Goal: Task Accomplishment & Management: Manage account settings

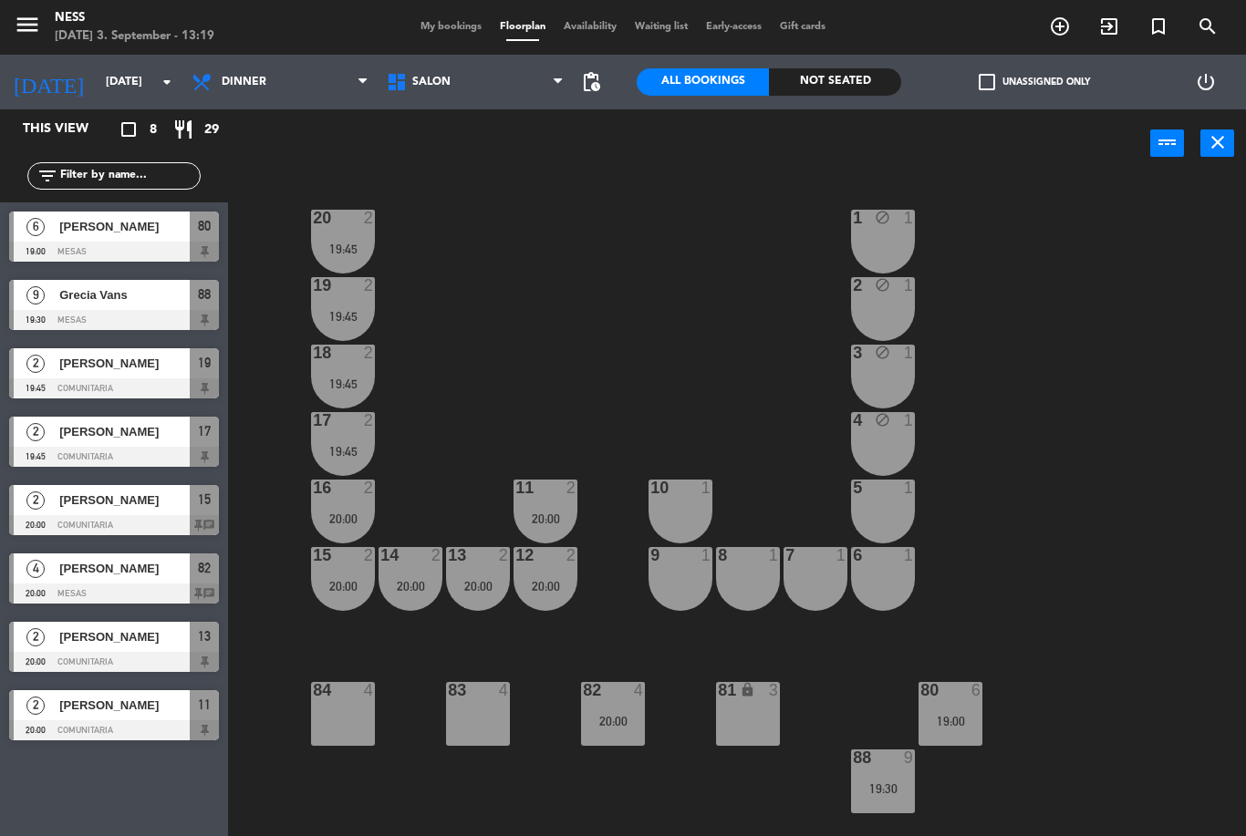
scroll to position [21, 0]
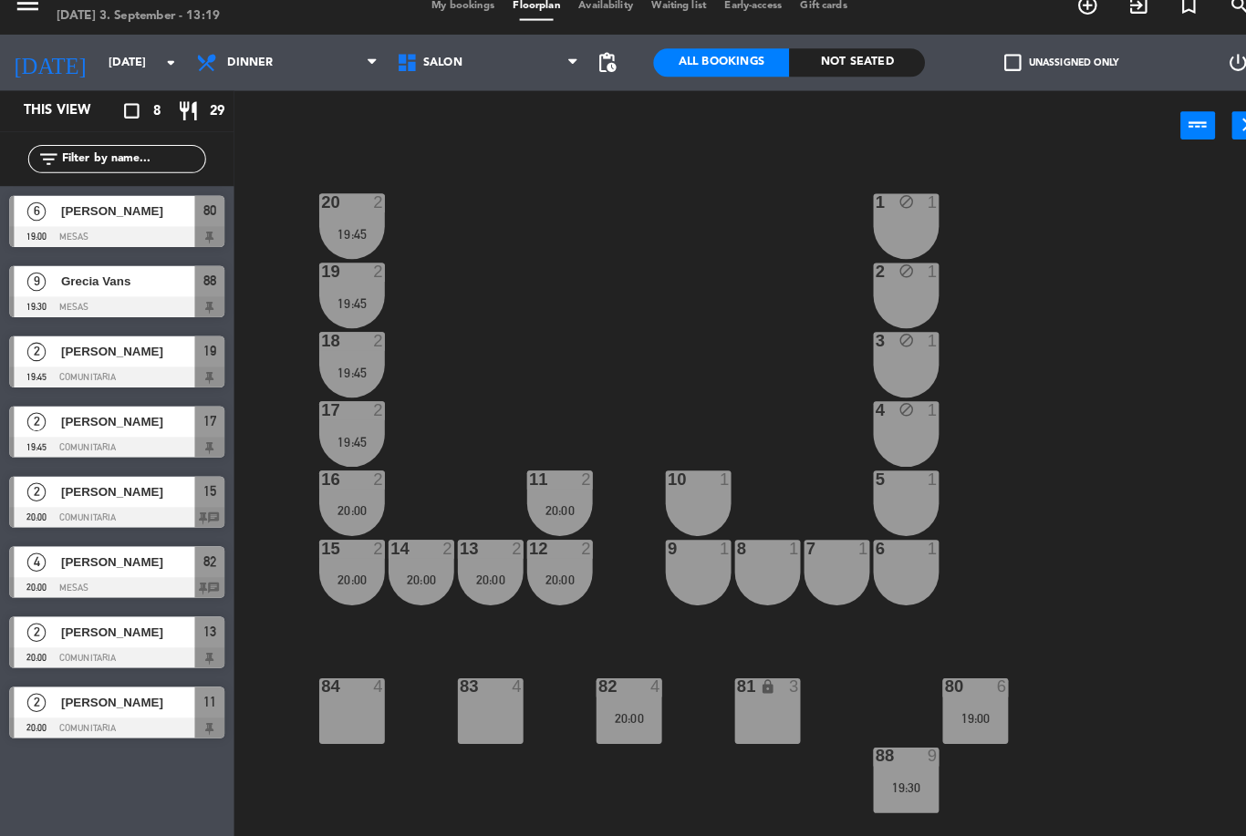
click at [129, 217] on span "[PERSON_NAME]" at bounding box center [124, 226] width 130 height 19
click at [967, 718] on div "80 6 19:00" at bounding box center [950, 714] width 64 height 64
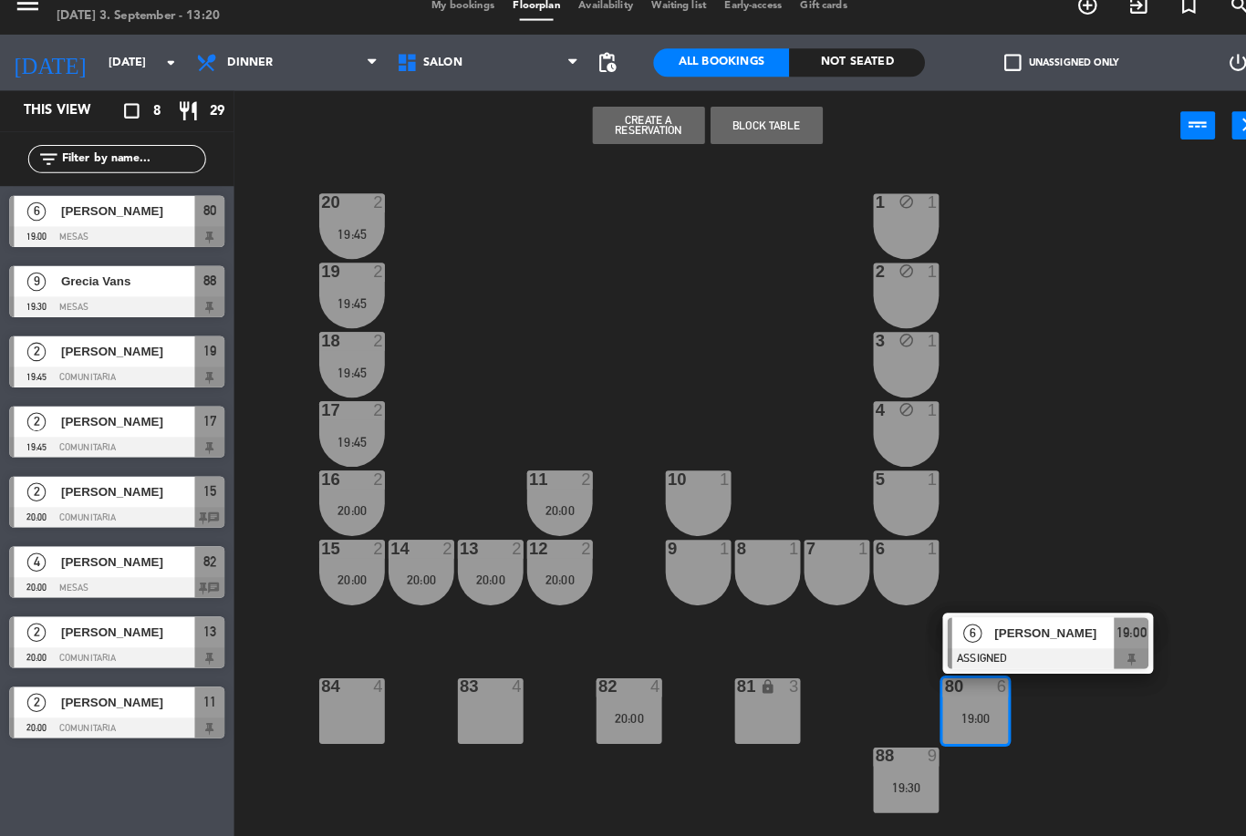
click at [988, 628] on span "[PERSON_NAME]" at bounding box center [1026, 637] width 117 height 19
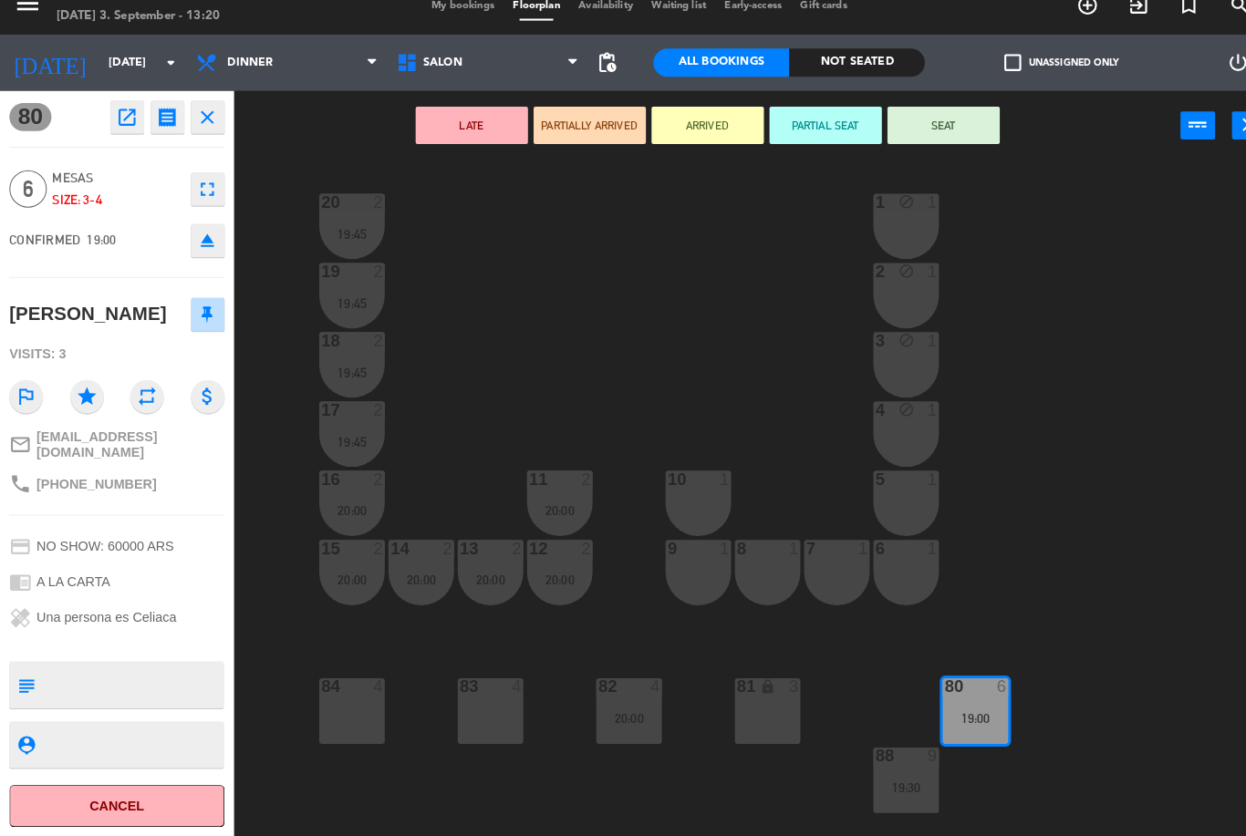
click at [130, 124] on icon "open_in_new" at bounding box center [124, 135] width 22 height 22
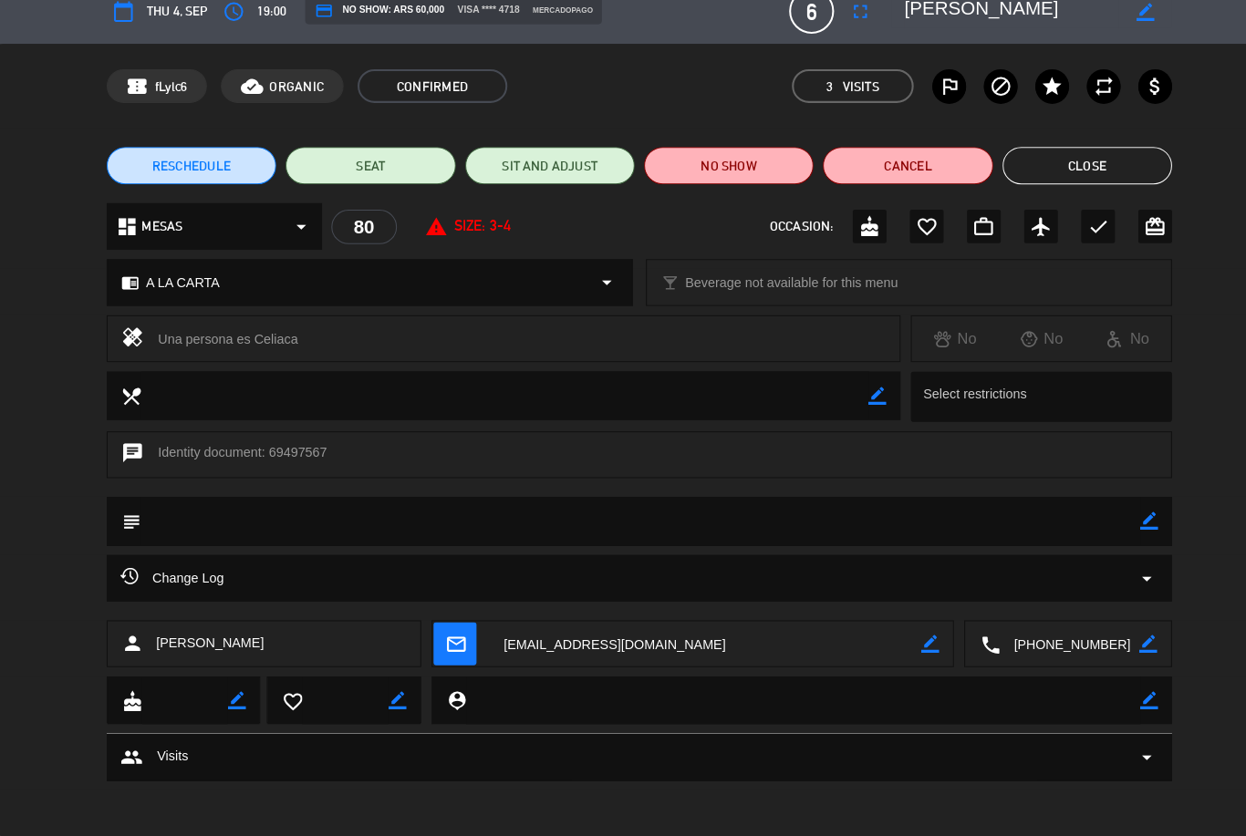
click at [838, 21] on icon "fullscreen" at bounding box center [838, 32] width 22 height 22
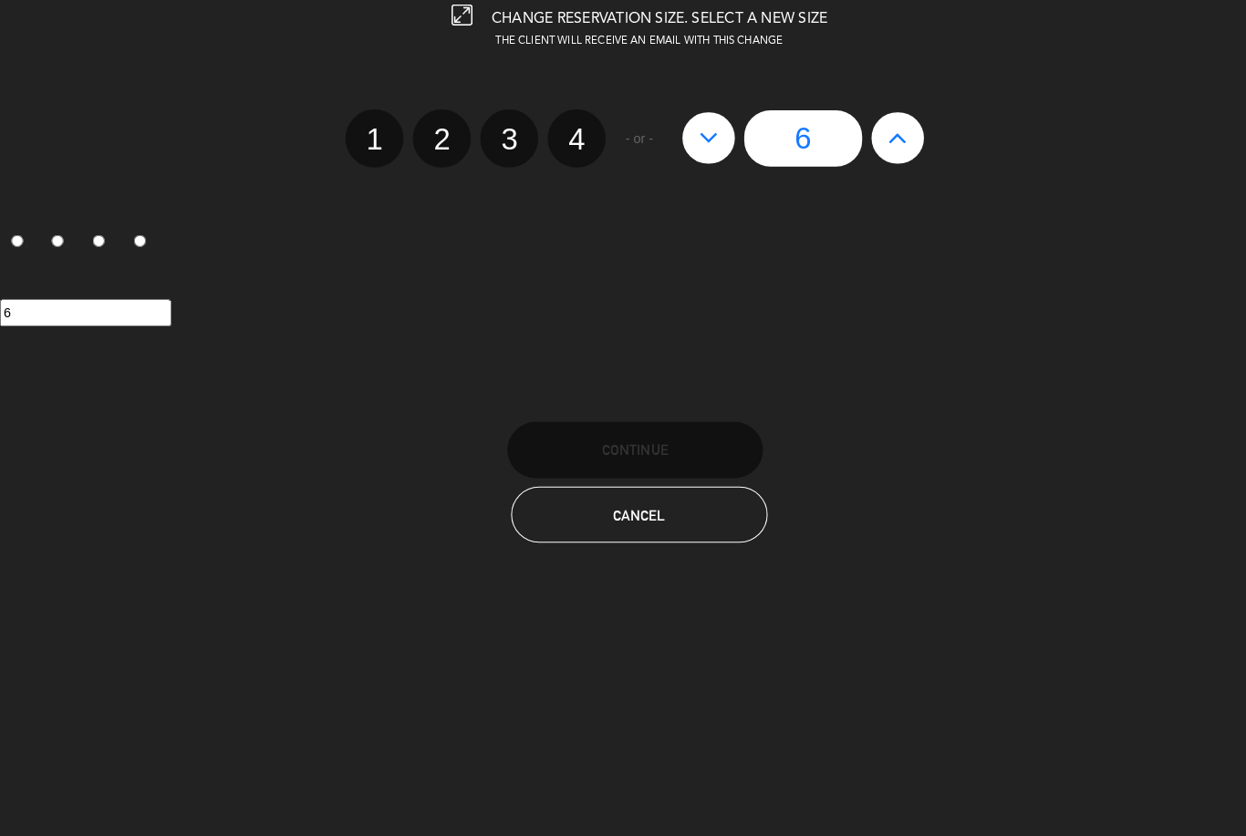
click at [865, 140] on icon at bounding box center [873, 154] width 19 height 29
type input "7"
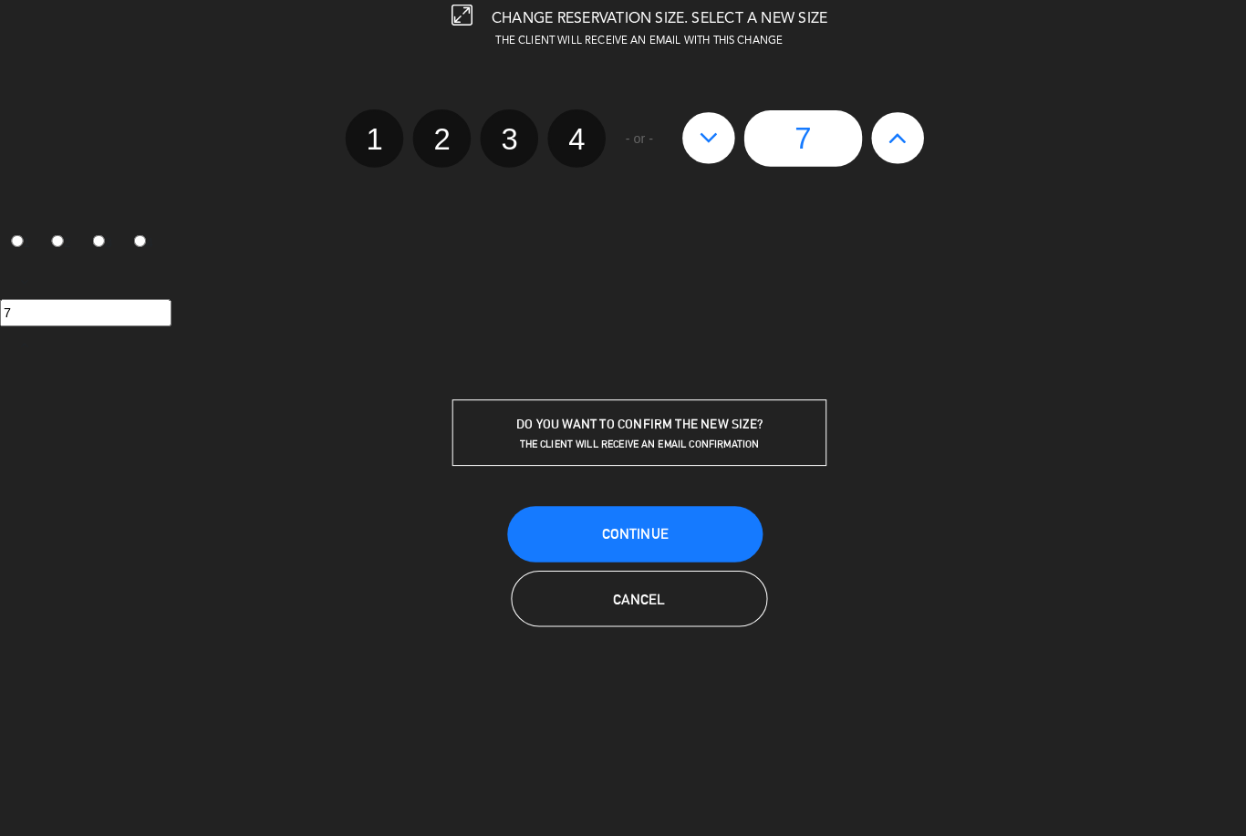
click at [705, 522] on button "Continue" at bounding box center [618, 541] width 249 height 55
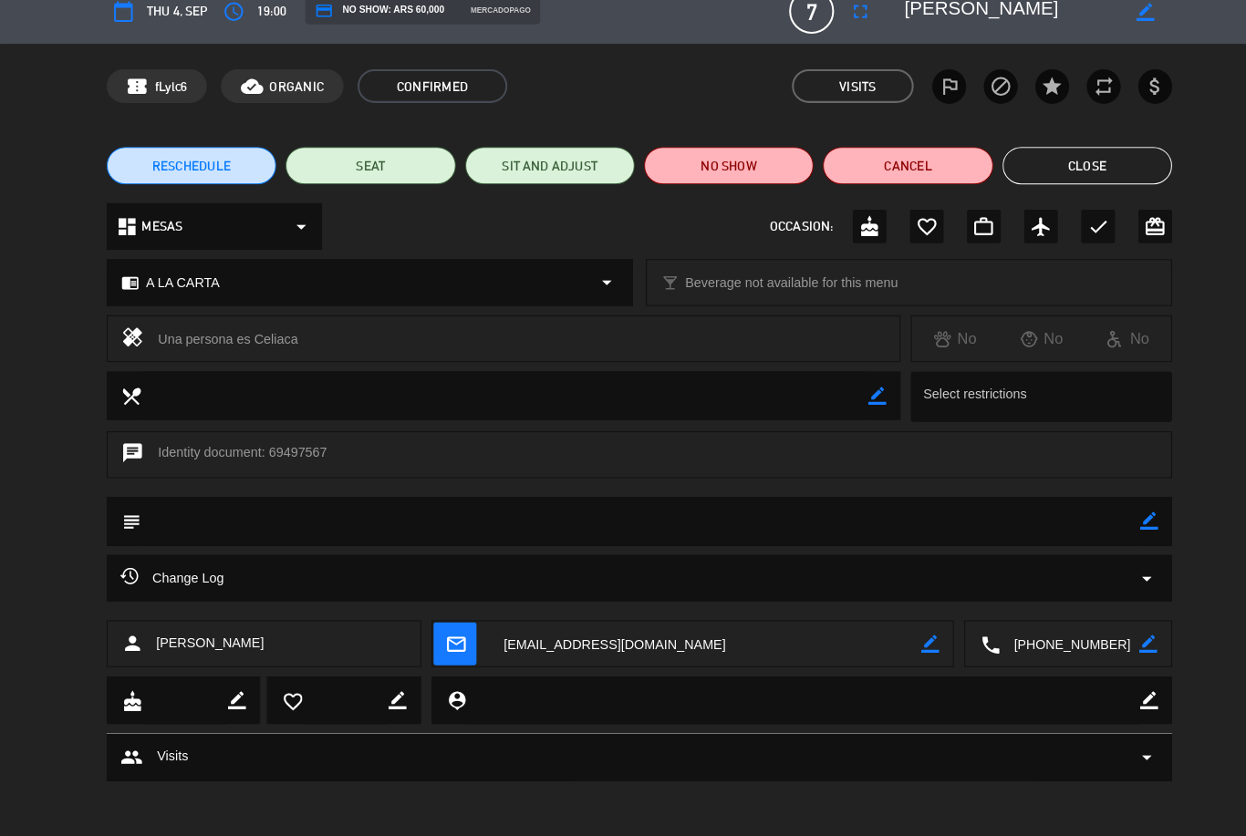
click at [1099, 171] on button "Close" at bounding box center [1059, 182] width 165 height 36
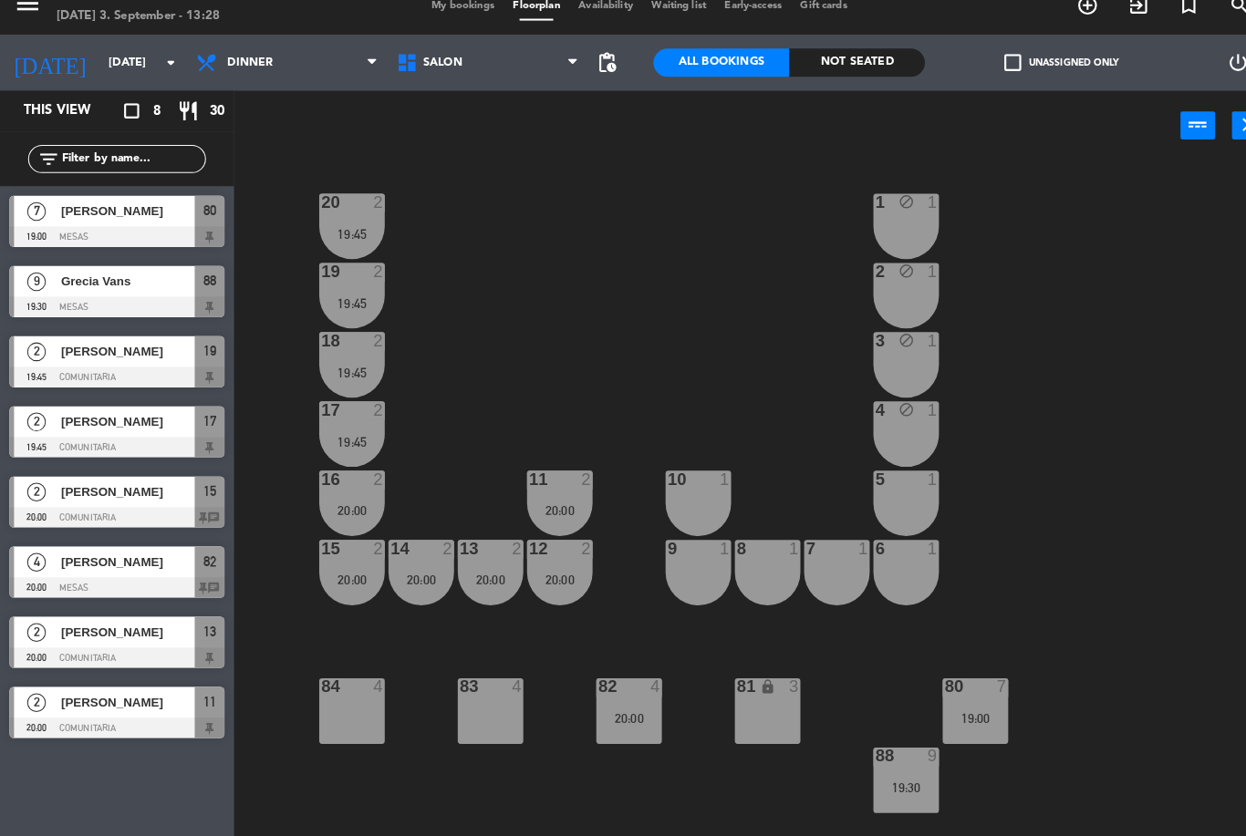
click at [97, 67] on input "[DATE]" at bounding box center [174, 82] width 154 height 31
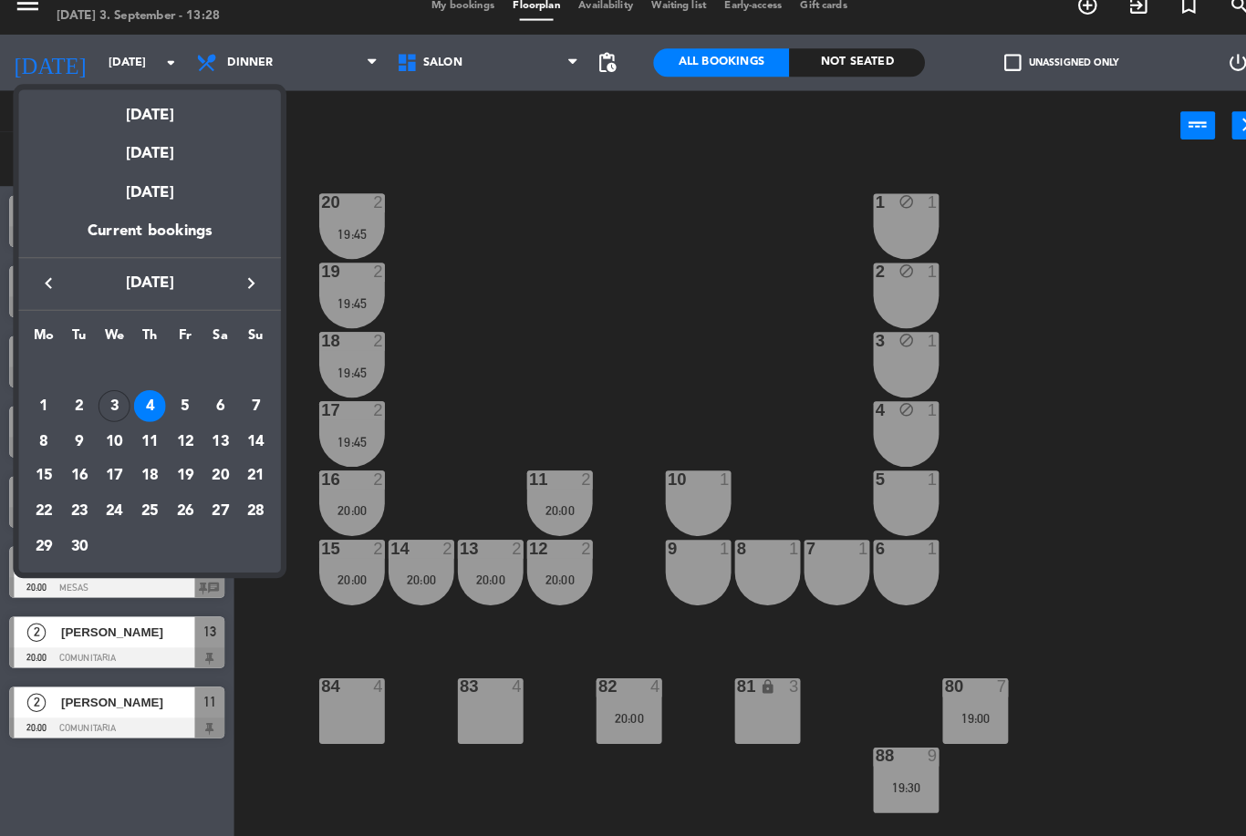
click at [141, 123] on div "[DATE]" at bounding box center [145, 127] width 255 height 37
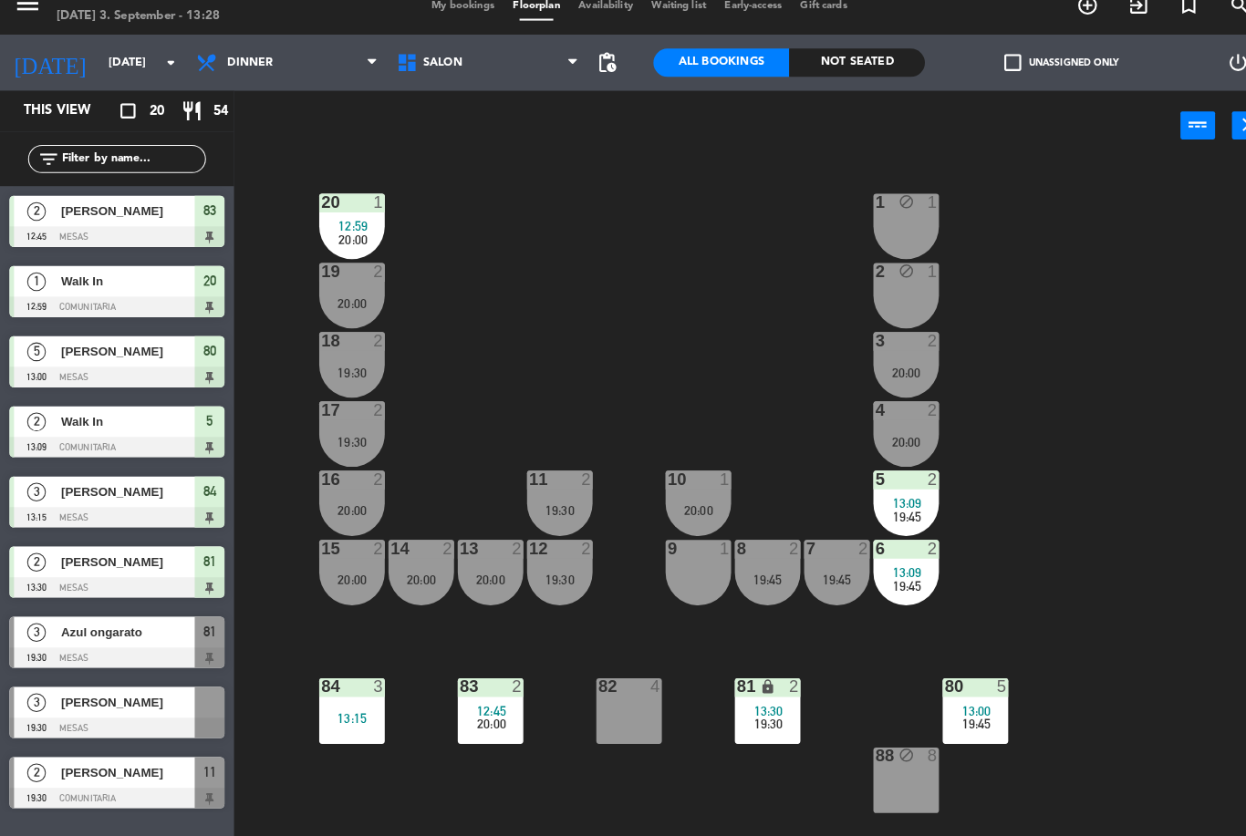
scroll to position [9, 0]
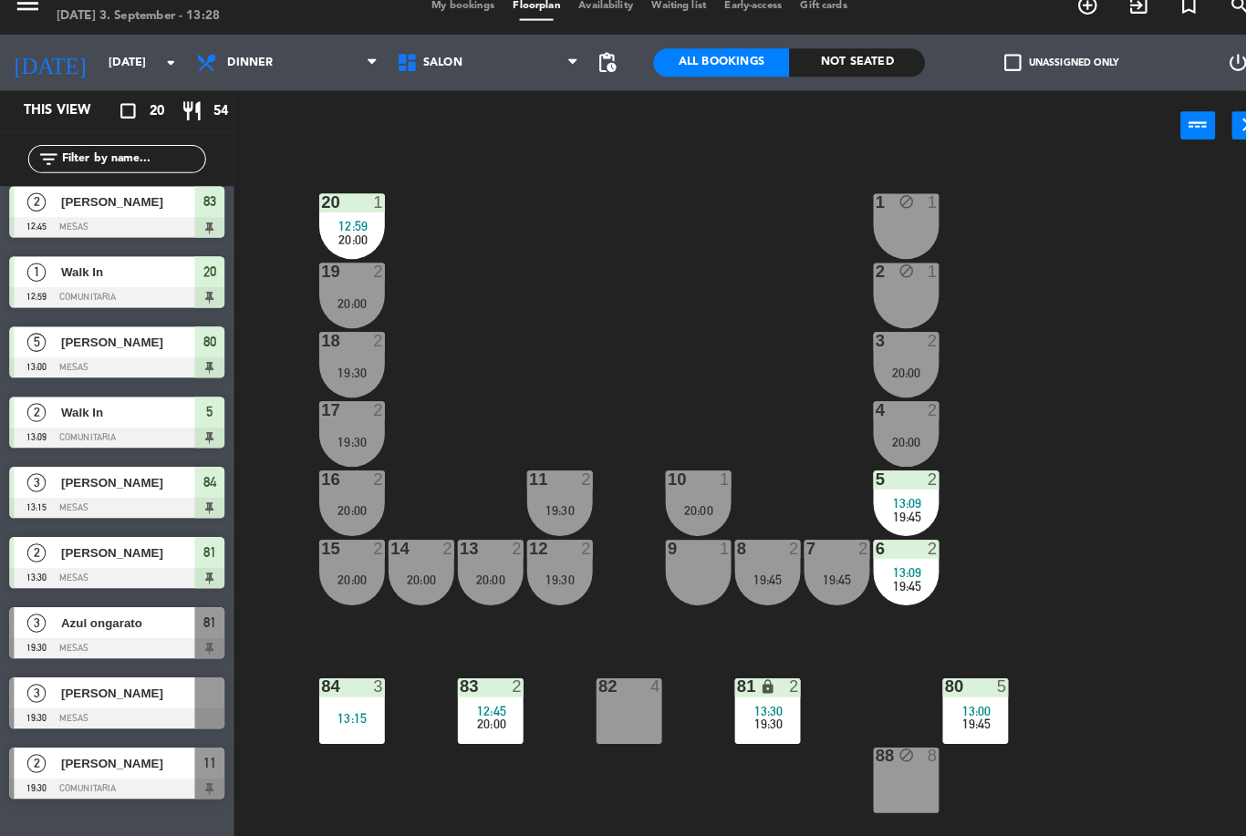
click at [159, 686] on div "[PERSON_NAME]" at bounding box center [123, 696] width 132 height 30
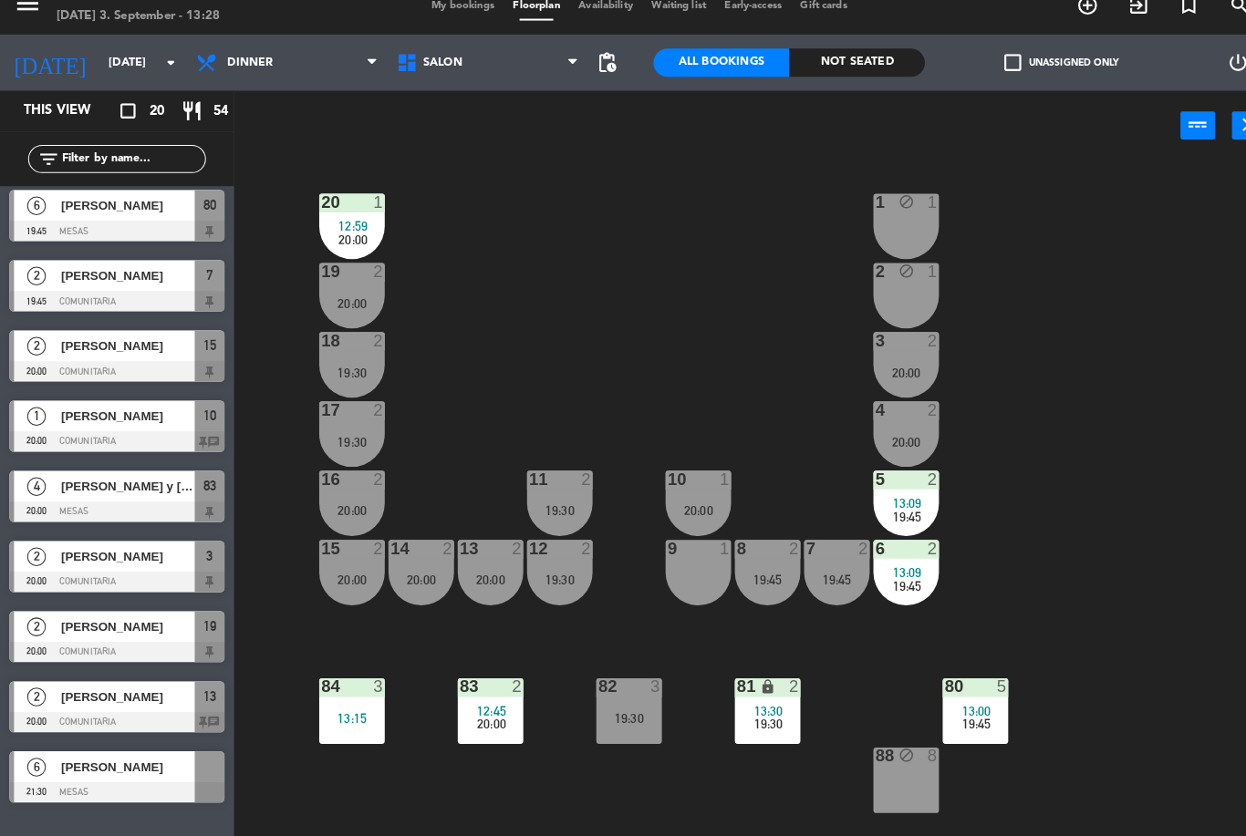
scroll to position [758, 0]
click at [158, 417] on span "[PERSON_NAME]" at bounding box center [124, 426] width 130 height 19
click at [101, 67] on input "[DATE]" at bounding box center [174, 82] width 154 height 31
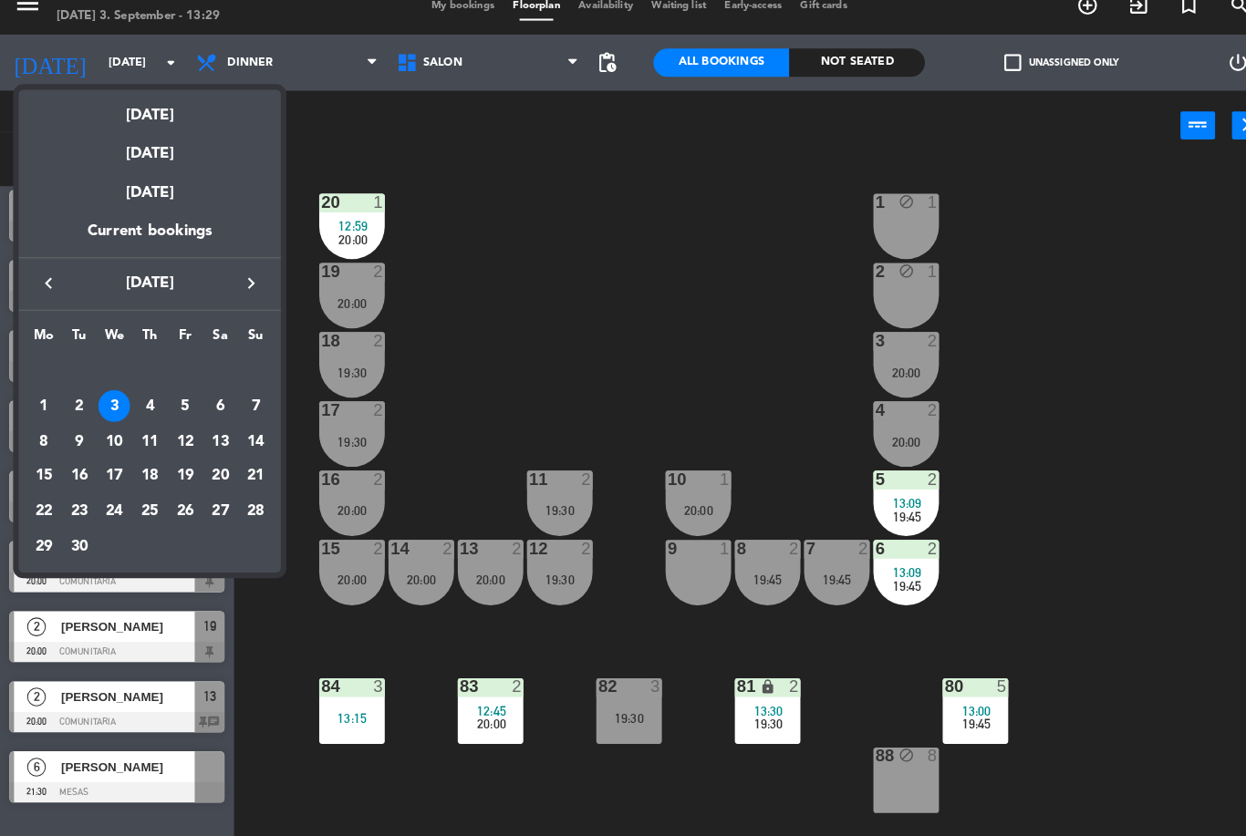
click at [178, 183] on div "[DATE]" at bounding box center [145, 208] width 255 height 51
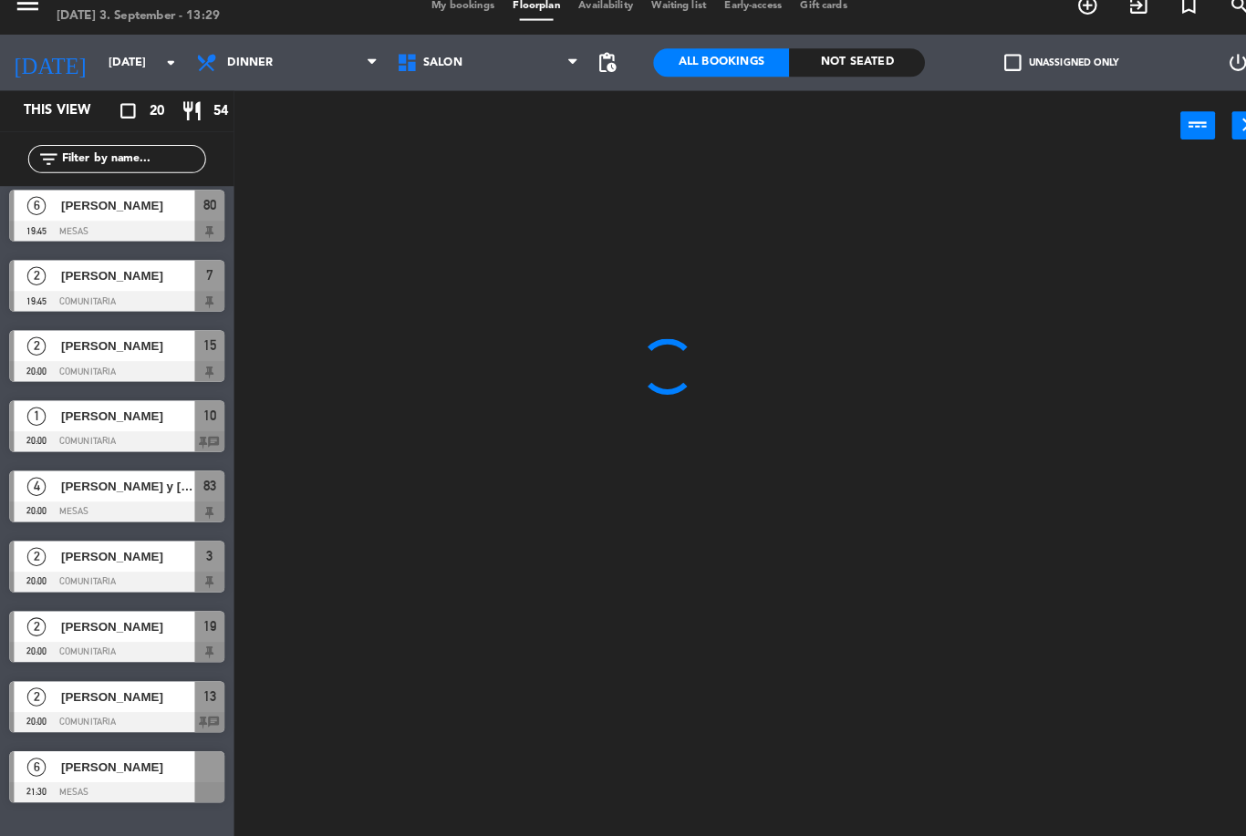
scroll to position [0, 0]
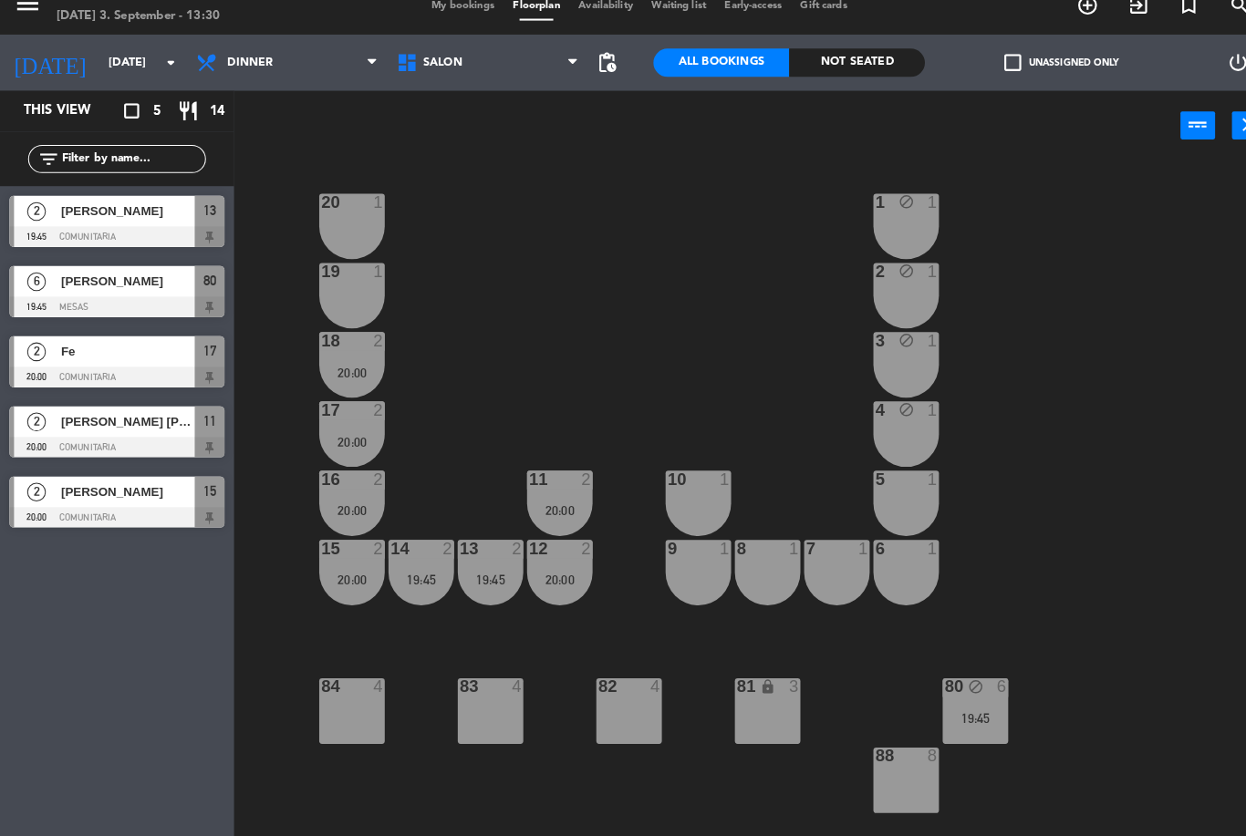
click at [109, 67] on input "[DATE]" at bounding box center [174, 82] width 154 height 31
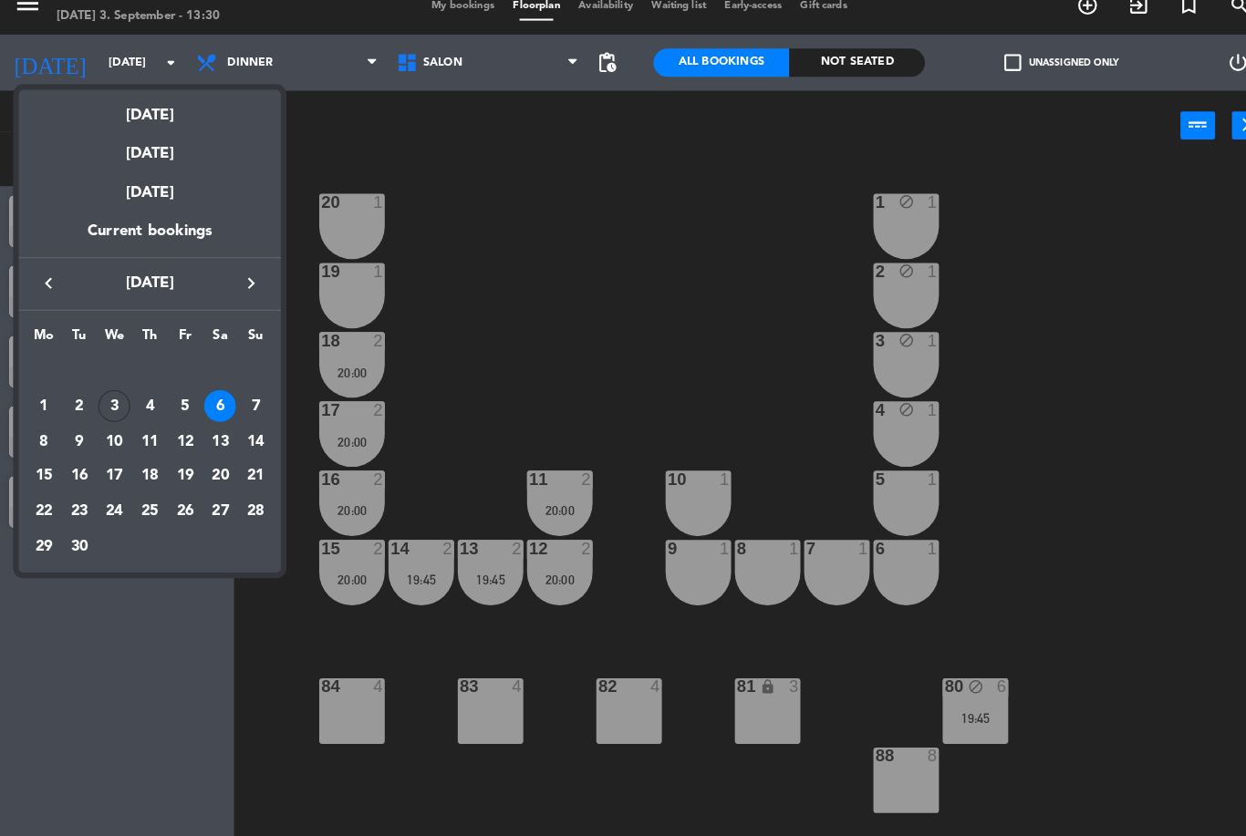
click at [152, 146] on div "[DATE]" at bounding box center [145, 164] width 255 height 37
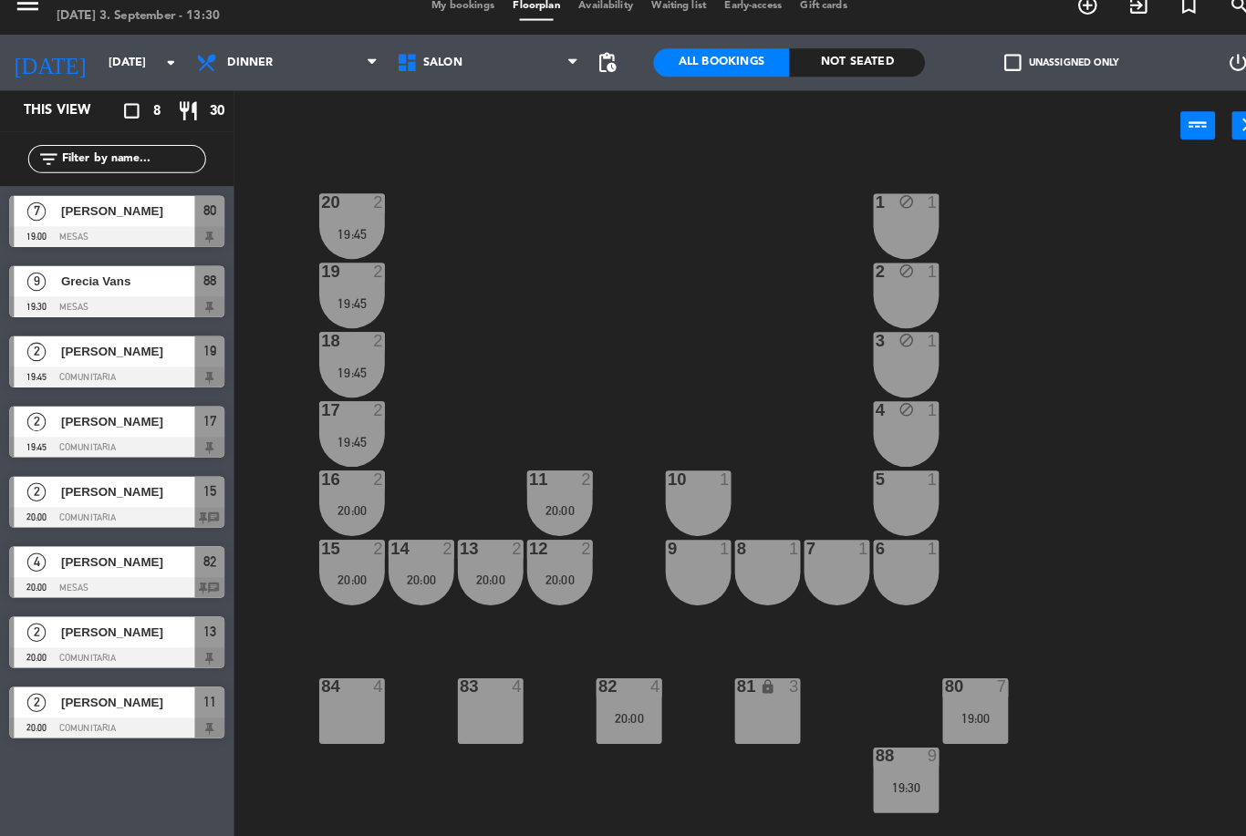
click at [126, 67] on input "[DATE]" at bounding box center [174, 82] width 154 height 31
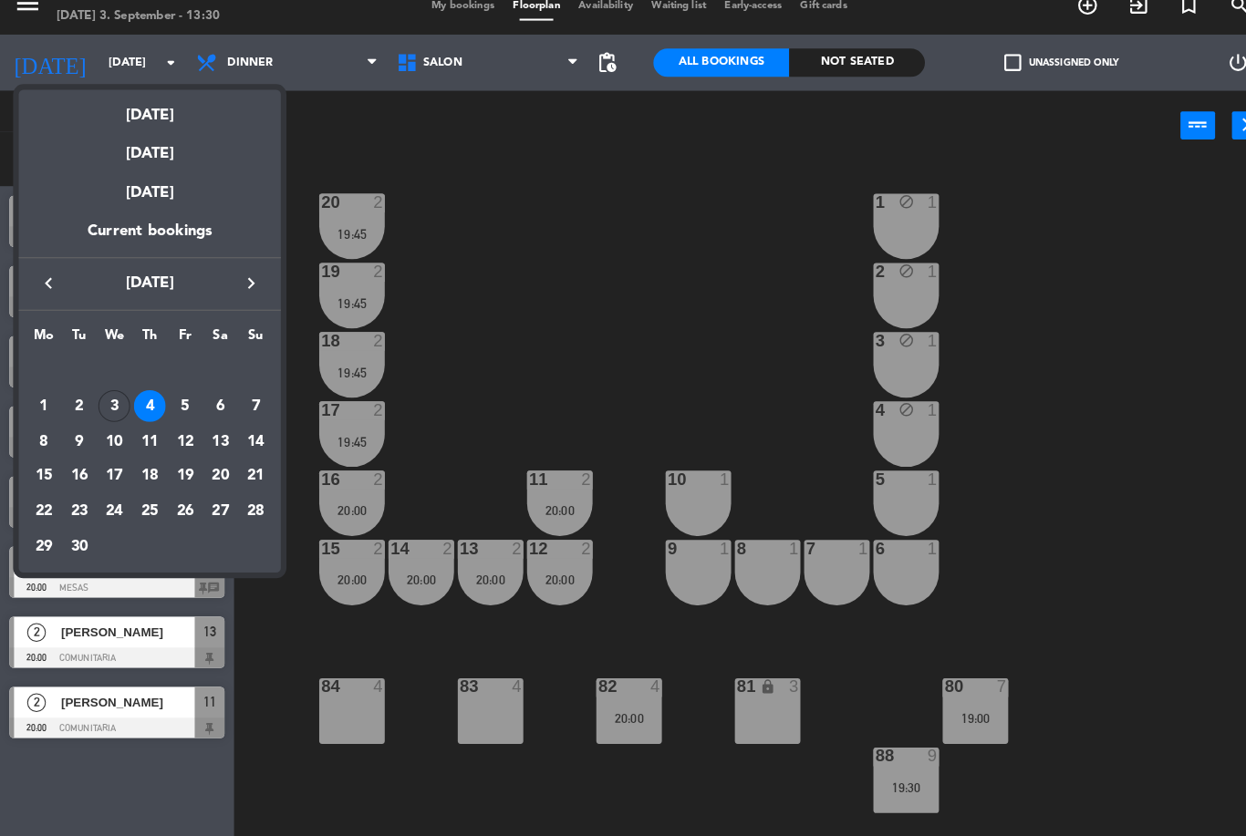
click at [165, 146] on div "[DATE]" at bounding box center [145, 164] width 255 height 37
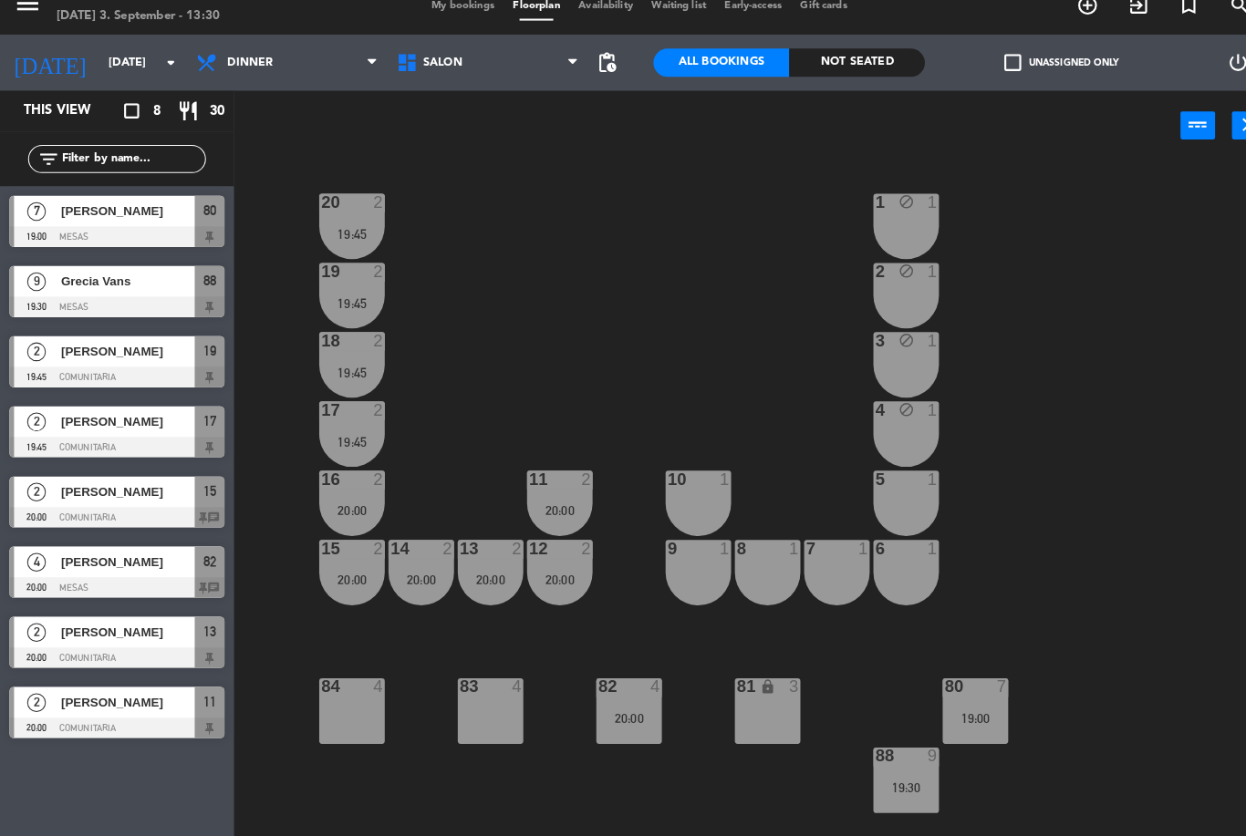
click at [137, 67] on input "[DATE]" at bounding box center [174, 82] width 154 height 31
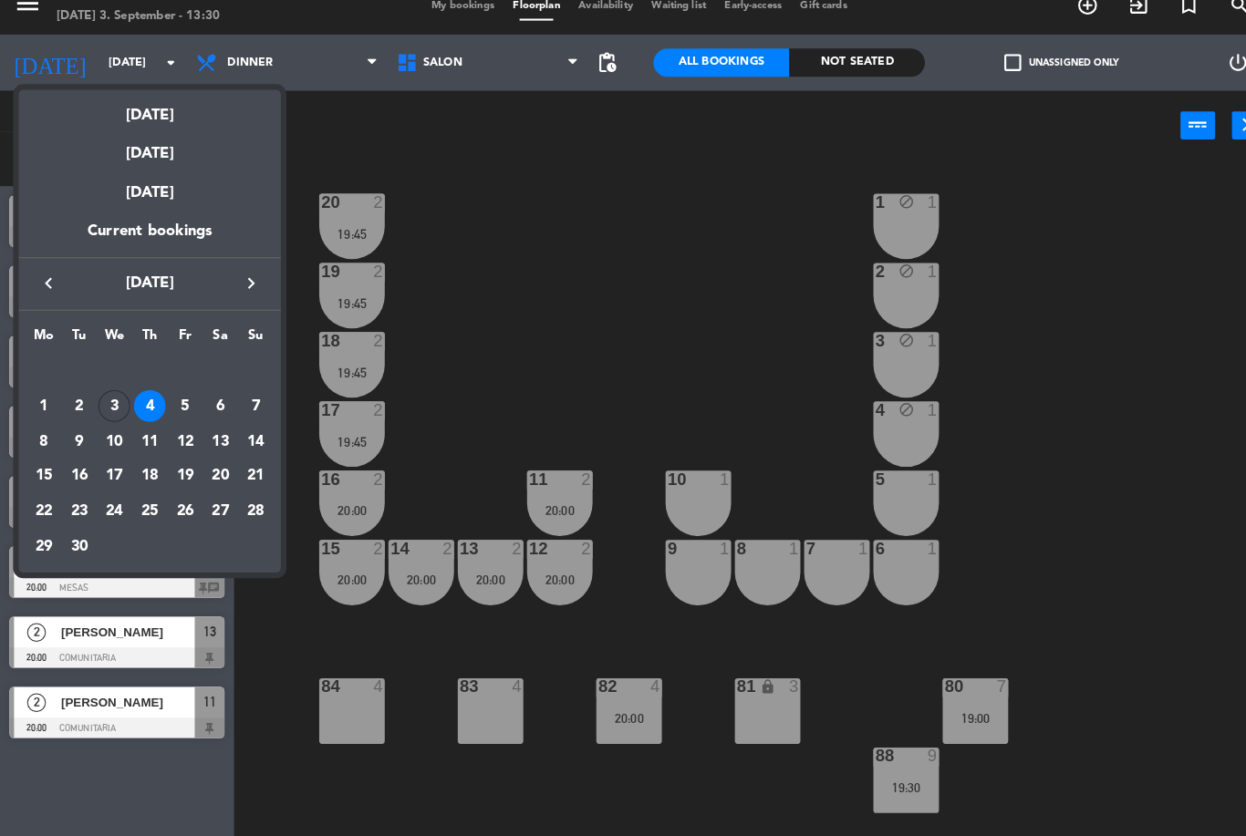
click at [121, 401] on div "3" at bounding box center [111, 416] width 31 height 31
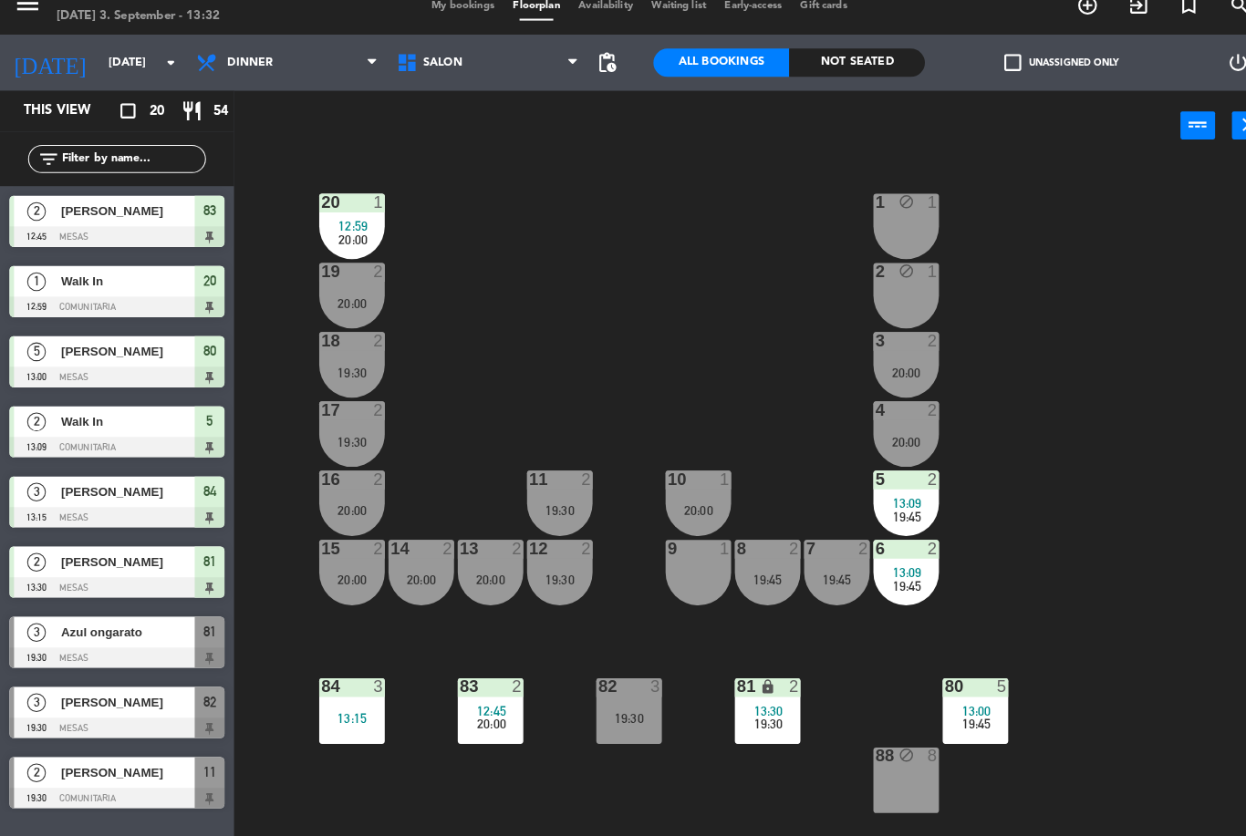
click at [622, 715] on div "19:30" at bounding box center [613, 721] width 64 height 13
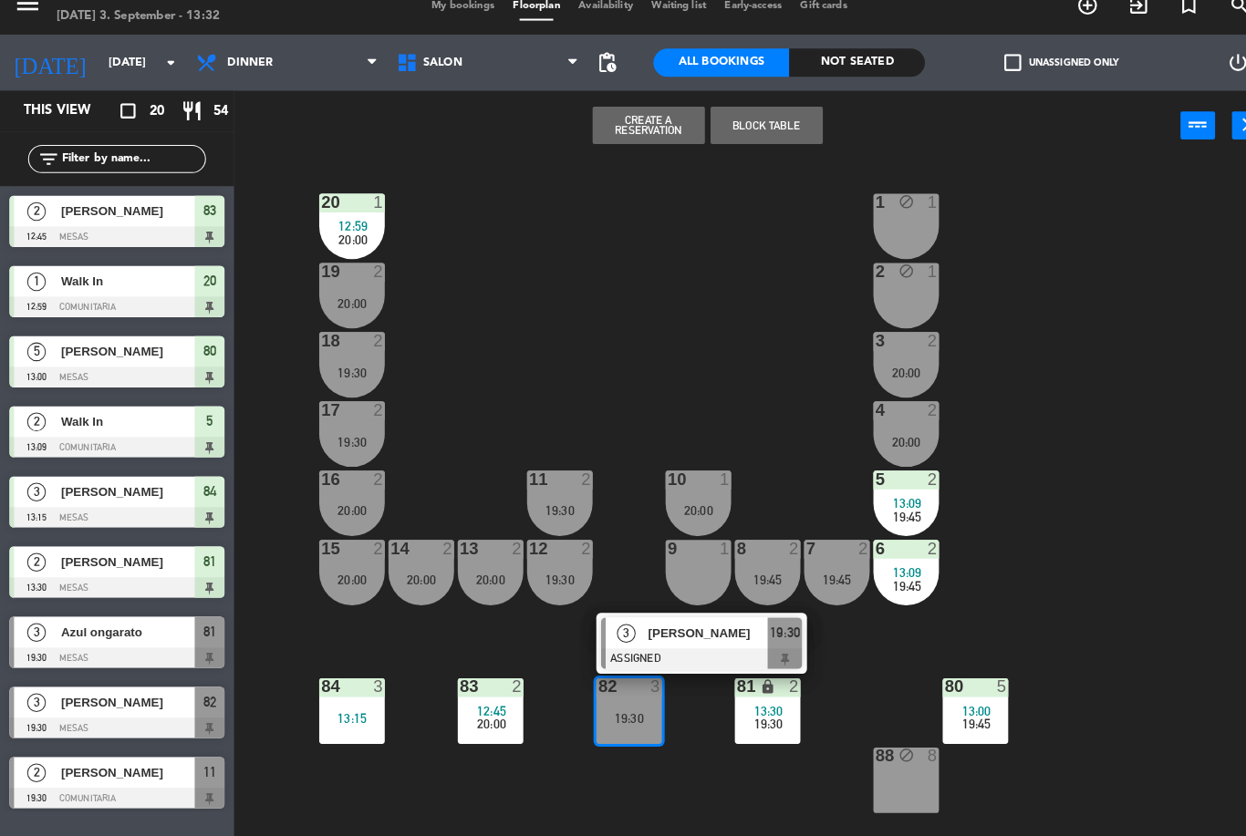
click at [115, 67] on input "[DATE]" at bounding box center [174, 82] width 154 height 31
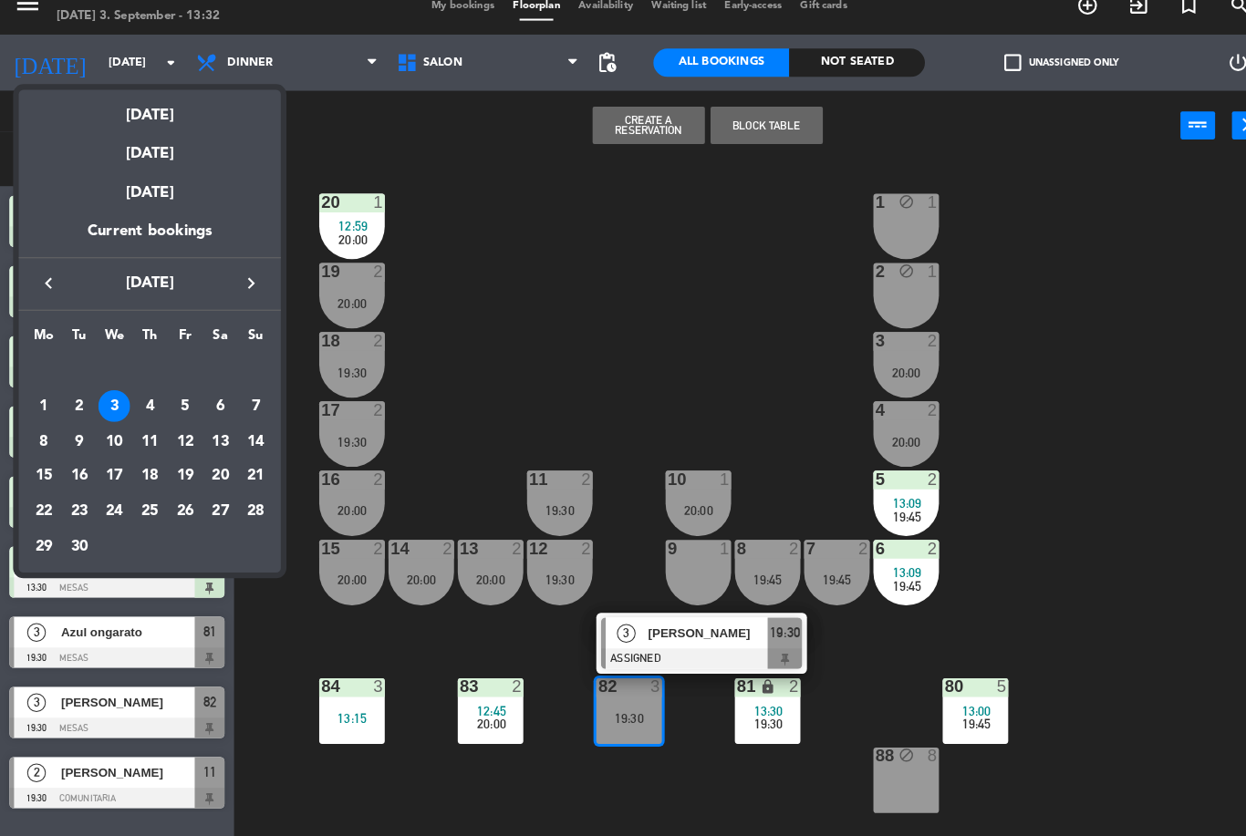
click at [157, 408] on td "4" at bounding box center [146, 416] width 35 height 35
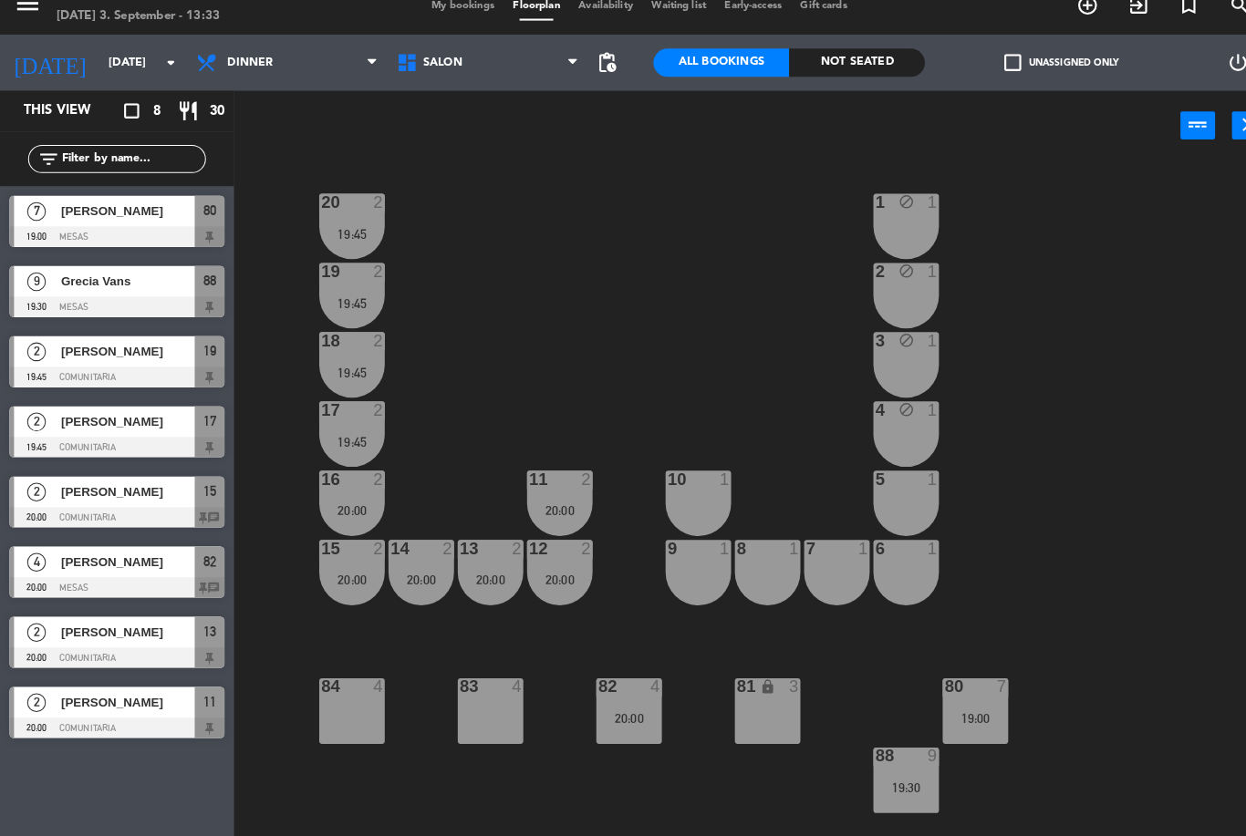
click at [139, 515] on div at bounding box center [114, 525] width 210 height 20
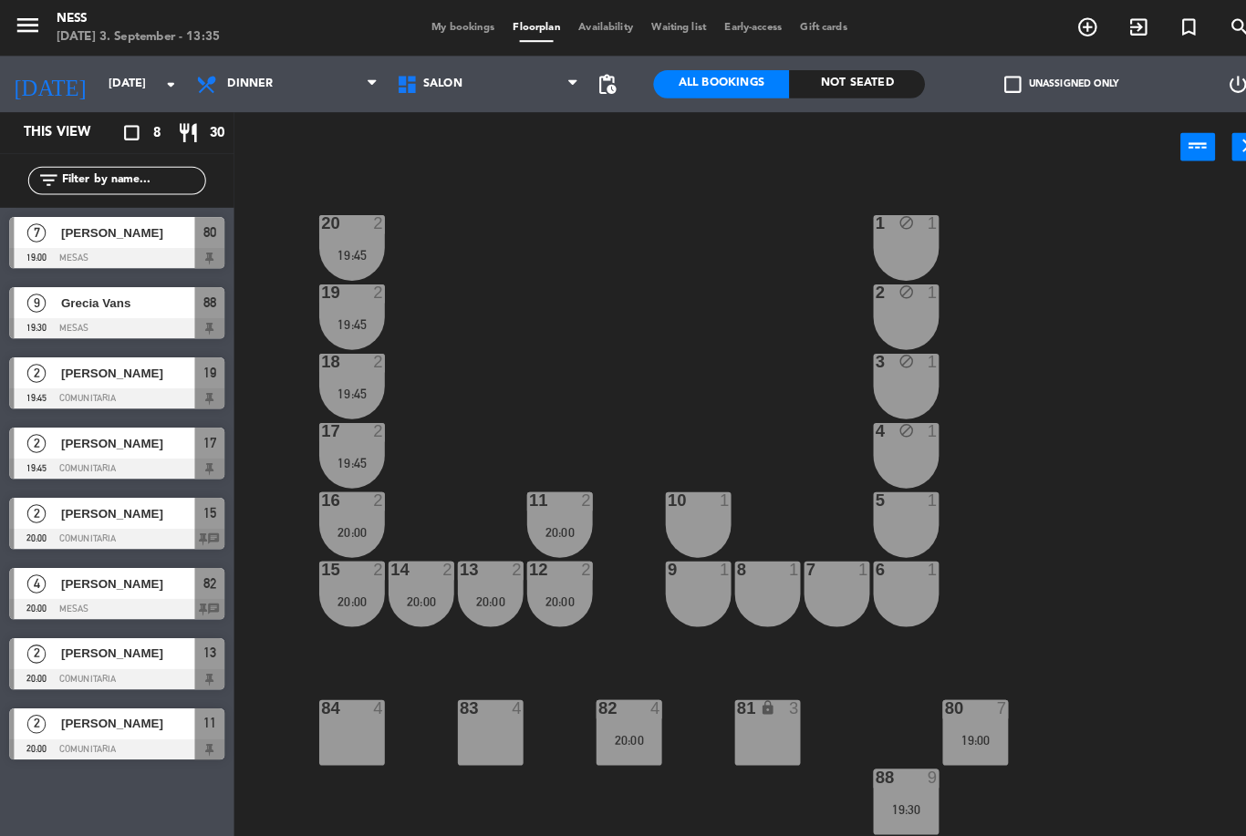
click at [118, 648] on div "[PERSON_NAME]" at bounding box center [123, 637] width 132 height 30
click at [97, 88] on input "[DATE]" at bounding box center [174, 82] width 154 height 31
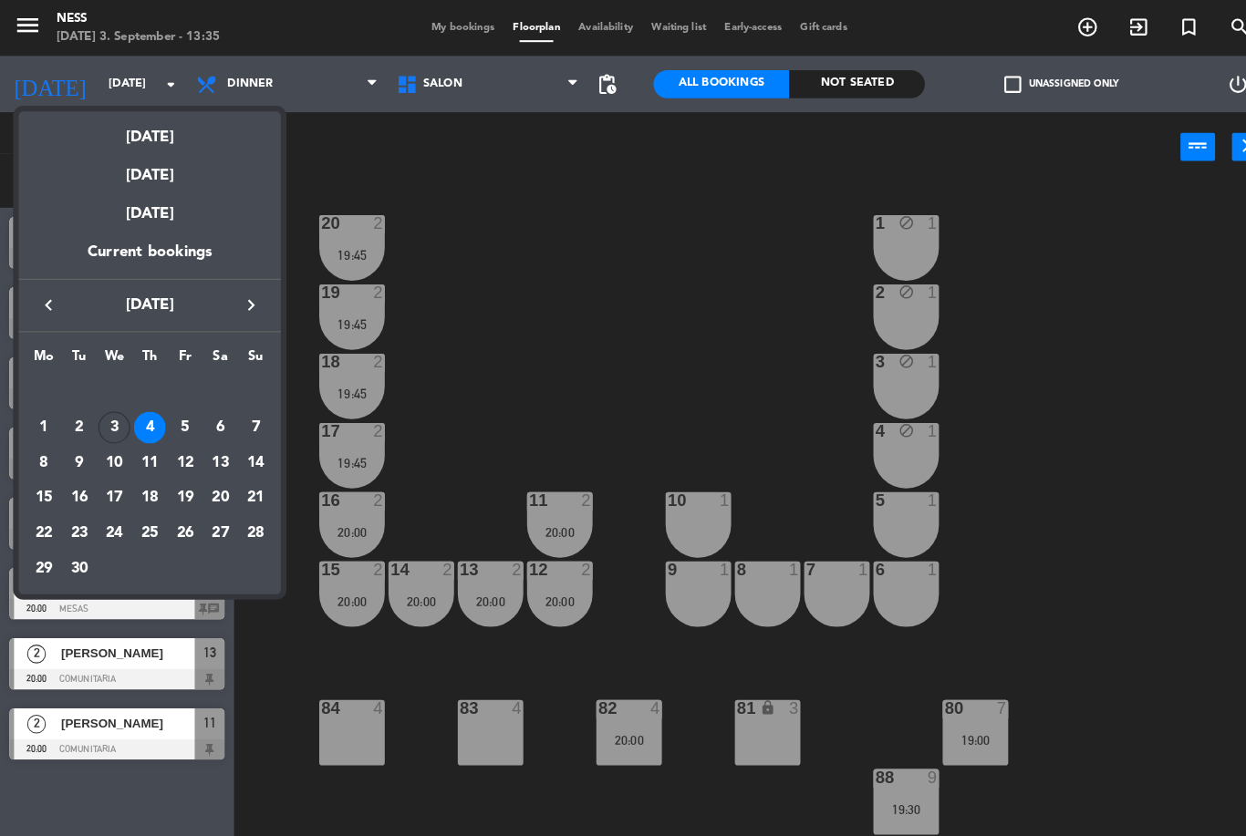
click at [144, 140] on div "[DATE]" at bounding box center [145, 127] width 255 height 37
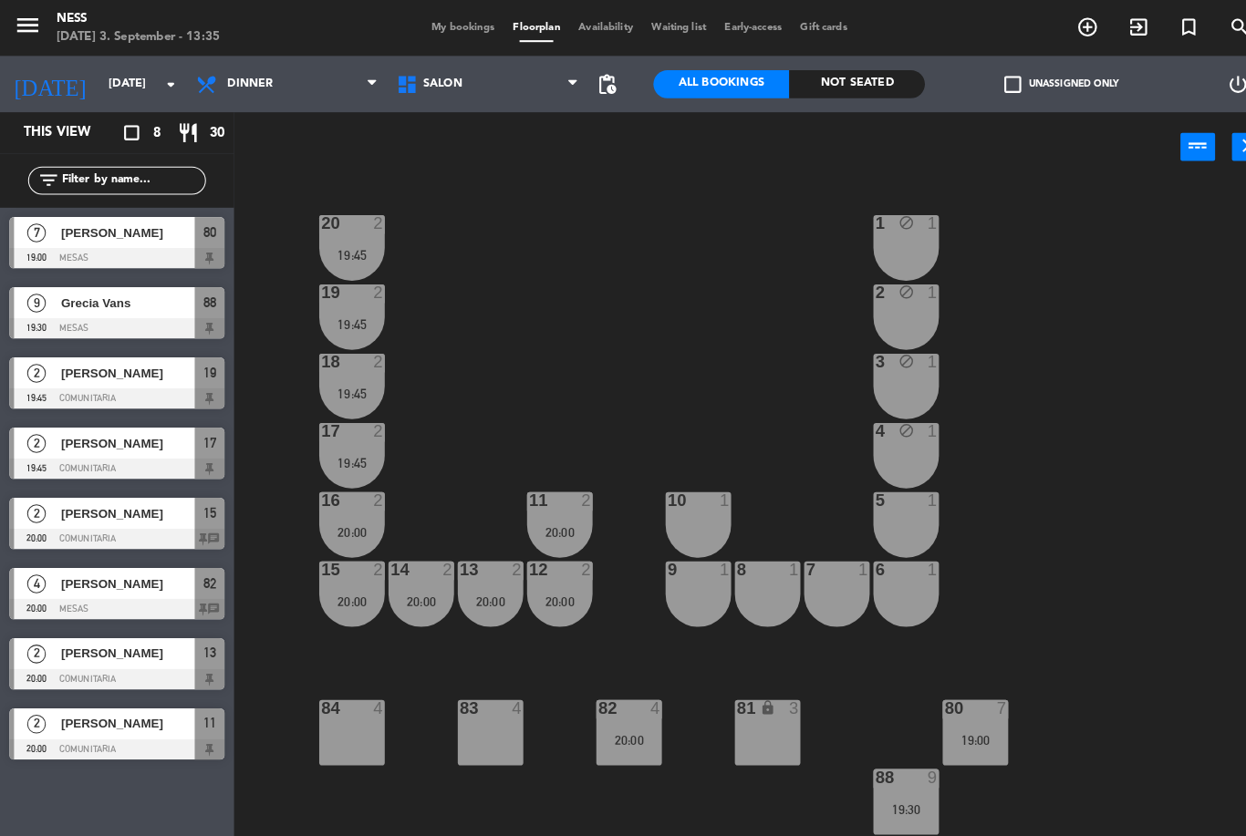
type input "[DATE]"
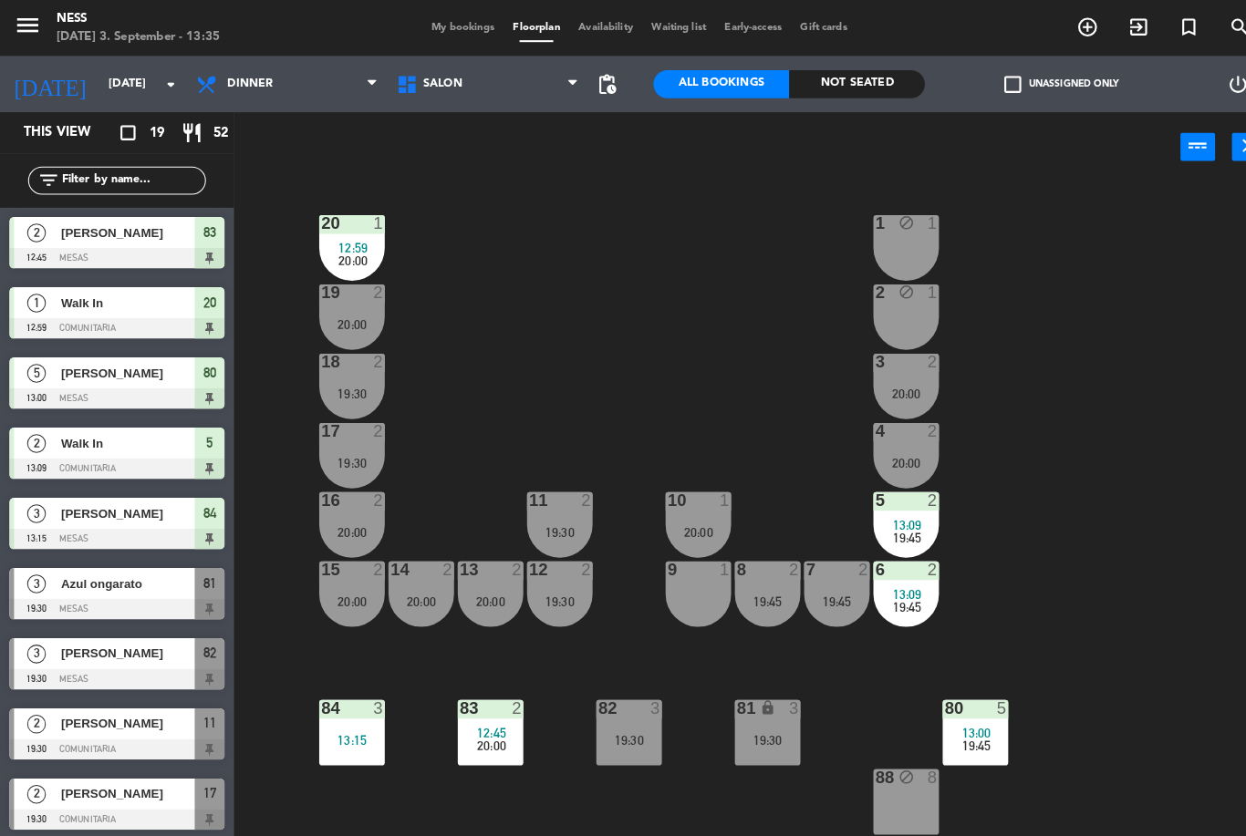
click at [733, 733] on div "81 lock 3 19:30" at bounding box center [748, 714] width 64 height 64
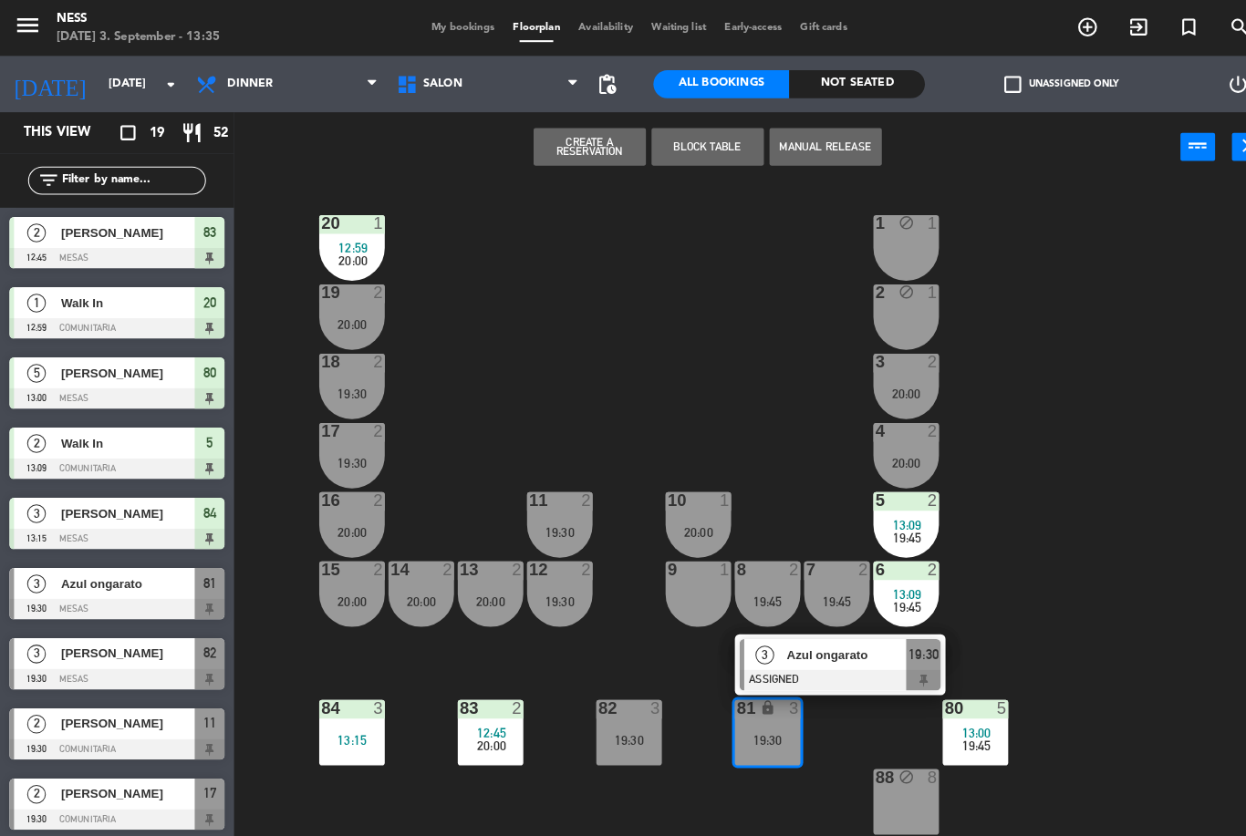
click at [853, 638] on span "Azul ongarato" at bounding box center [824, 637] width 117 height 19
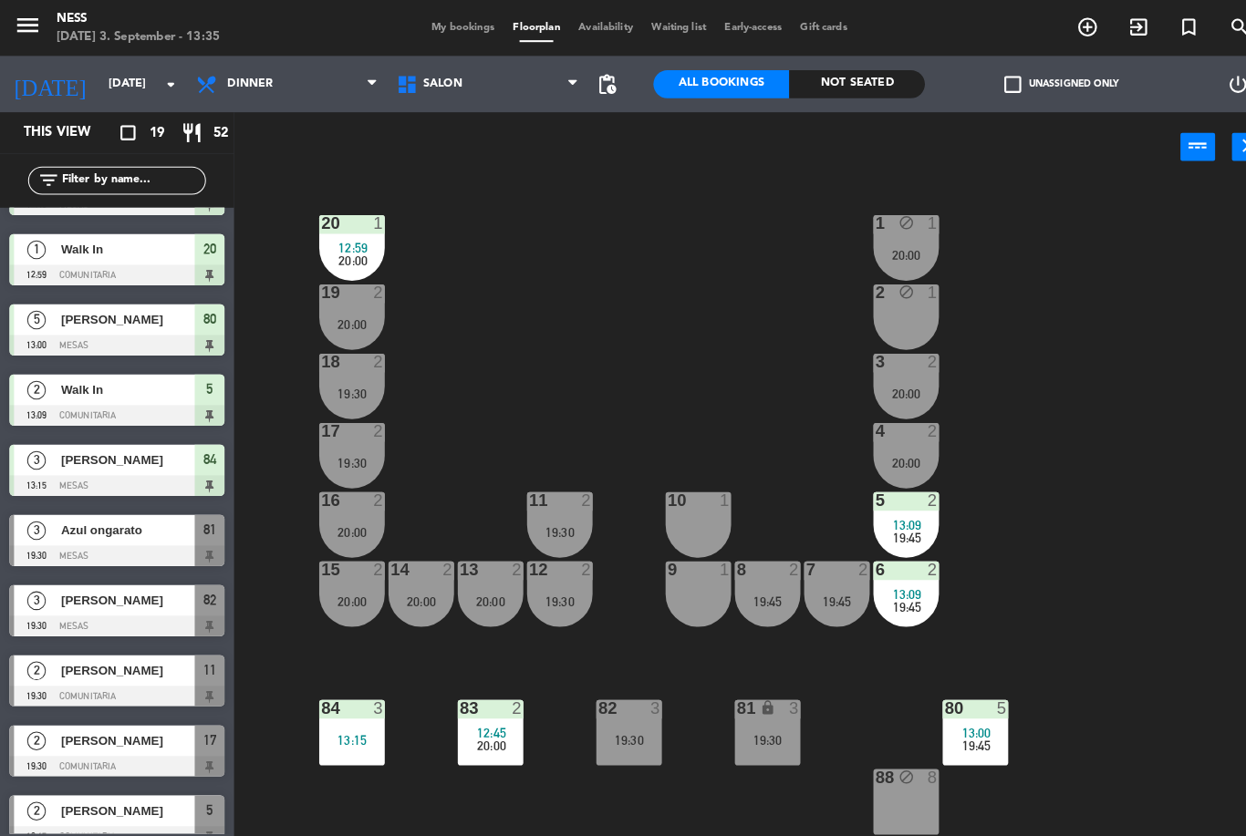
click at [691, 523] on div "10 1" at bounding box center [680, 512] width 64 height 64
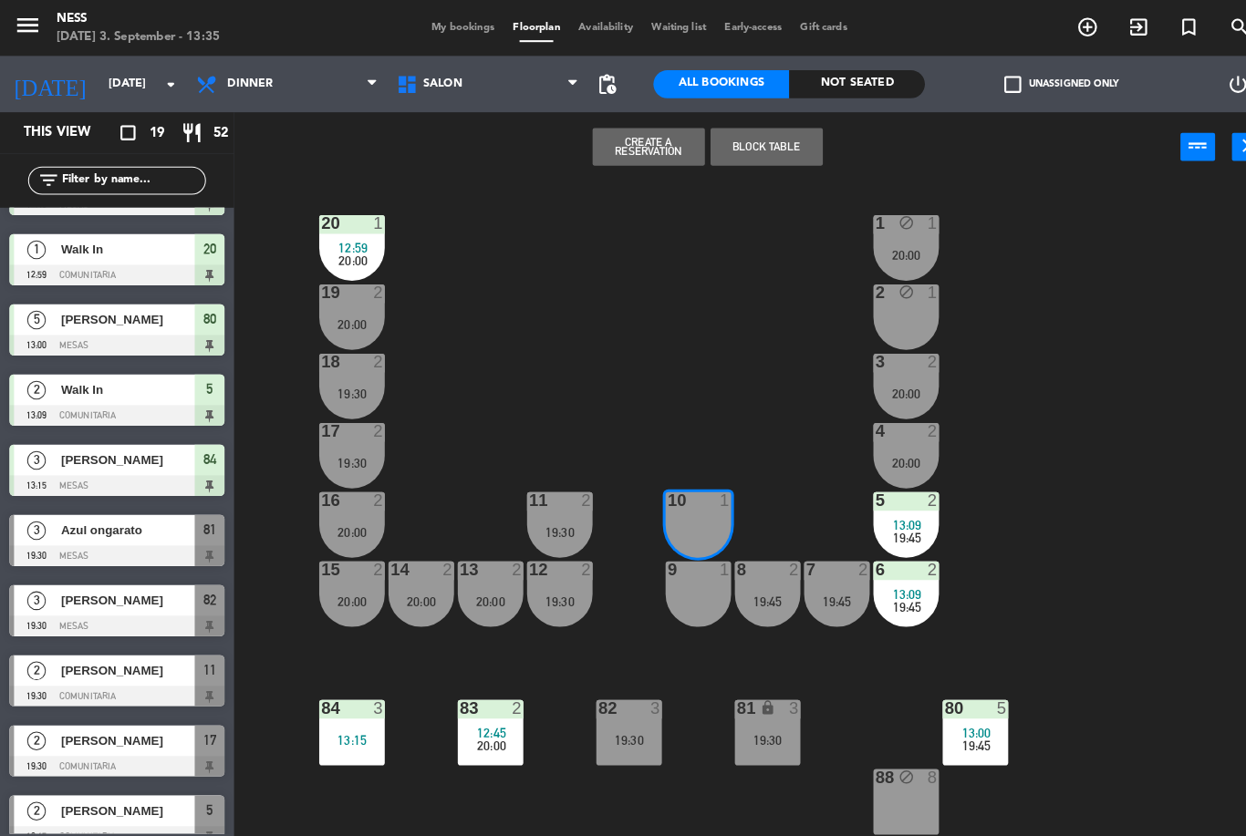
click at [678, 582] on div "9 1" at bounding box center [680, 579] width 64 height 64
click at [760, 148] on button "Block Table" at bounding box center [746, 143] width 109 height 36
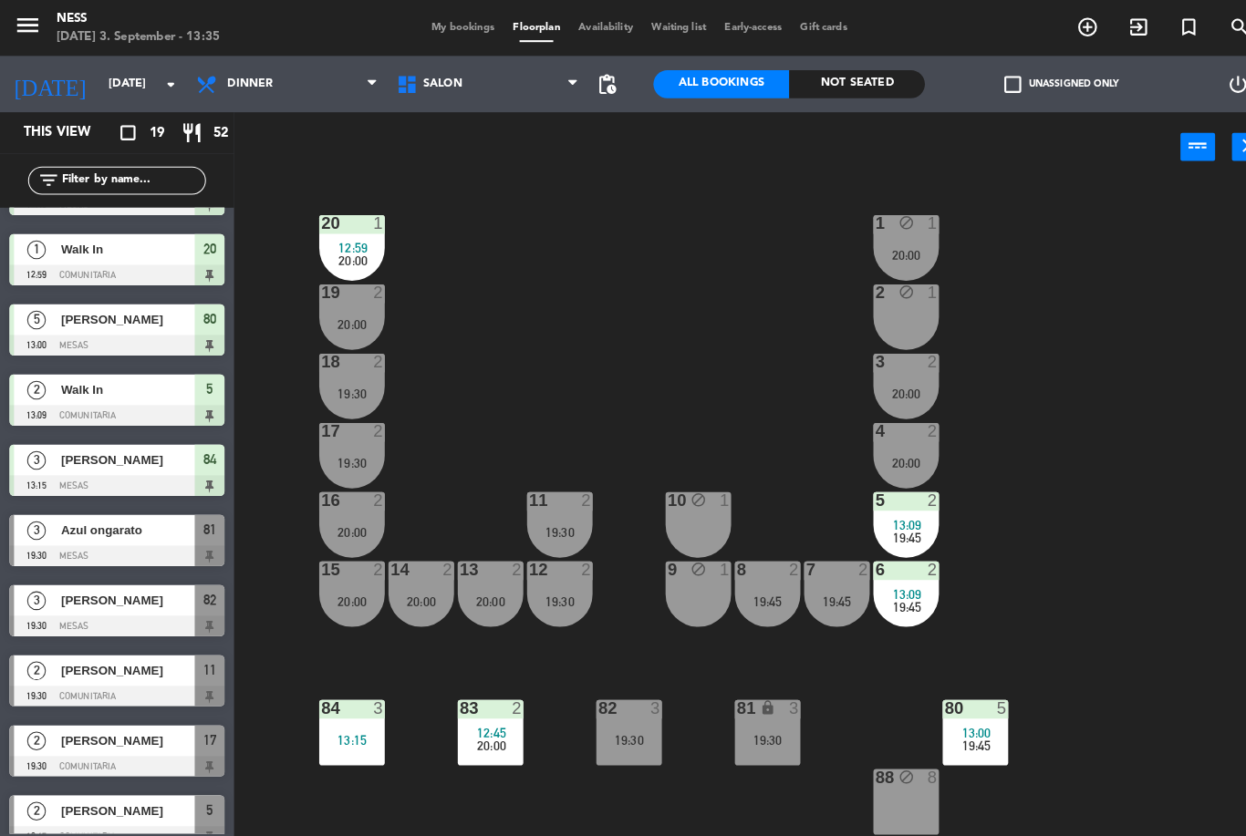
click at [885, 318] on div "2 block 1" at bounding box center [883, 309] width 64 height 64
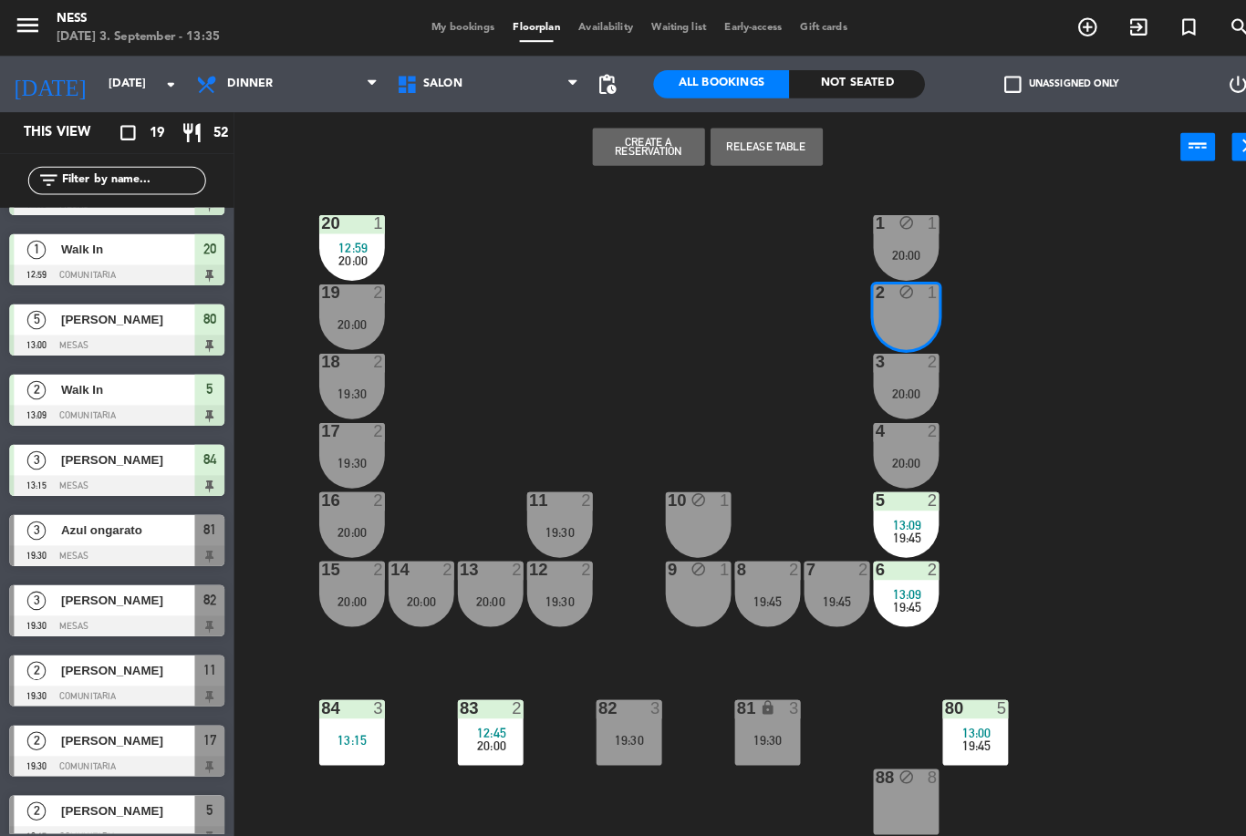
click at [785, 153] on button "Release Table" at bounding box center [746, 143] width 109 height 36
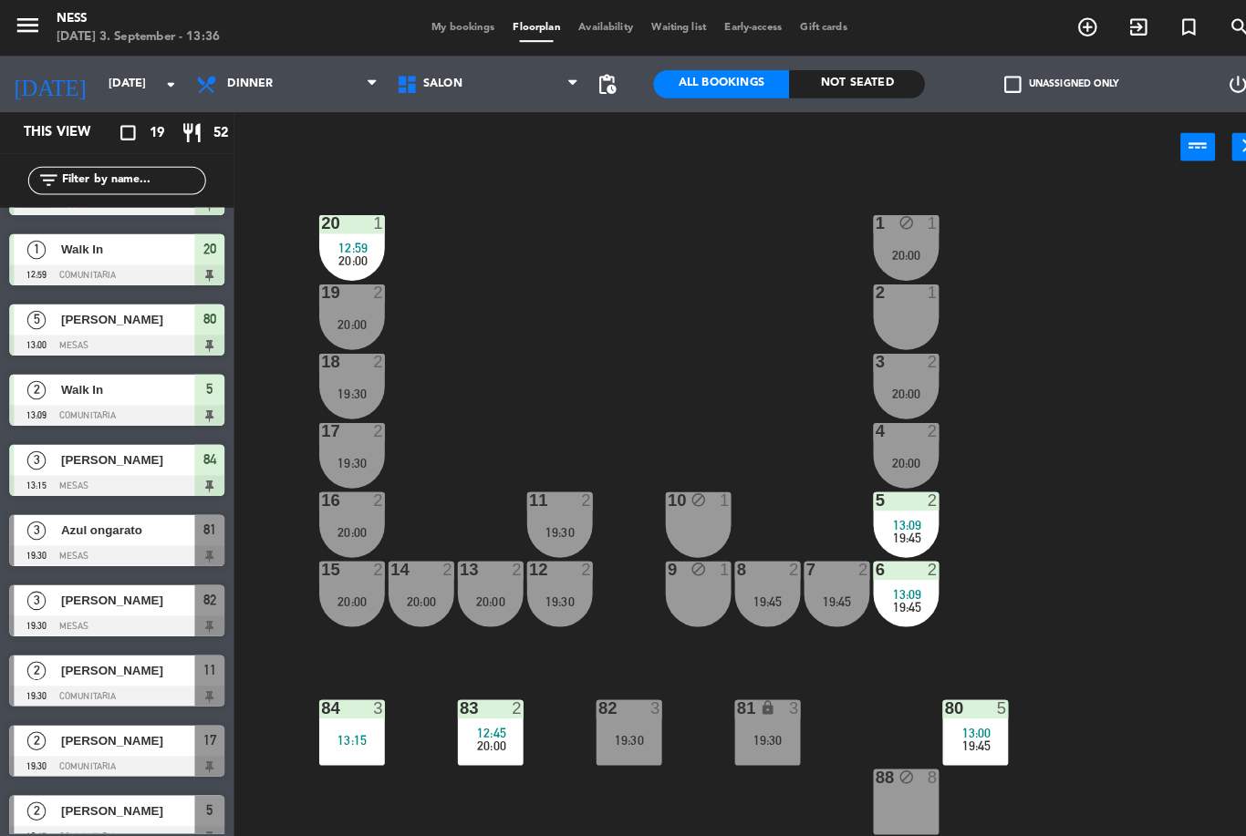
click at [757, 720] on div "19:30" at bounding box center [748, 721] width 64 height 13
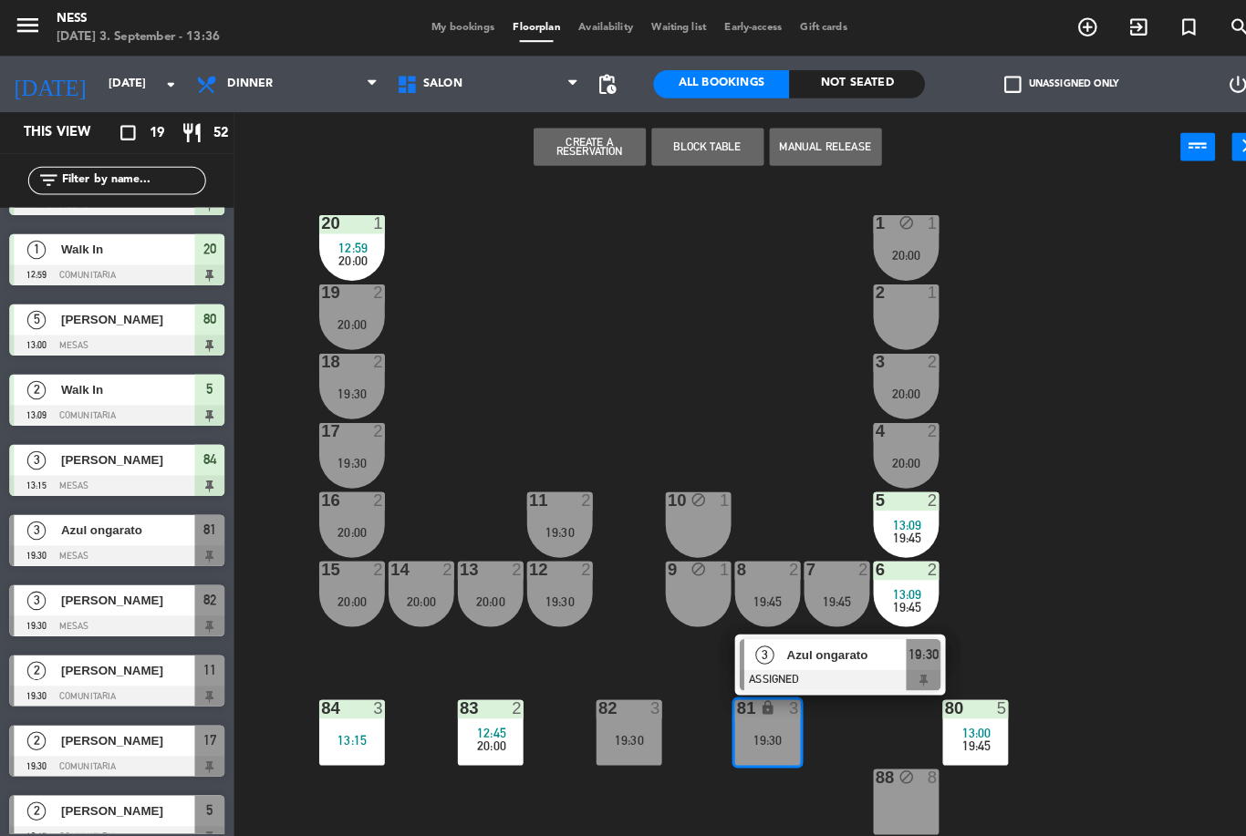
click at [825, 658] on div at bounding box center [818, 663] width 196 height 20
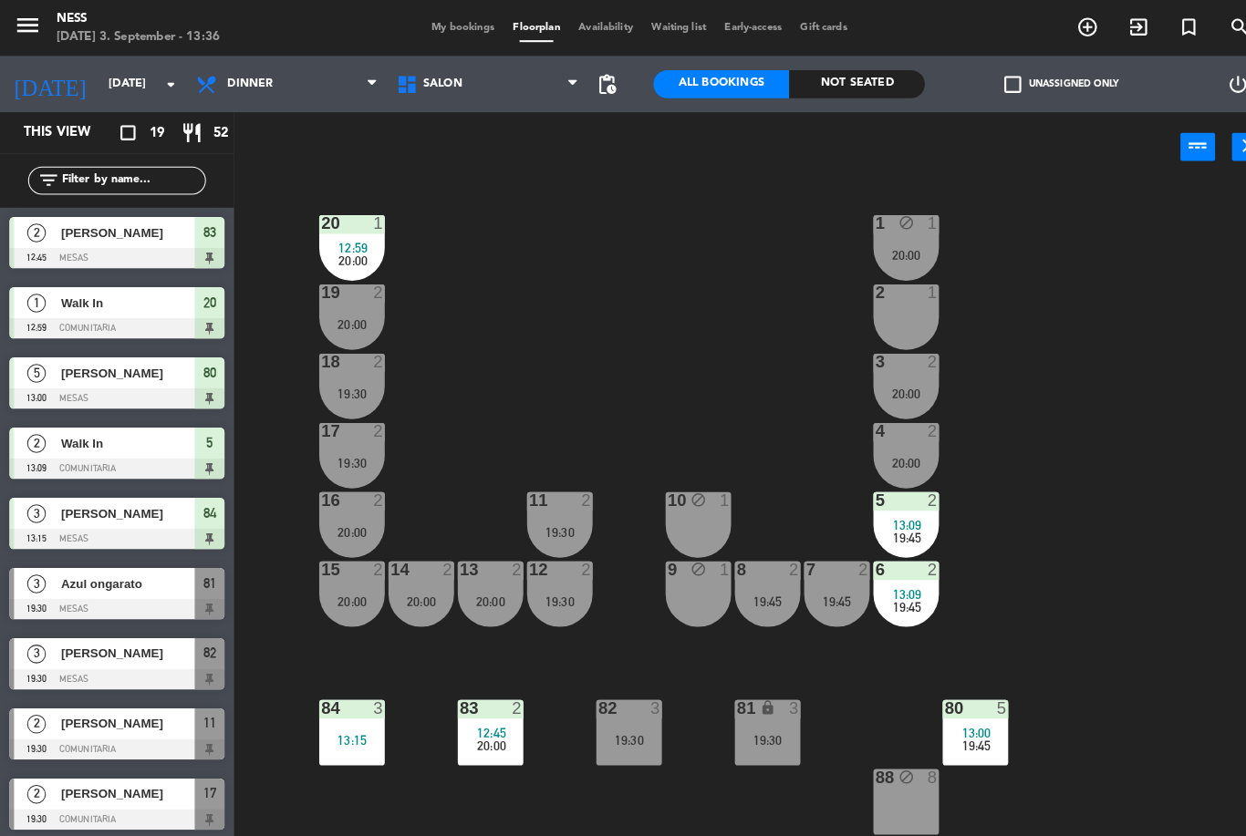
click at [364, 717] on div "13:15" at bounding box center [343, 721] width 64 height 13
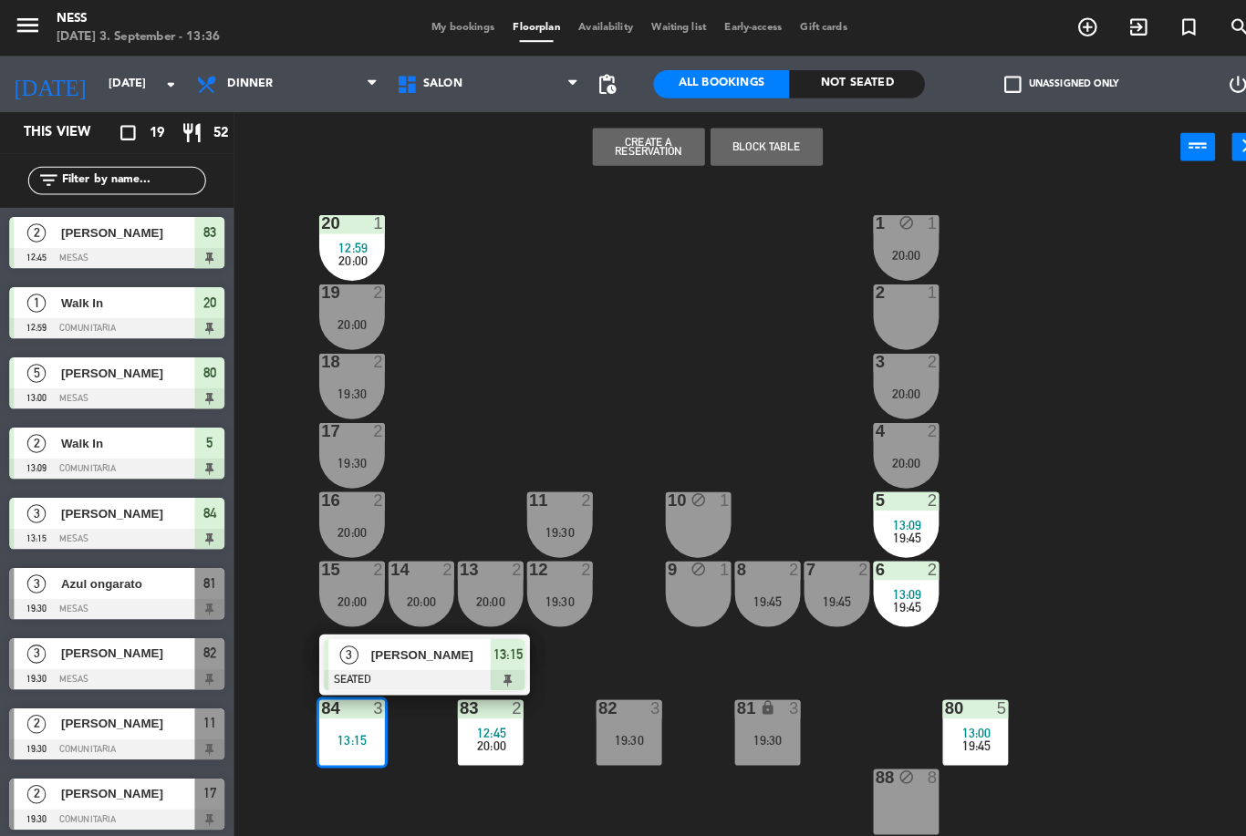
click at [588, 292] on div "20 1 12:59 20:00 1 block 1 20:00 19 2 20:00 2 1 18 2 19:30 3 2 20:00 17 2 19:30…" at bounding box center [743, 507] width 1005 height 658
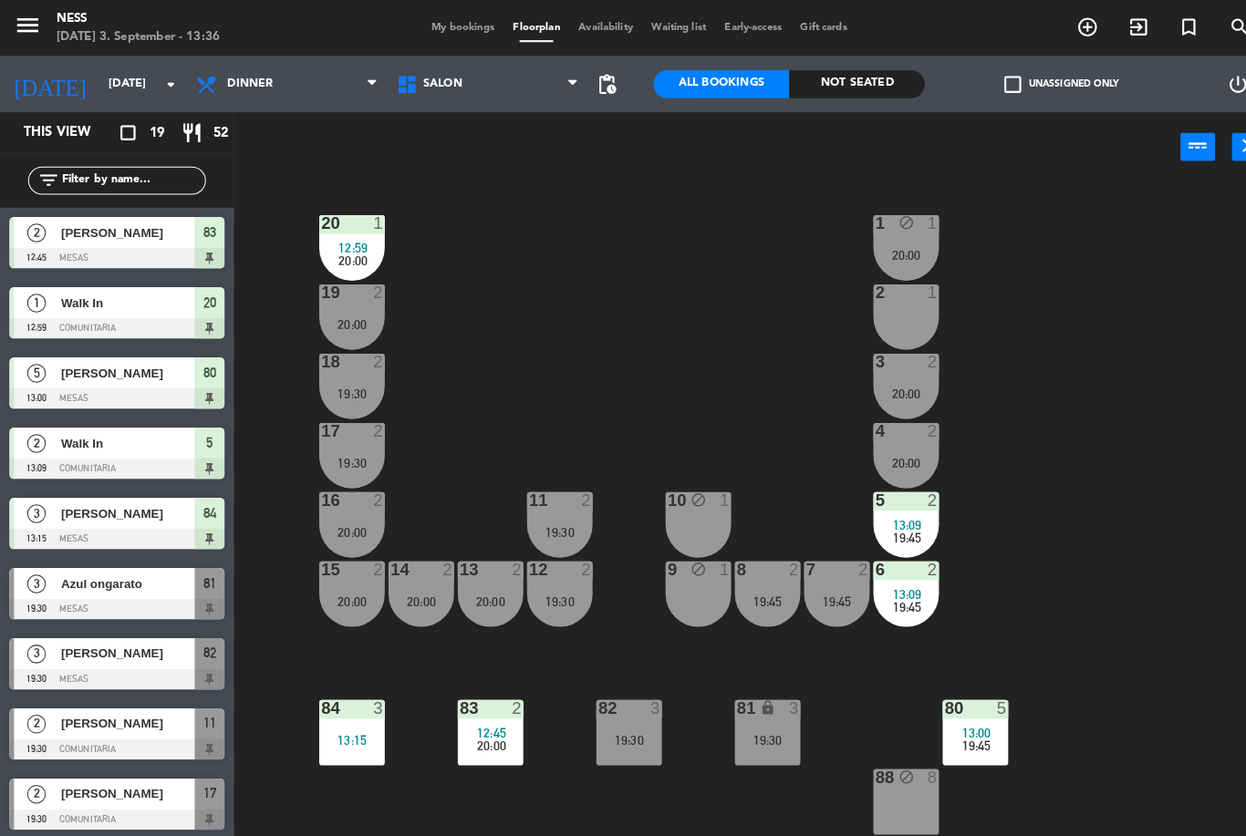
click at [329, 706] on div "84 3 13:15" at bounding box center [343, 714] width 64 height 64
click at [591, 228] on div "20 1 12:59 20:00 1 block 1 20:00 19 2 20:00 2 1 18 2 19:30 3 2 20:00 17 2 19:30…" at bounding box center [743, 507] width 1005 height 658
click at [488, 744] on div "83 2 12:45 20:00" at bounding box center [478, 714] width 64 height 64
click at [412, 767] on div "20 1 12:59 20:00 1 block 1 20:00 19 2 20:00 2 1 18 2 19:30 3 2 20:00 17 2 19:30…" at bounding box center [743, 507] width 1005 height 658
click at [1066, 30] on icon "add_circle_outline" at bounding box center [1060, 27] width 22 height 22
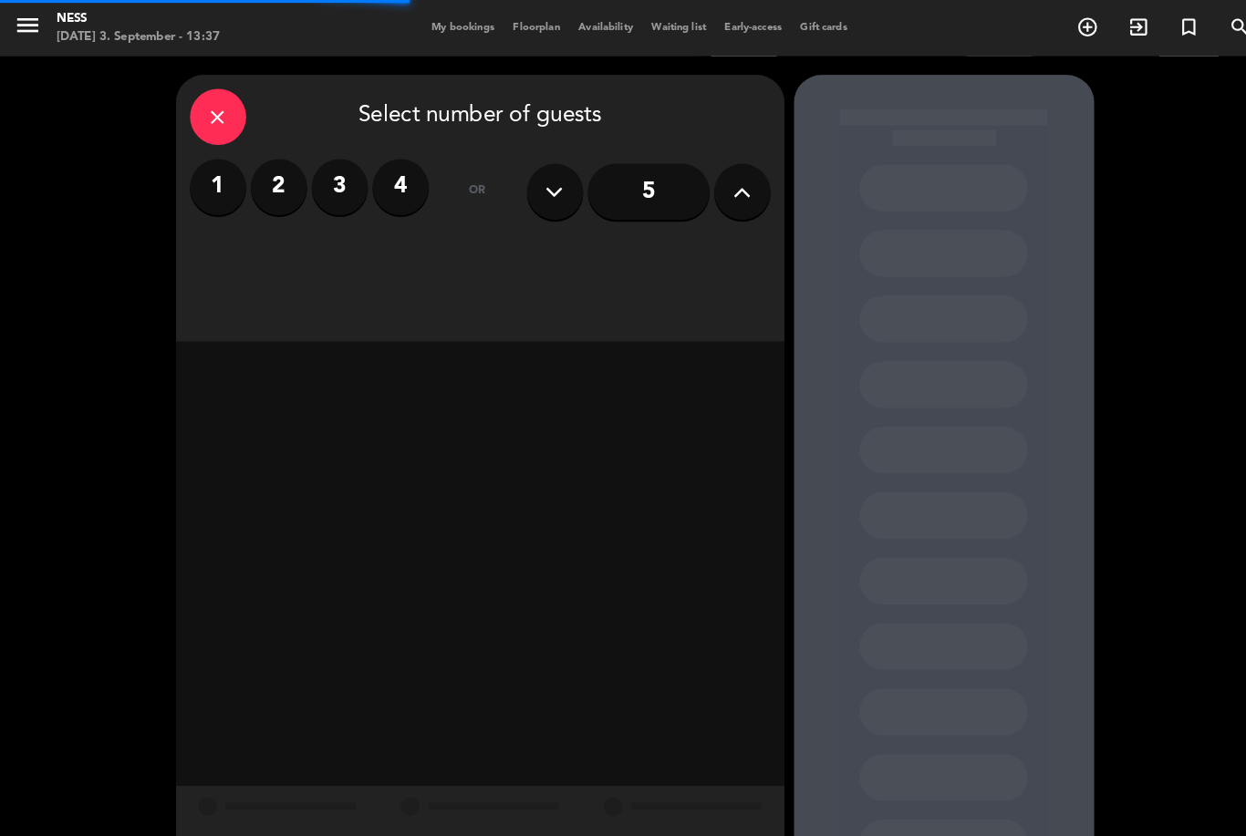
click at [341, 184] on label "3" at bounding box center [331, 182] width 55 height 55
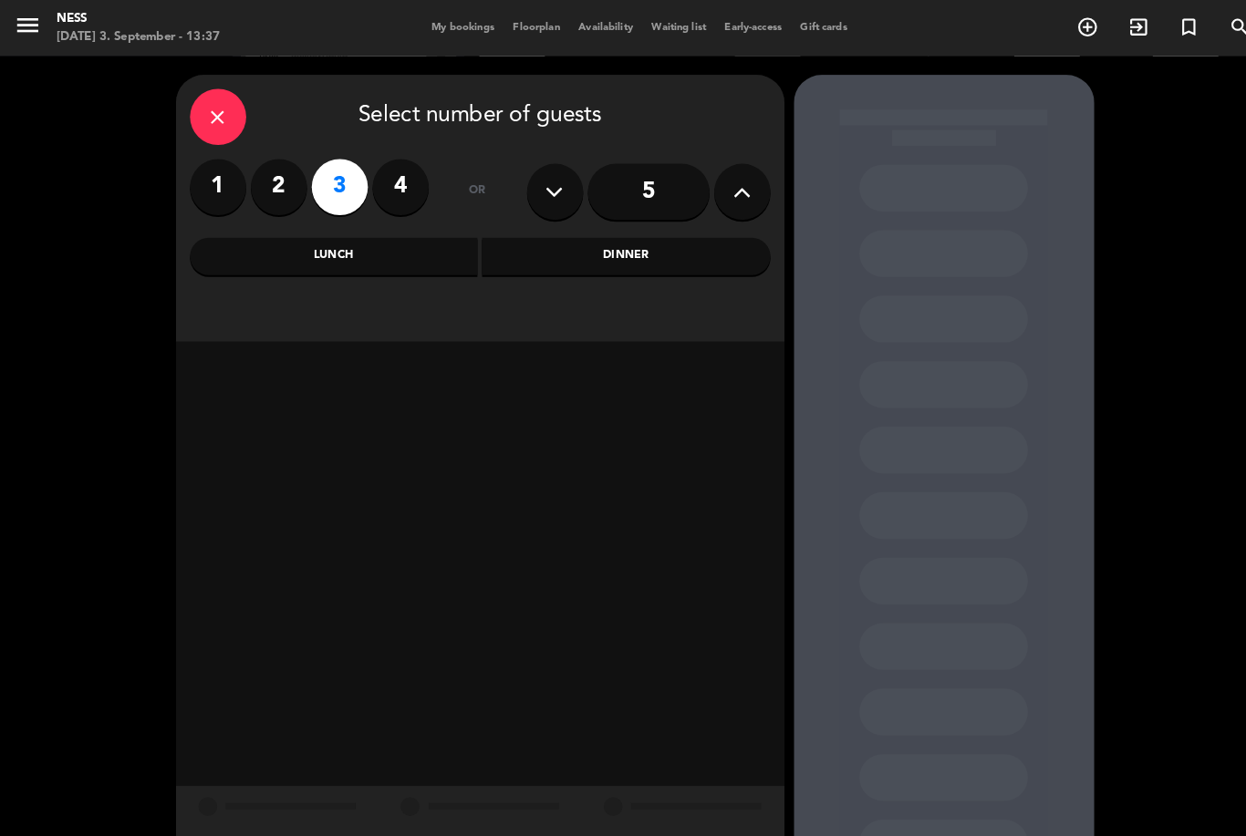
click at [639, 248] on div "Dinner" at bounding box center [610, 250] width 281 height 36
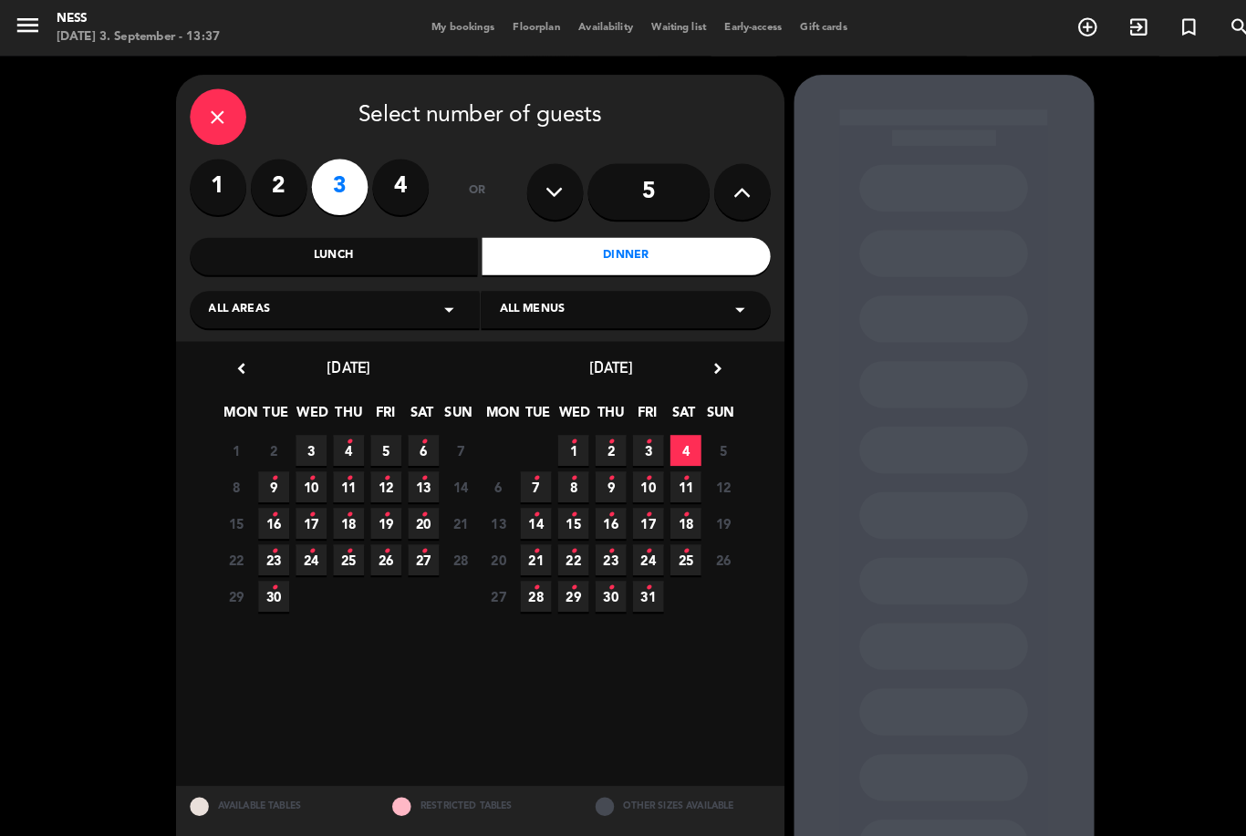
click at [290, 440] on span "3" at bounding box center [303, 439] width 30 height 30
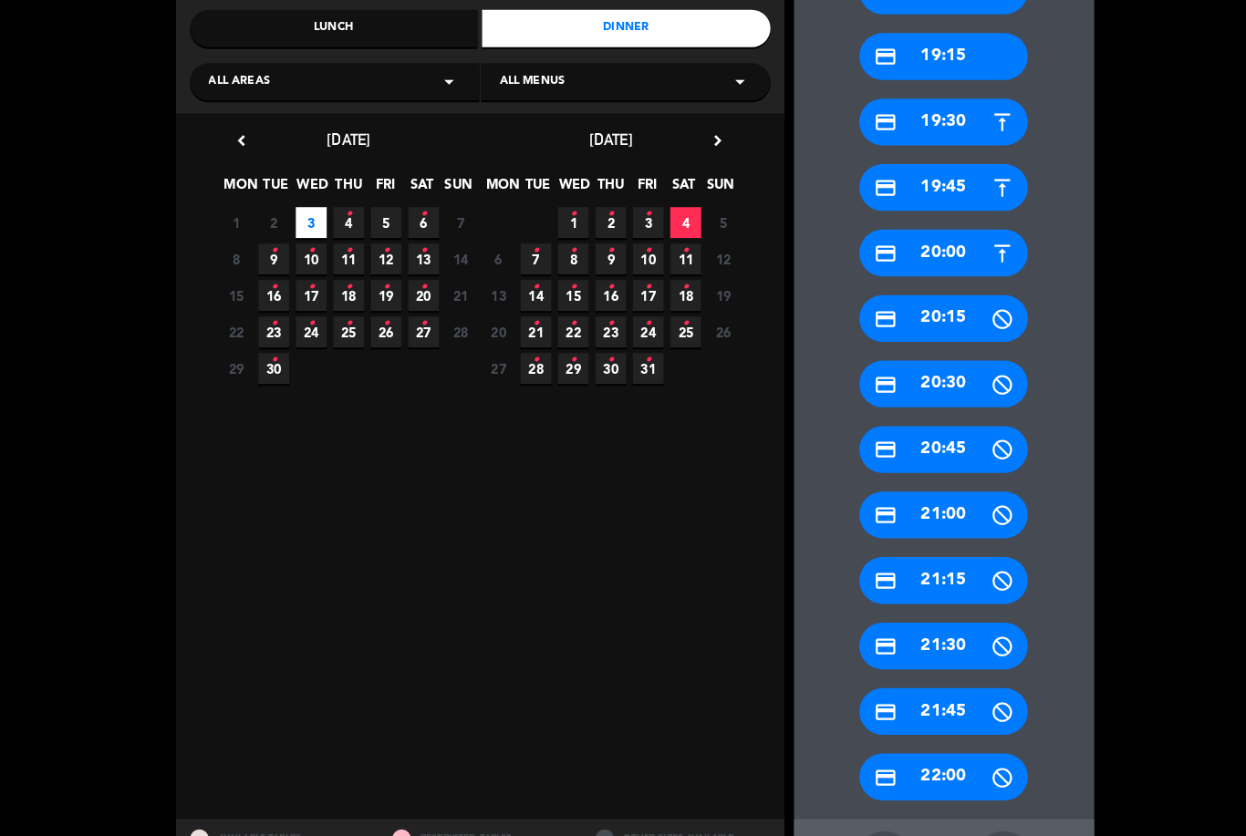
scroll to position [222, 0]
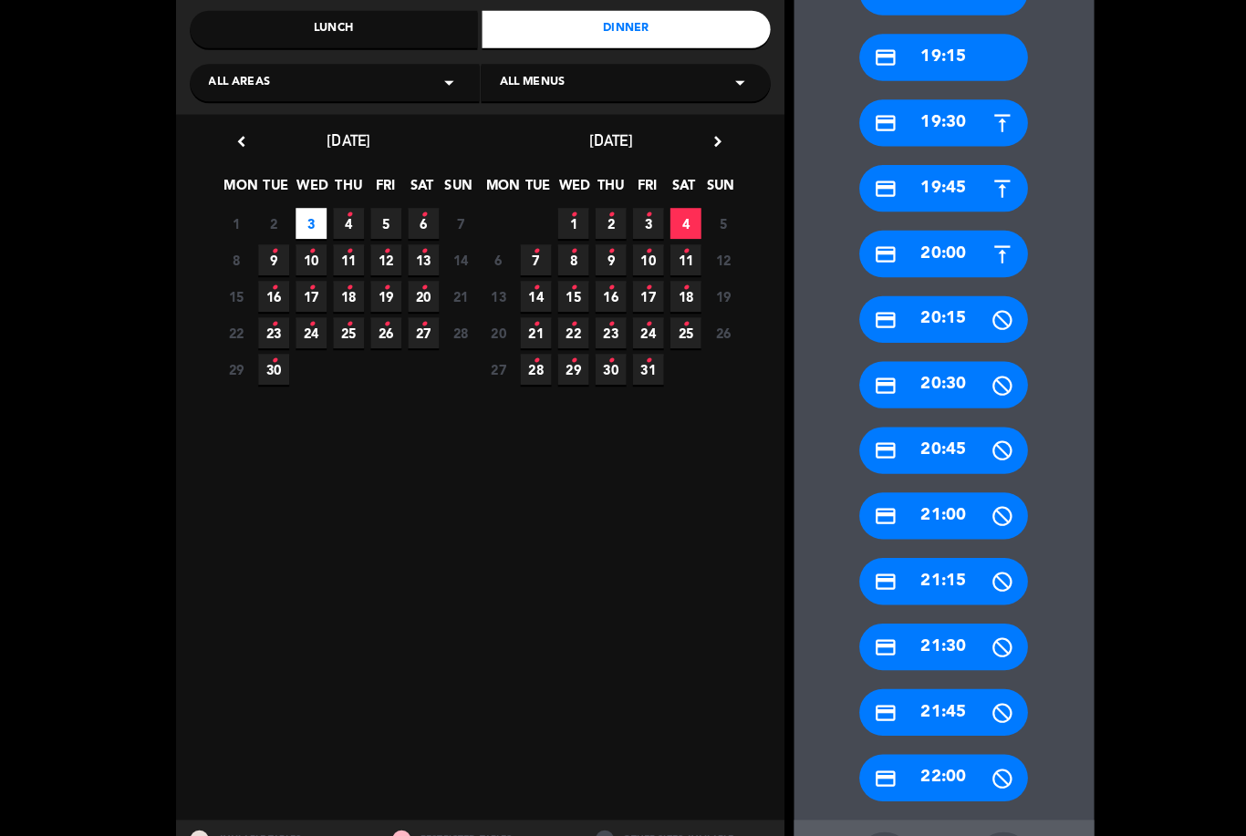
click at [986, 827] on icon "build" at bounding box center [978, 838] width 22 height 22
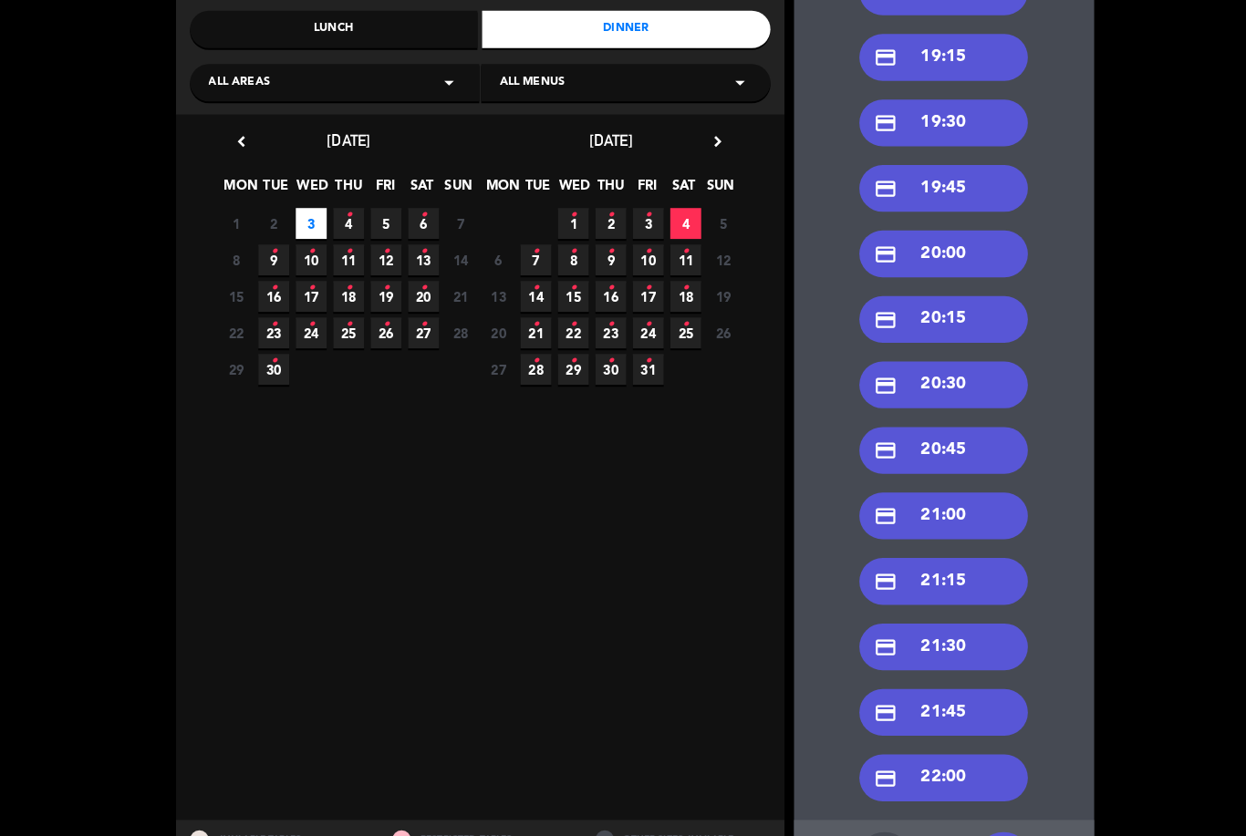
click at [935, 224] on div "credit_card 20:00" at bounding box center [919, 247] width 164 height 46
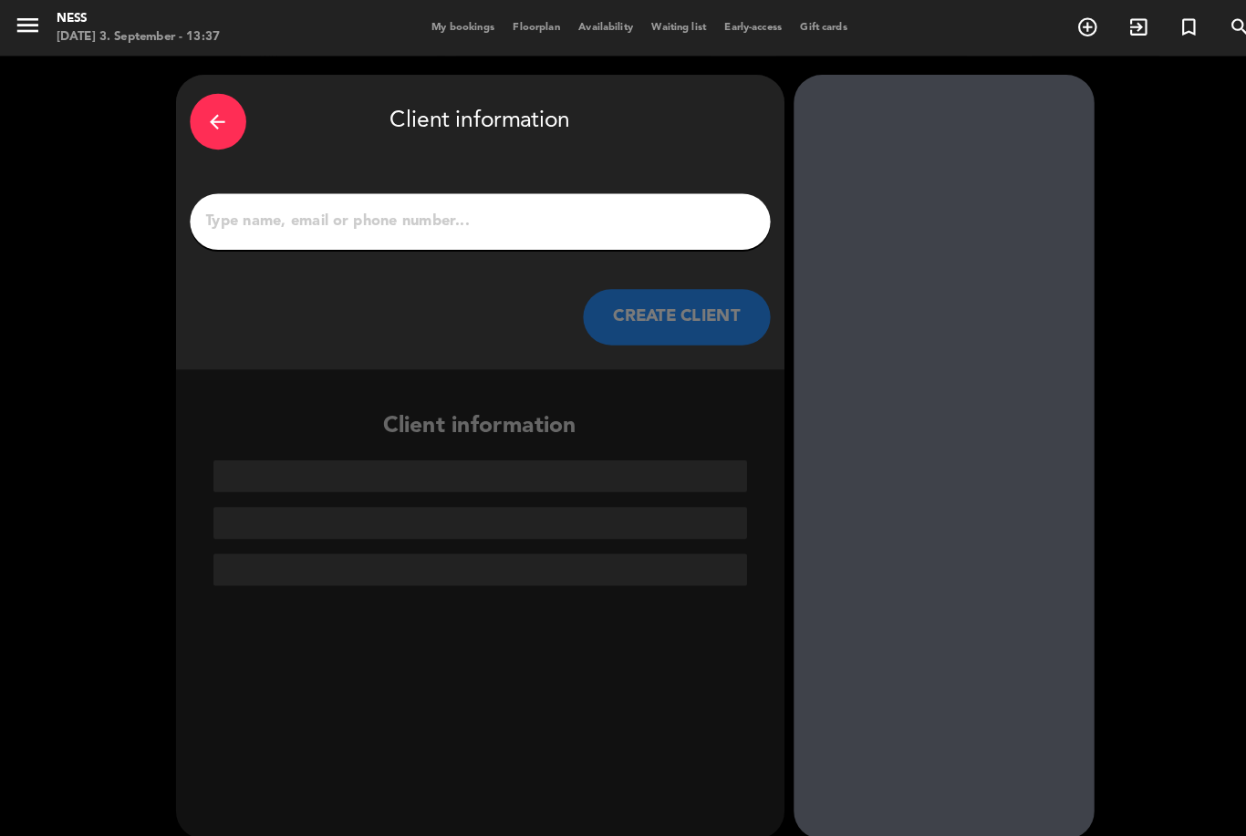
click at [585, 203] on input "1" at bounding box center [468, 216] width 538 height 26
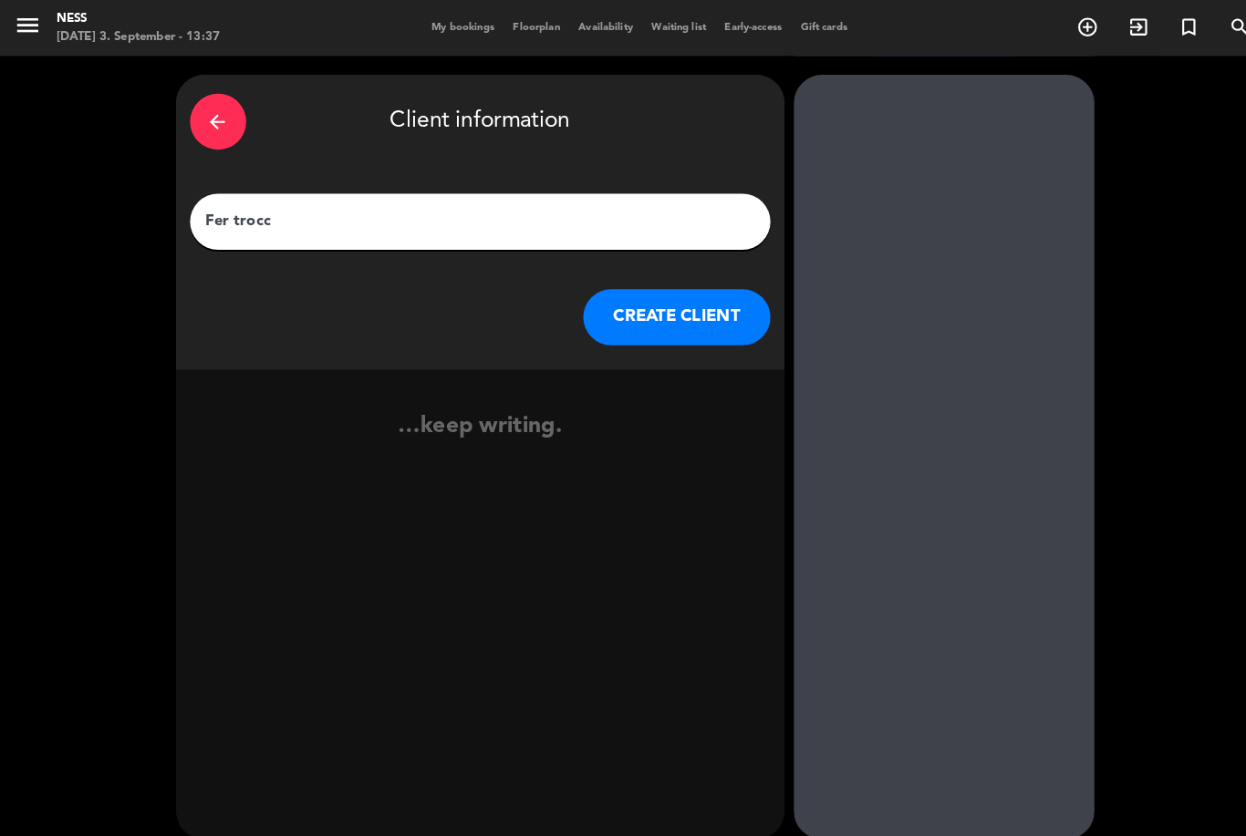
type input "Fer trocca"
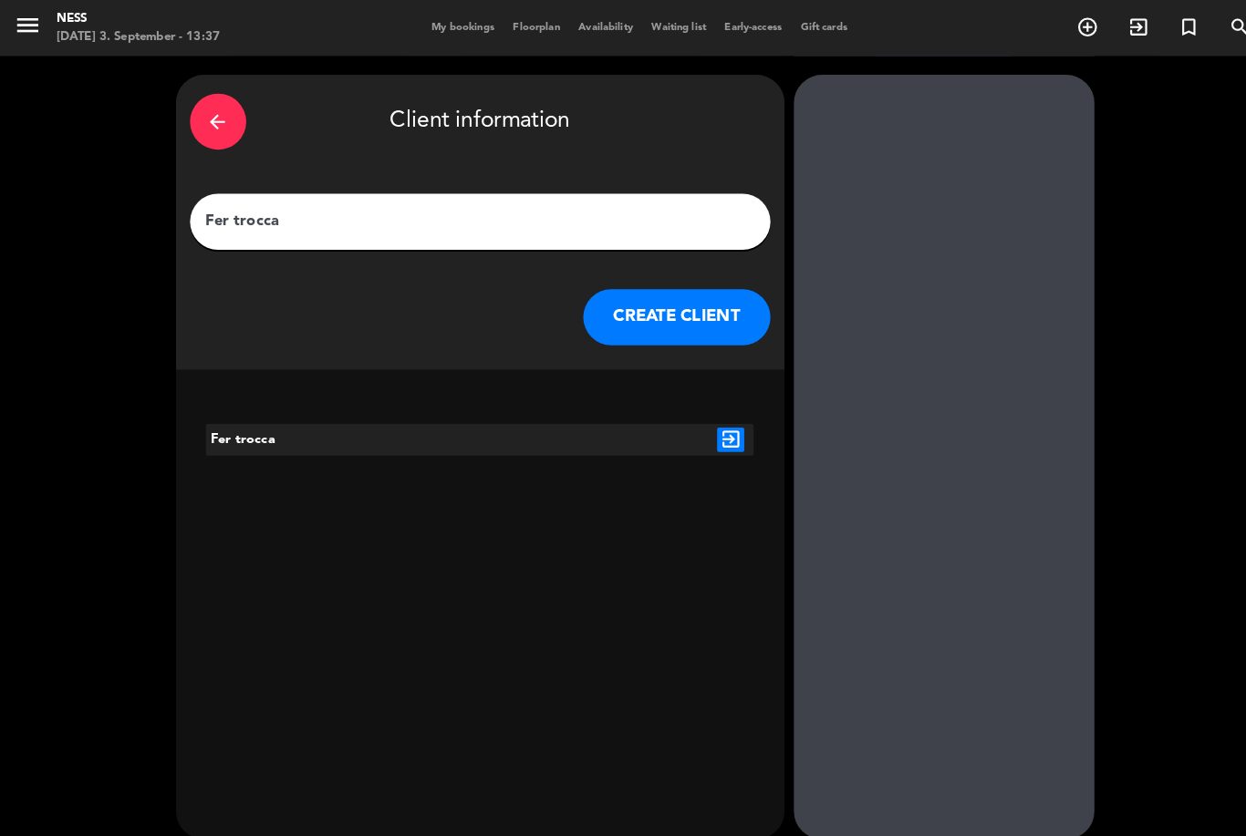
click at [712, 282] on button "CREATE CLIENT" at bounding box center [659, 309] width 182 height 55
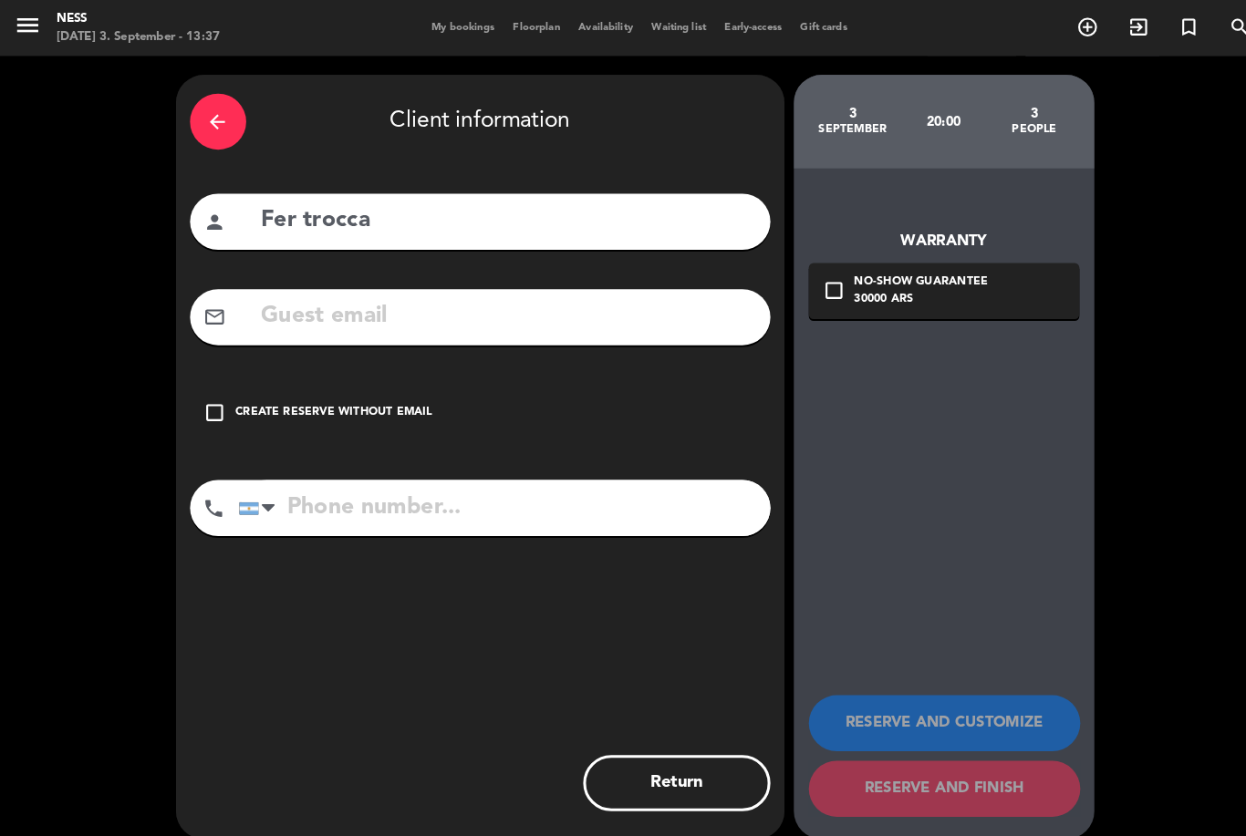
click at [250, 375] on div "check_box_outline_blank Create reserve without email" at bounding box center [467, 402] width 565 height 55
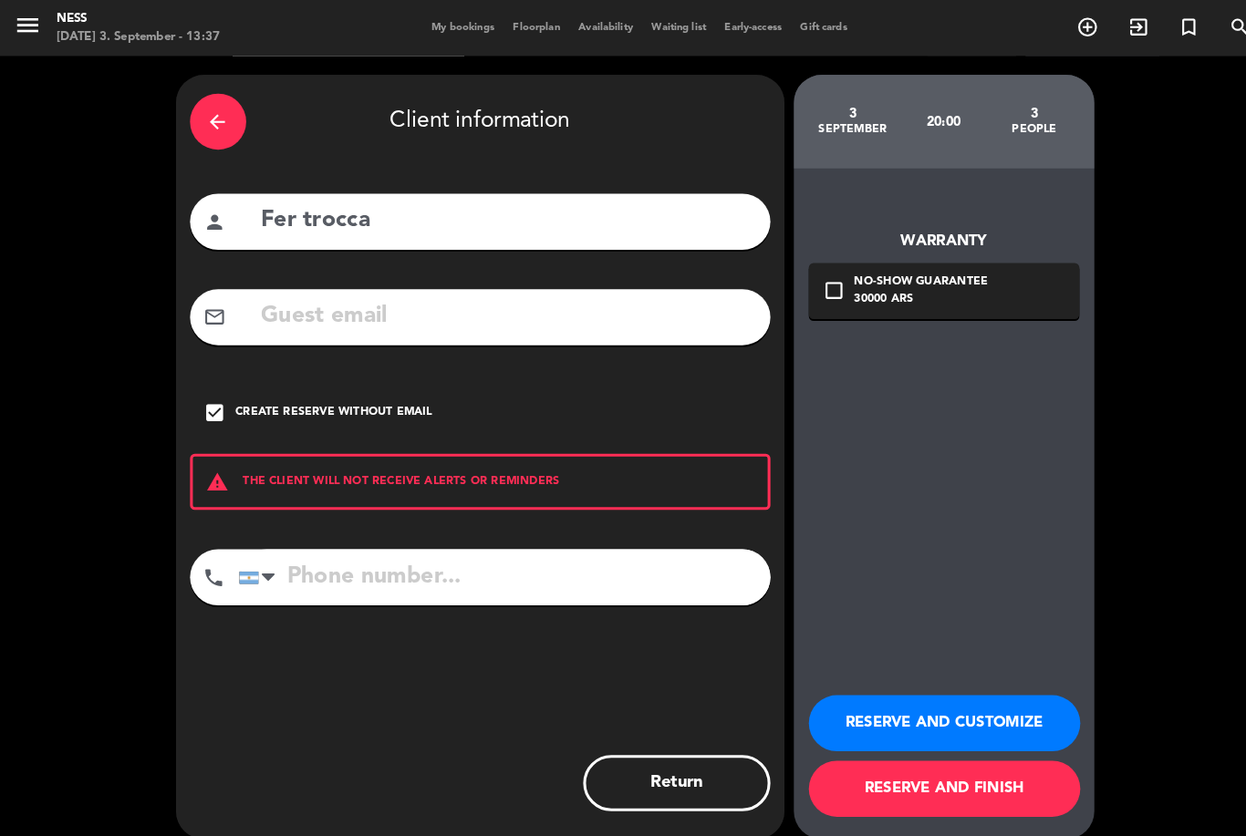
click at [840, 716] on button "RESERVE AND CUSTOMIZE" at bounding box center [920, 704] width 264 height 55
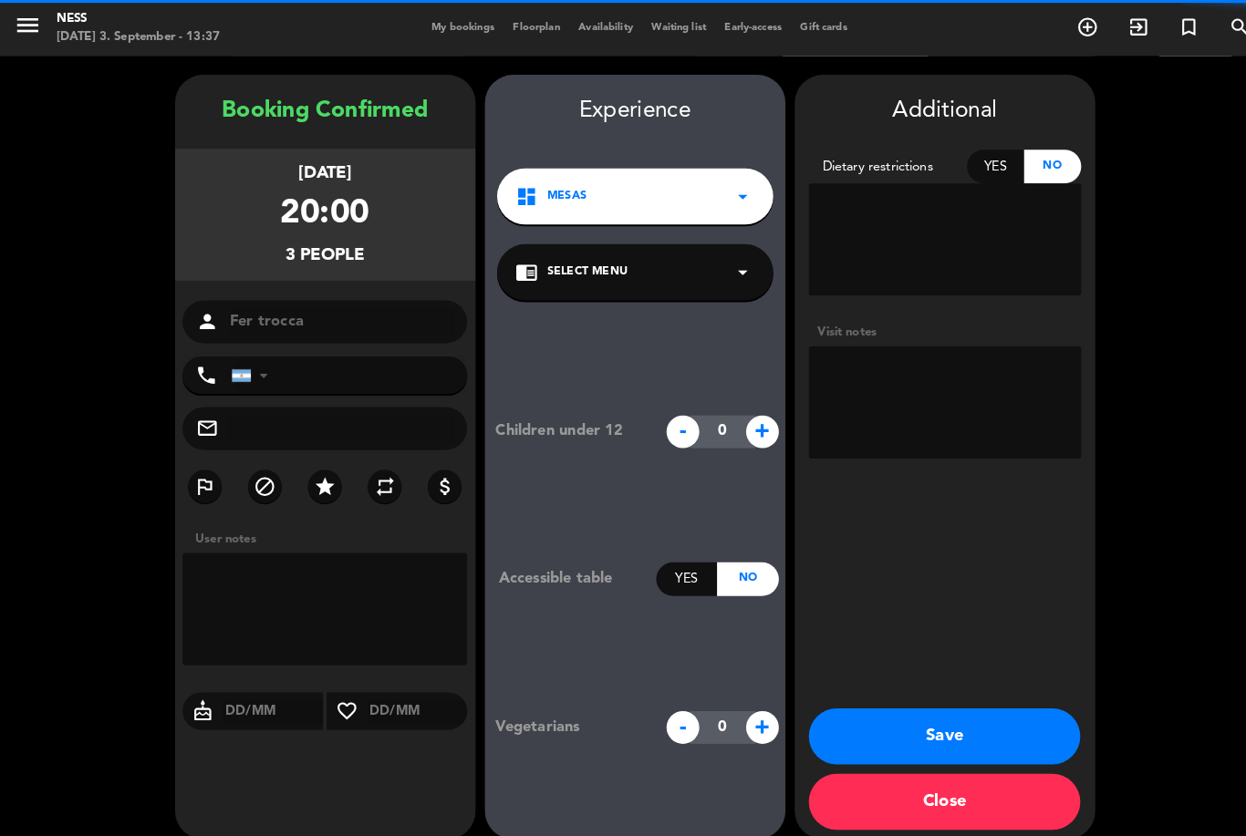
click at [894, 702] on button "Save" at bounding box center [920, 717] width 264 height 55
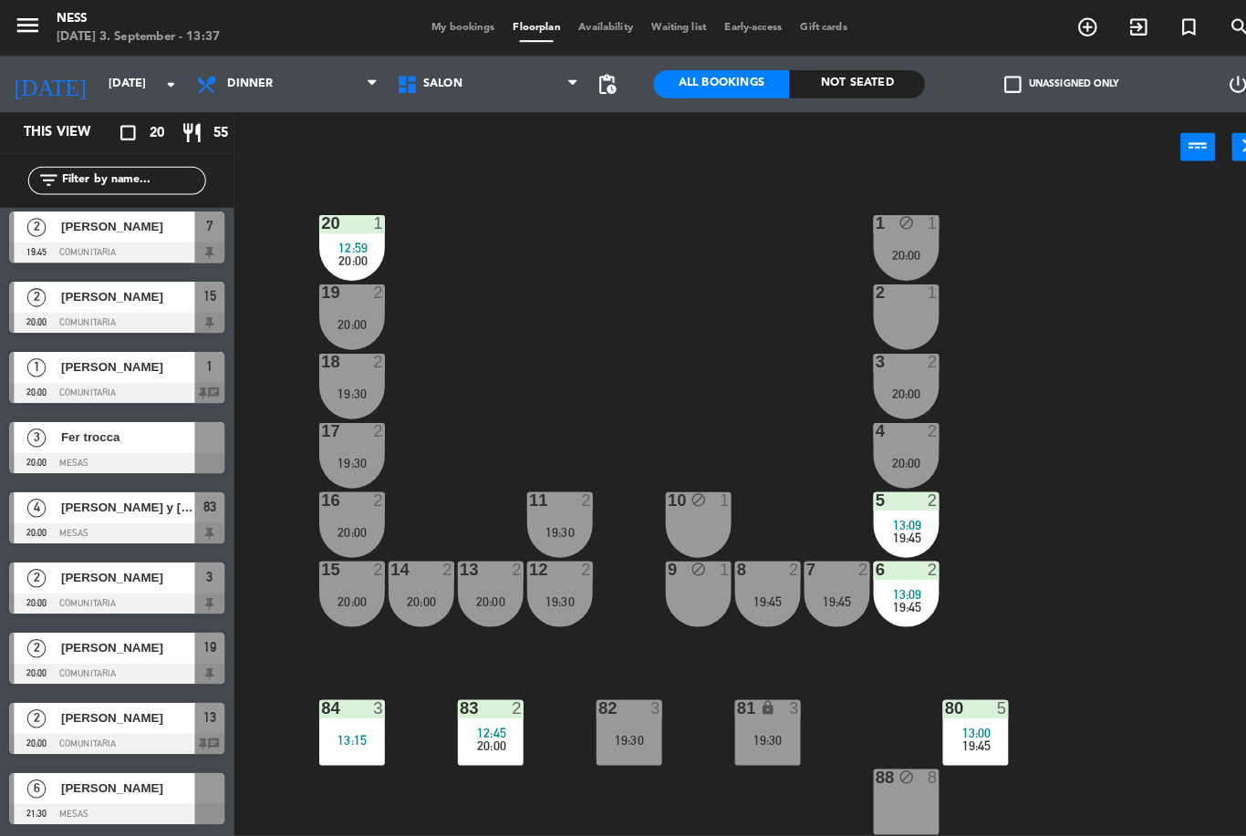
scroll to position [758, 0]
click at [477, 746] on div "83 2 12:45 20:00" at bounding box center [478, 714] width 64 height 64
click at [563, 773] on div "20 1 12:59 20:00 1 block 1 20:00 19 2 20:00 2 1 18 2 19:30 3 2 20:00 17 2 19:30…" at bounding box center [743, 496] width 1005 height 636
click at [616, 739] on div "82 3 19:30" at bounding box center [613, 714] width 64 height 64
click at [555, 761] on div "20 1 12:59 20:00 1 block 1 20:00 19 2 20:00 2 1 18 2 19:30 3 2 20:00 17 2 19:30…" at bounding box center [743, 496] width 1005 height 636
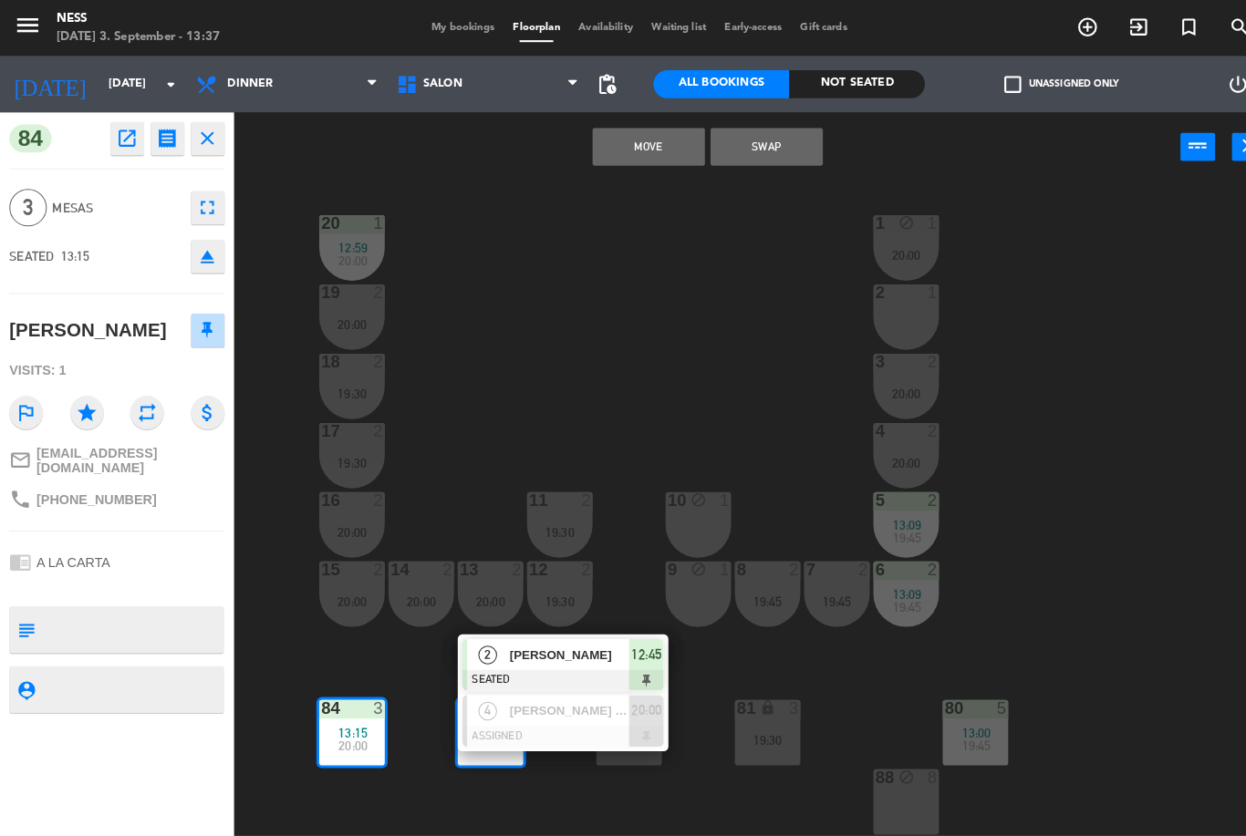
click at [771, 150] on button "Swap" at bounding box center [746, 143] width 109 height 36
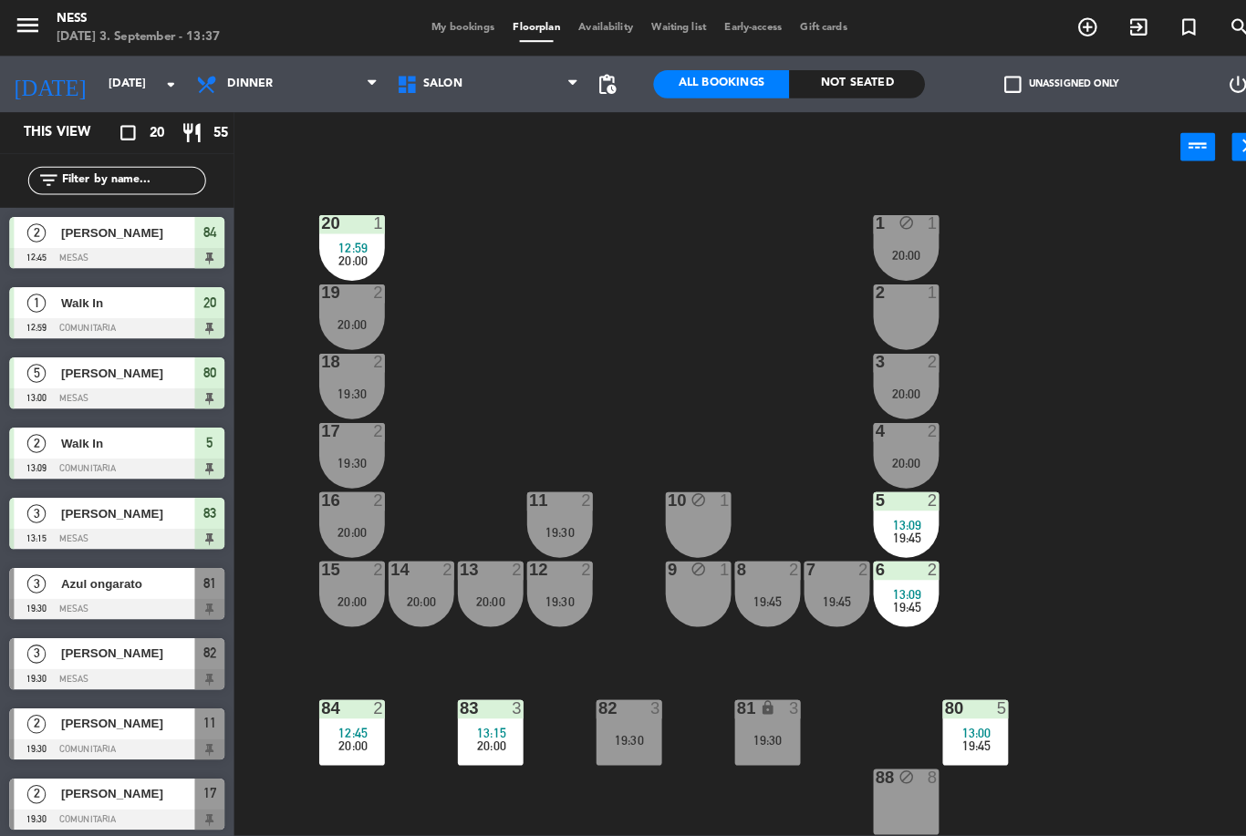
click at [357, 736] on div "84 2 12:45 20:00" at bounding box center [343, 714] width 64 height 64
click at [419, 770] on div "20 1 12:59 20:00 1 block 1 20:00 19 2 20:00 2 1 18 2 19:30 3 2 20:00 17 2 19:30…" at bounding box center [743, 496] width 1005 height 636
click at [488, 739] on div "83 3 13:15 20:00" at bounding box center [478, 714] width 64 height 64
click at [528, 782] on div "20 1 12:59 20:00 1 block 1 20:00 19 2 20:00 2 1 18 2 19:30 3 2 20:00 17 2 19:30…" at bounding box center [743, 496] width 1005 height 636
click at [372, 729] on div "20:00" at bounding box center [343, 726] width 64 height 13
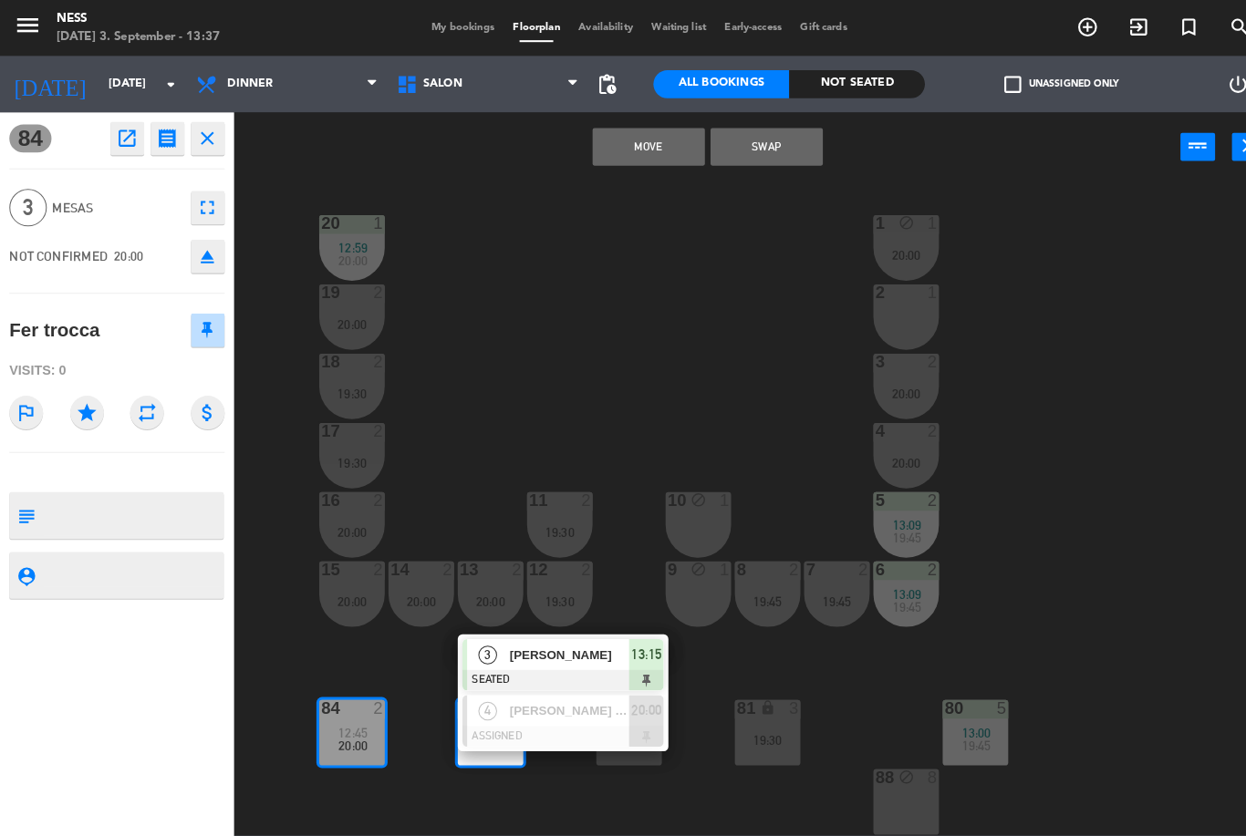
click at [781, 144] on button "Swap" at bounding box center [746, 143] width 109 height 36
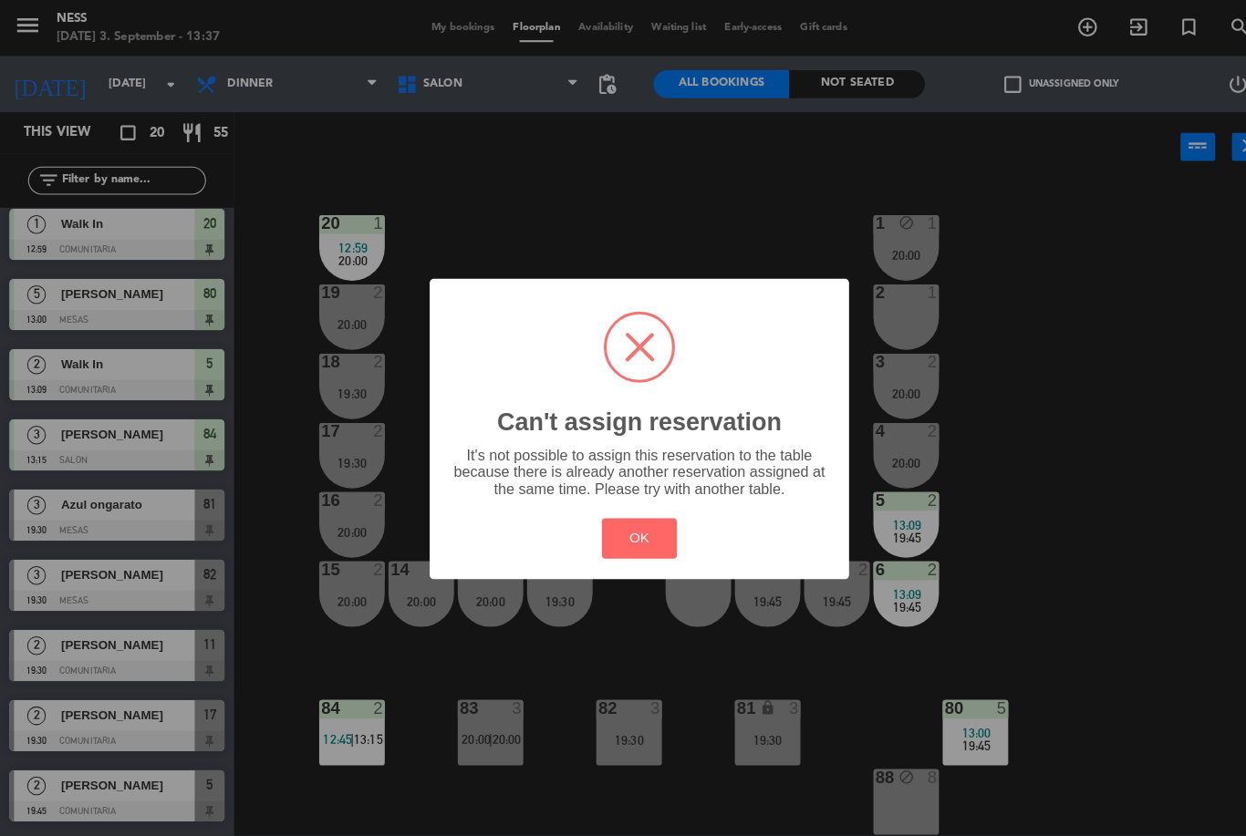
scroll to position [0, 0]
click at [636, 533] on button "OK" at bounding box center [623, 524] width 74 height 39
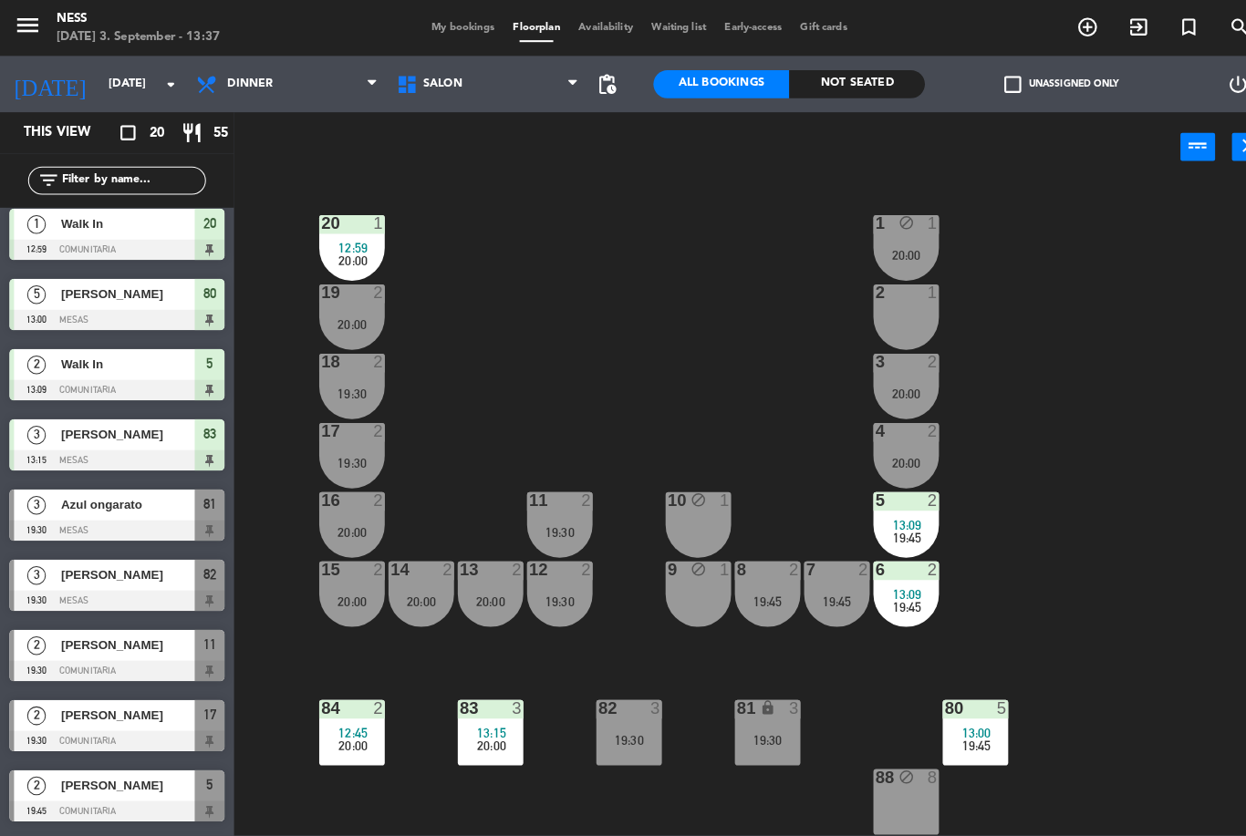
click at [641, 277] on div "20 1 12:59 20:00 1 block 1 20:00 19 2 20:00 2 1 18 2 19:30 3 2 20:00 17 2 19:30…" at bounding box center [743, 496] width 1005 height 636
click at [346, 746] on div "84 2 12:45 20:00" at bounding box center [343, 714] width 64 height 64
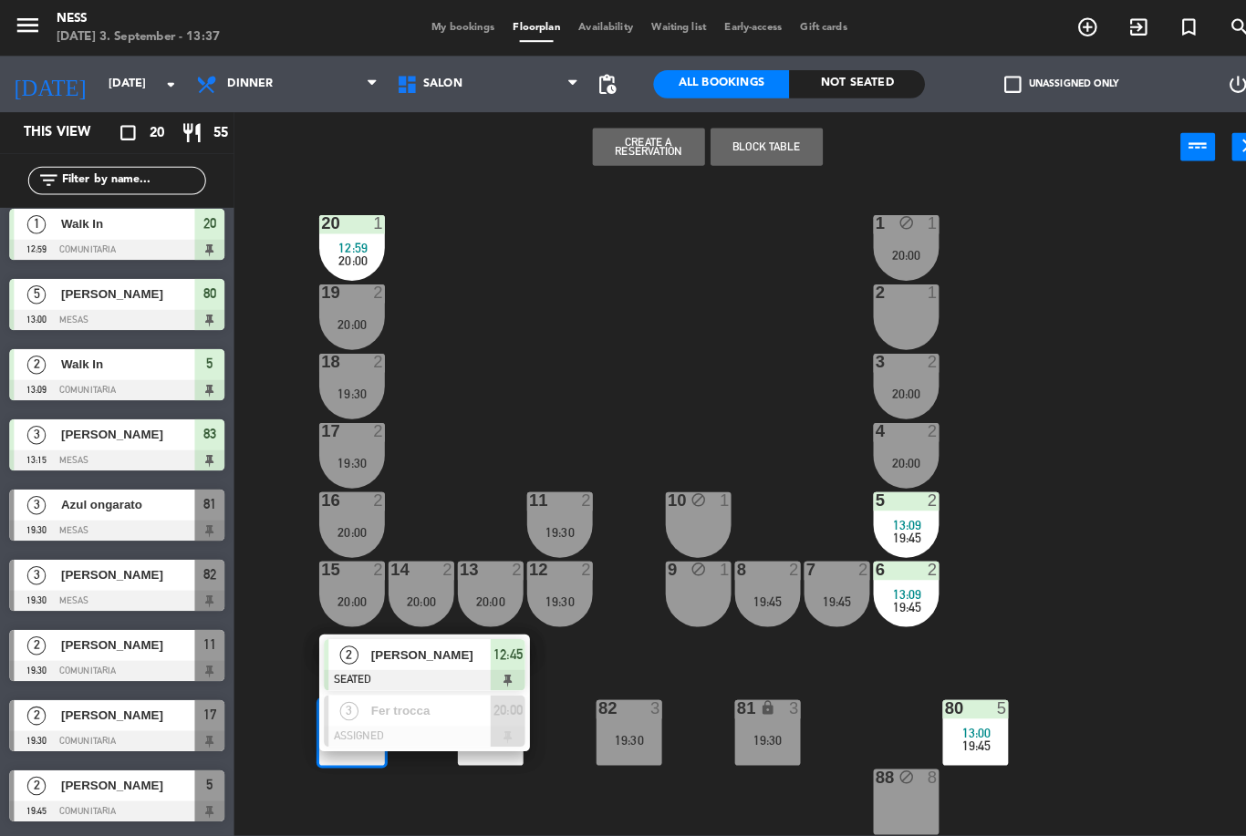
click at [367, 714] on div at bounding box center [413, 718] width 196 height 20
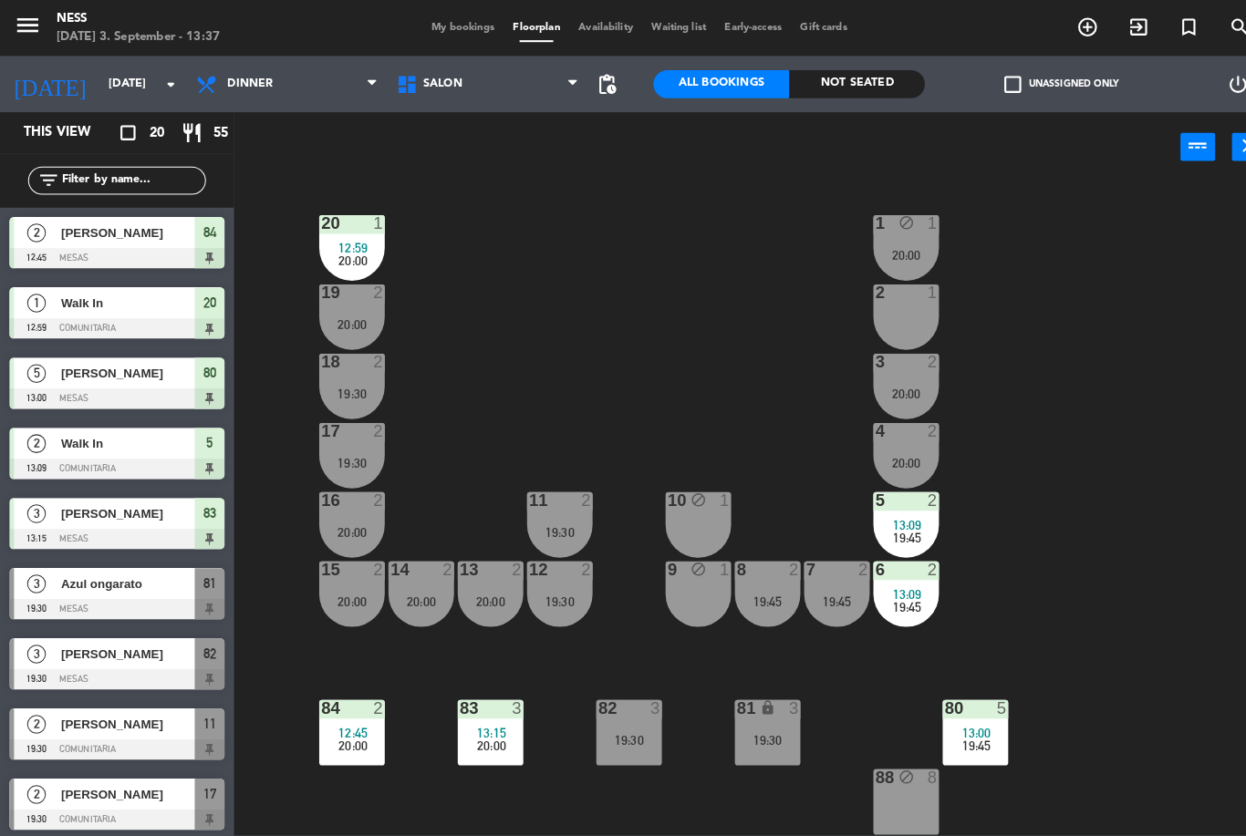
scroll to position [77, 0]
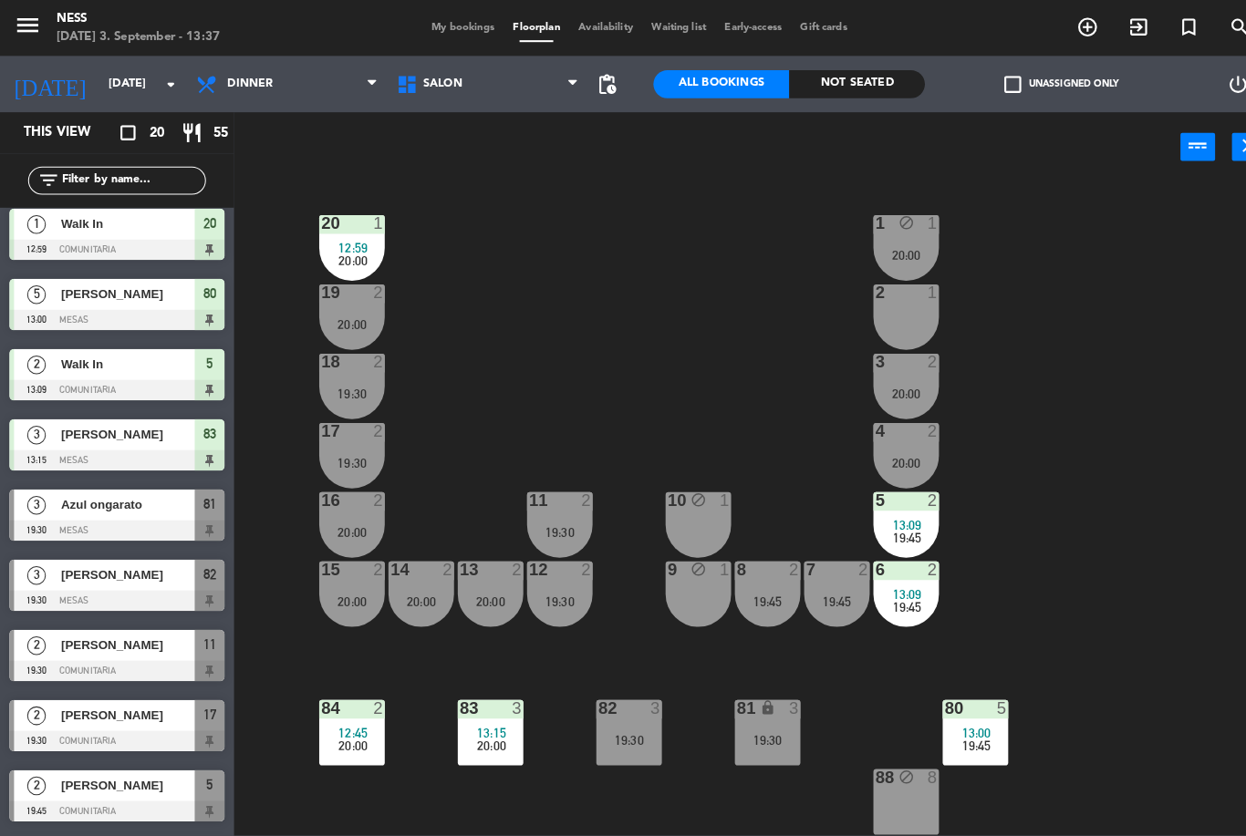
click at [264, 71] on span "Dinner" at bounding box center [279, 82] width 195 height 40
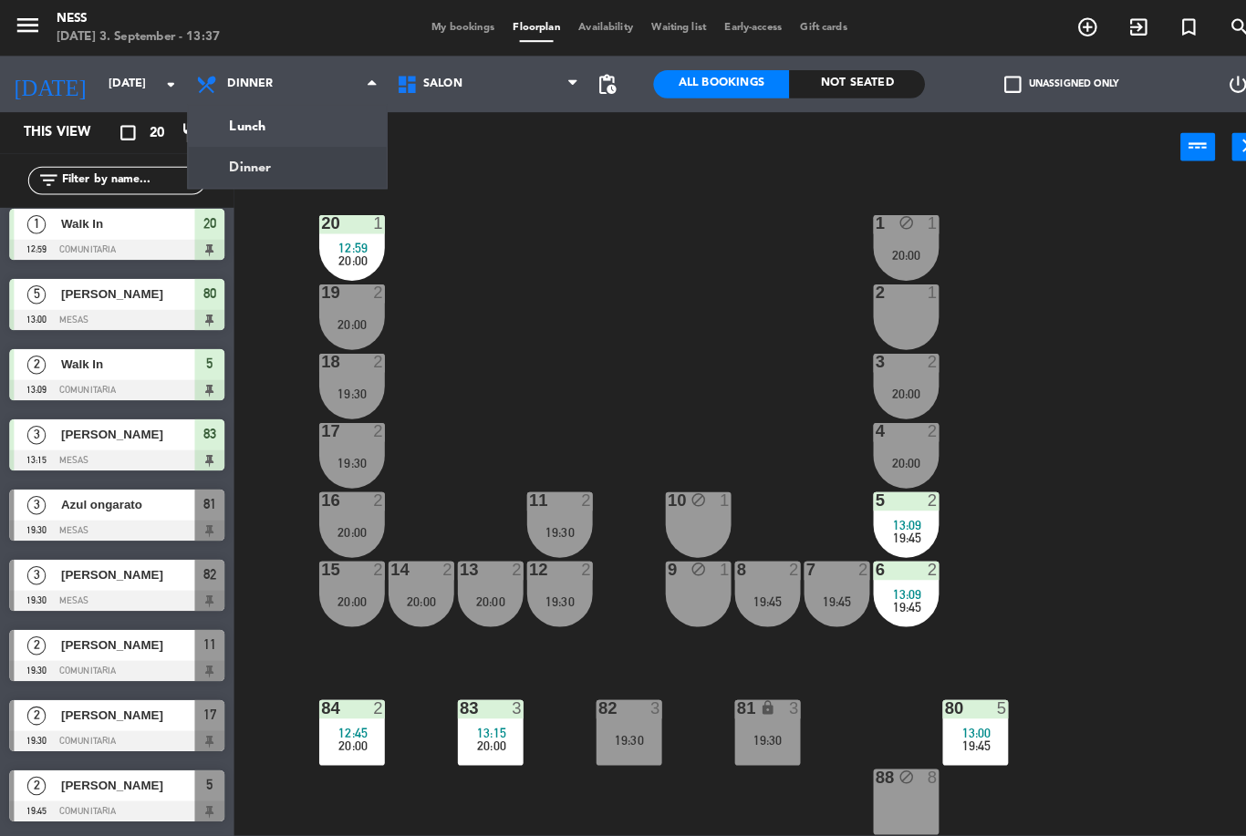
click at [261, 167] on ng-component "menu Ness [DATE] 3. September - 13:37 My bookings Floorplan Availability Waitin…" at bounding box center [623, 407] width 1246 height 814
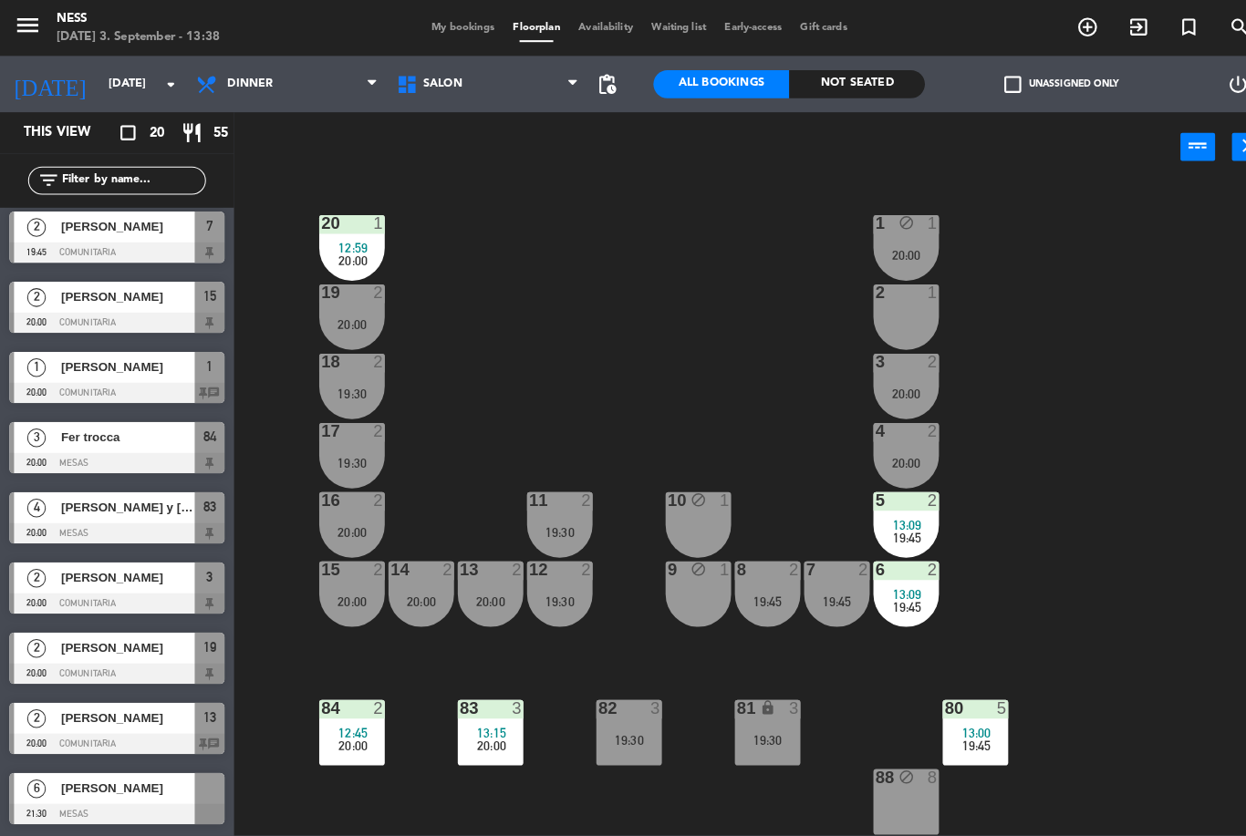
scroll to position [758, 0]
click at [189, 556] on span "[PERSON_NAME]" at bounding box center [124, 562] width 130 height 19
click at [183, 783] on div at bounding box center [114, 793] width 210 height 20
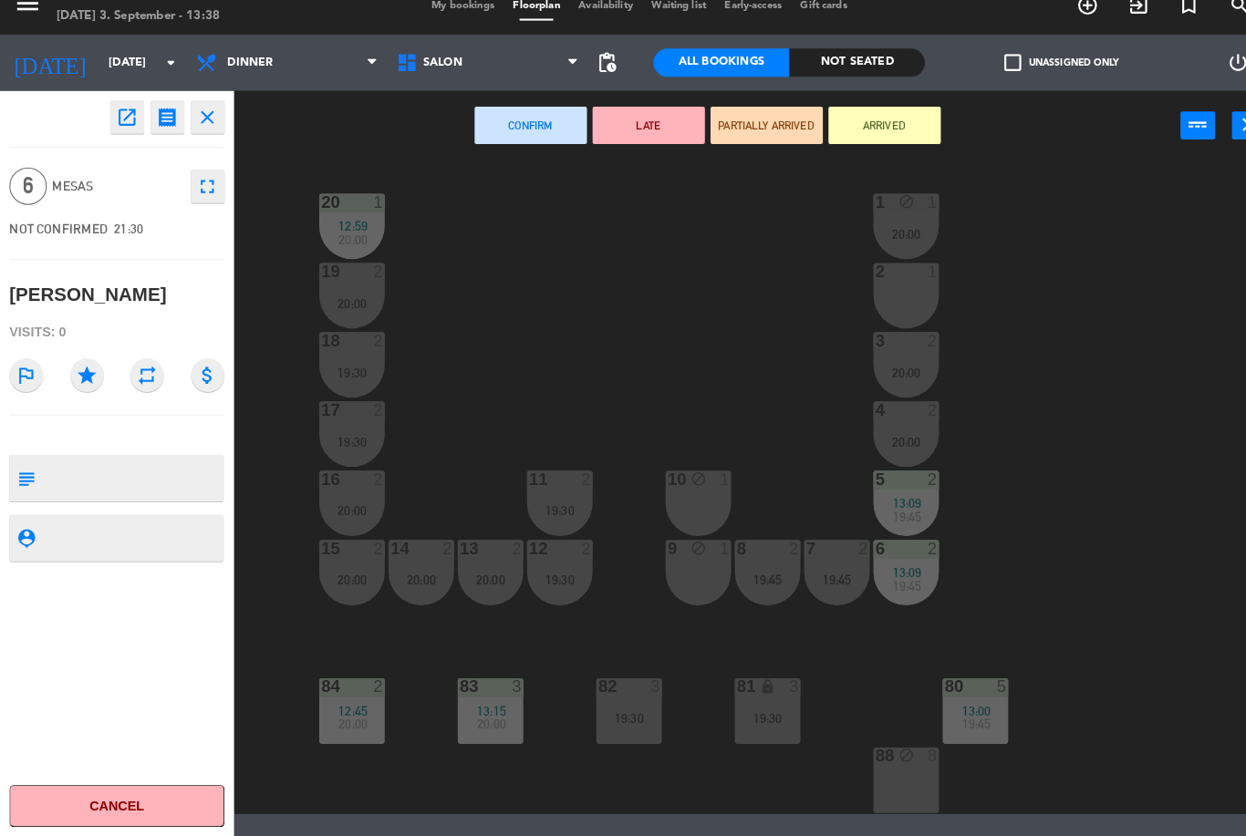
click at [189, 786] on button "Cancel" at bounding box center [114, 806] width 210 height 41
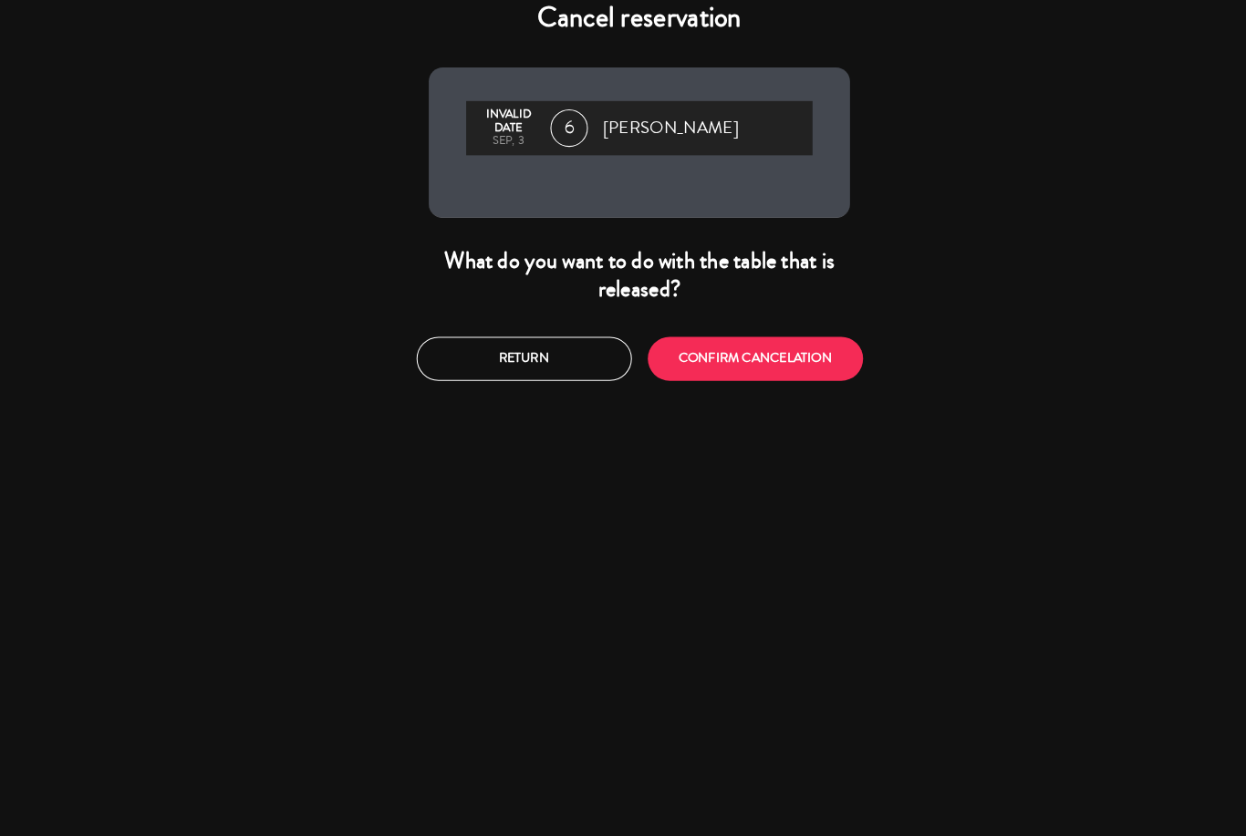
click at [786, 349] on button "CONFIRM CANCELATION" at bounding box center [736, 370] width 210 height 43
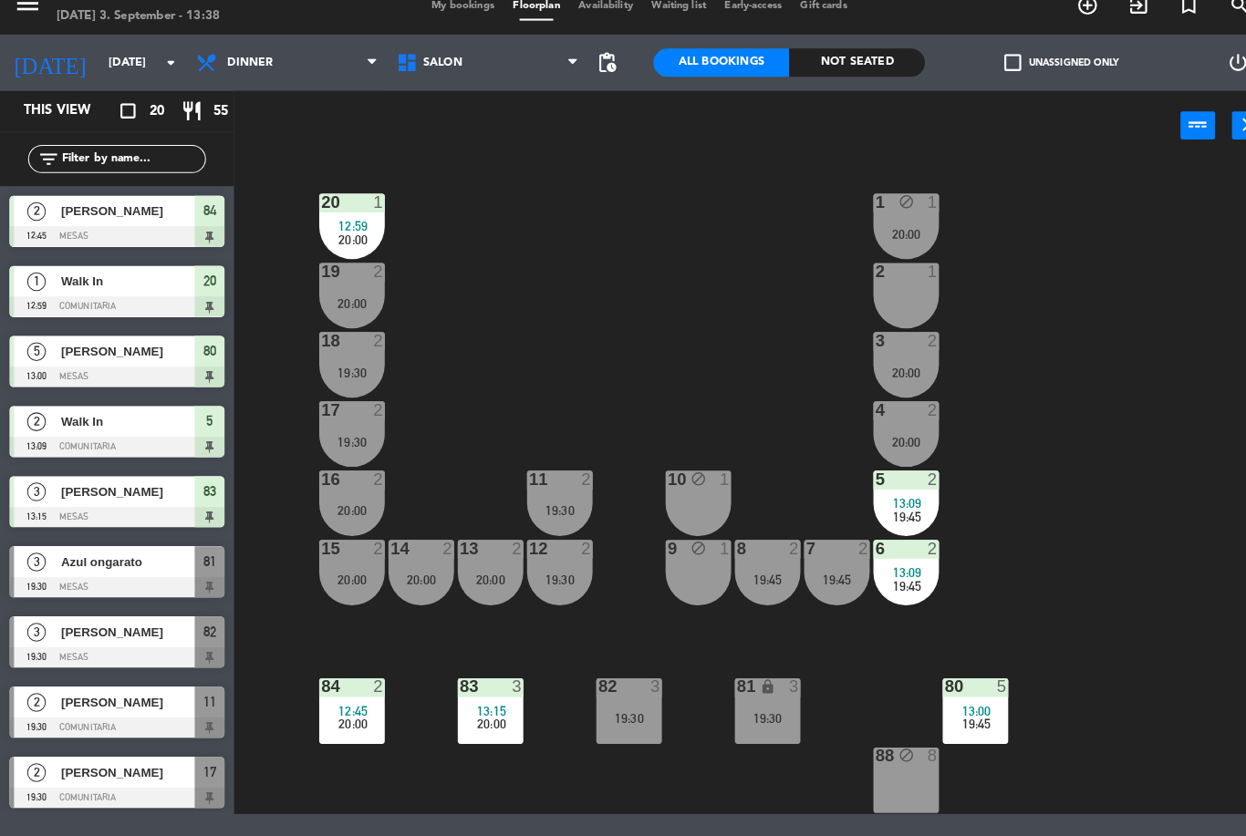
scroll to position [419, 0]
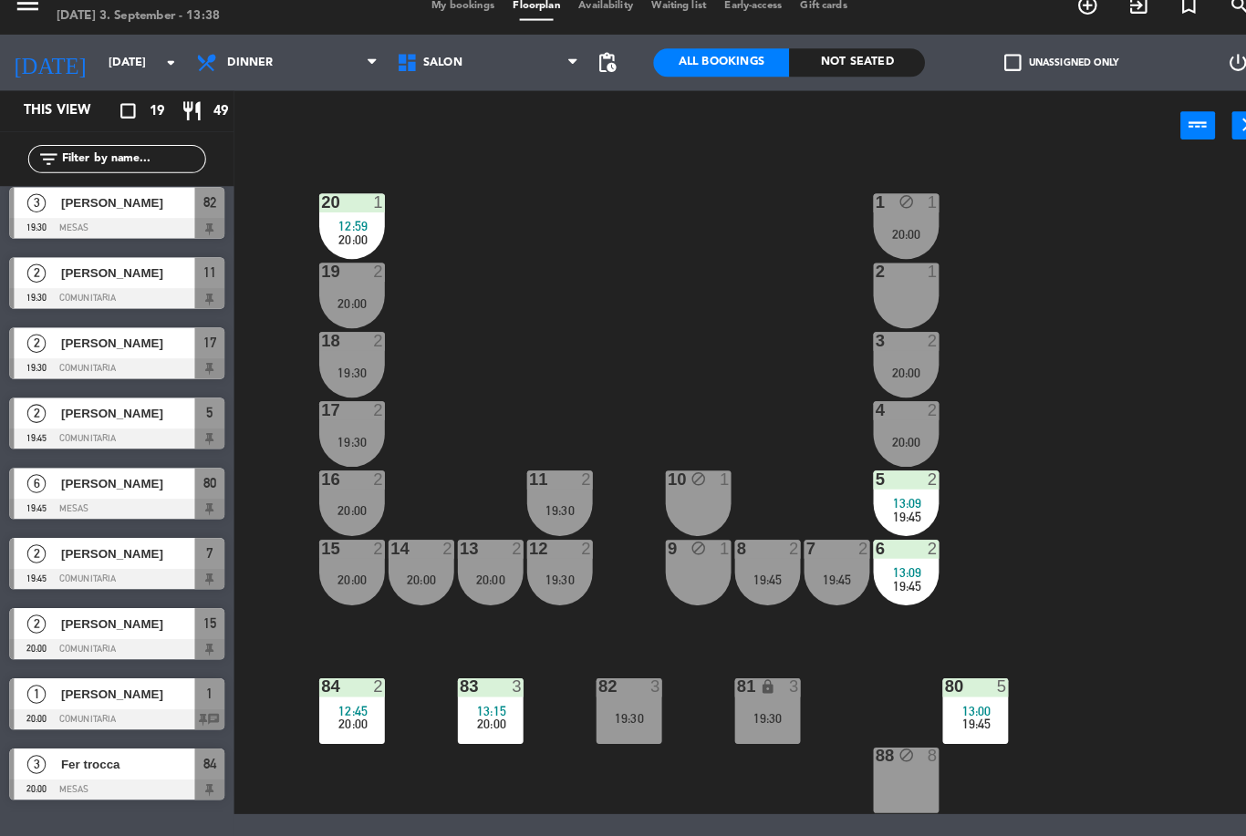
click at [723, 284] on div "20 1 12:59 20:00 1 block 1 20:00 19 2 20:00 2 1 18 2 19:30 3 2 20:00 17 2 19:30…" at bounding box center [743, 496] width 1005 height 636
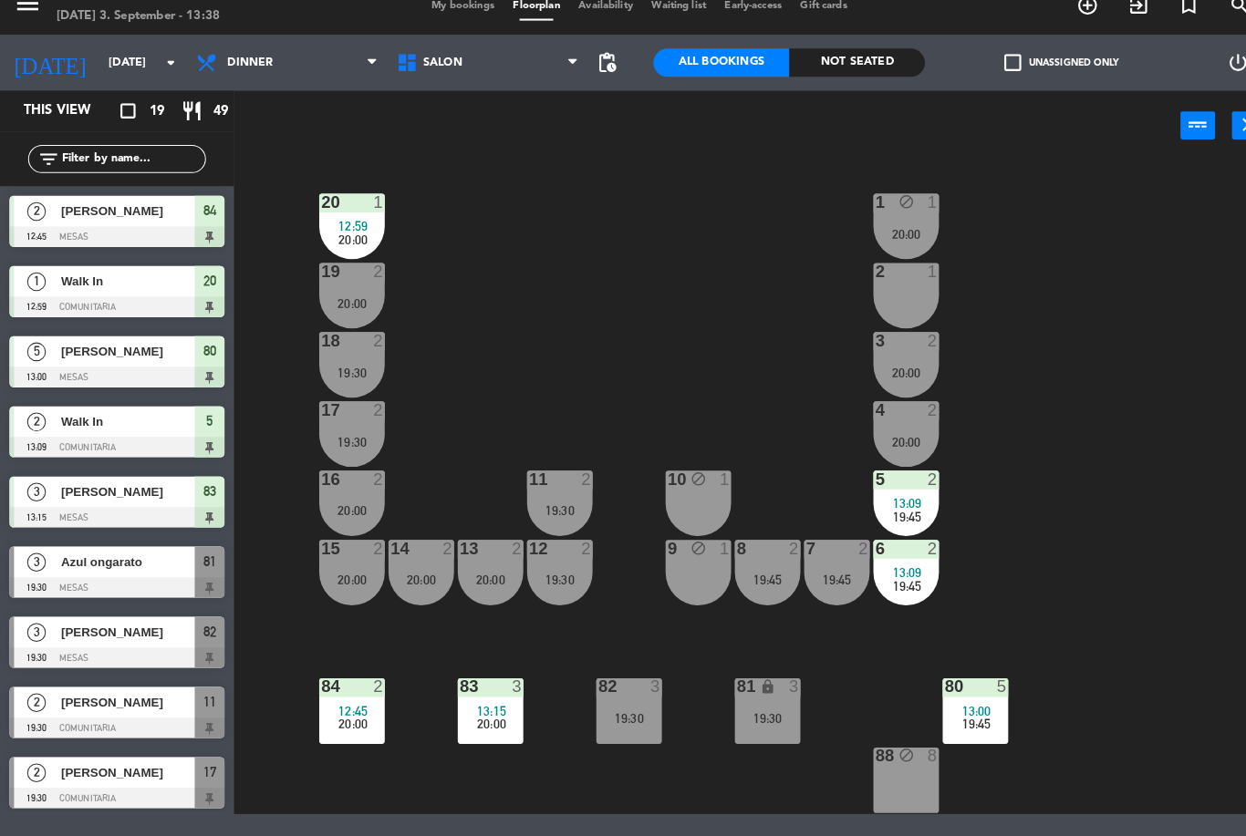
scroll to position [0, 0]
click at [118, 354] on span "[PERSON_NAME]" at bounding box center [124, 363] width 130 height 19
click at [103, 67] on input "[DATE]" at bounding box center [174, 82] width 154 height 31
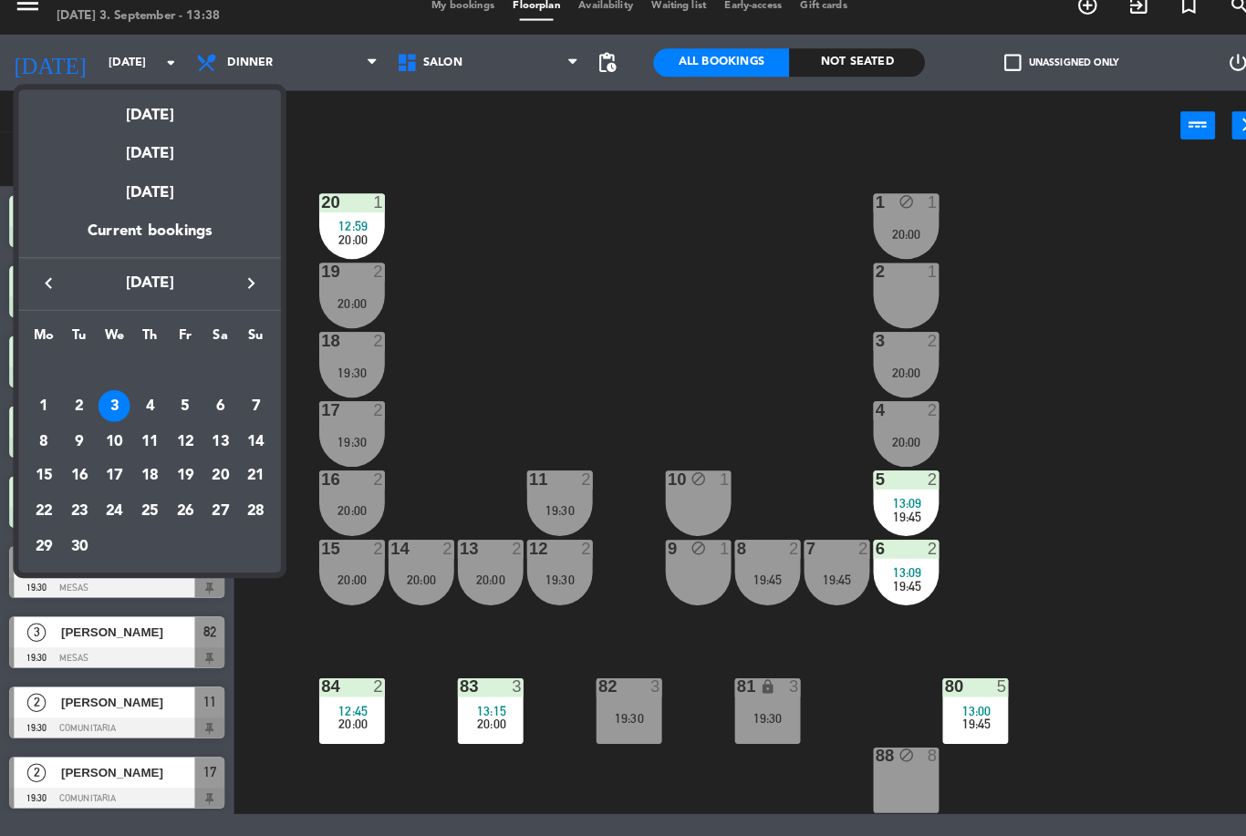
click at [136, 158] on div "[DATE]" at bounding box center [145, 164] width 255 height 37
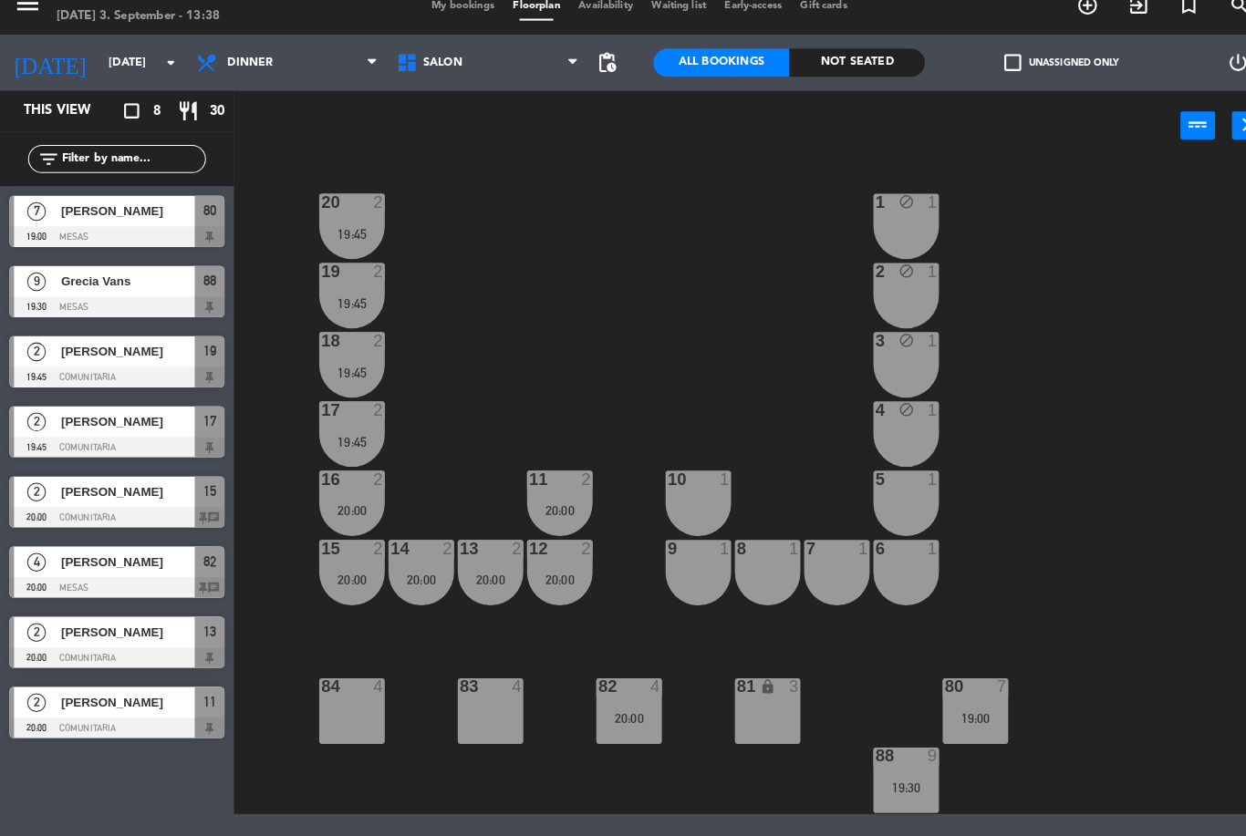
click at [253, 109] on div "power_input close" at bounding box center [689, 143] width 922 height 69
click at [257, 73] on span "Dinner" at bounding box center [279, 82] width 195 height 40
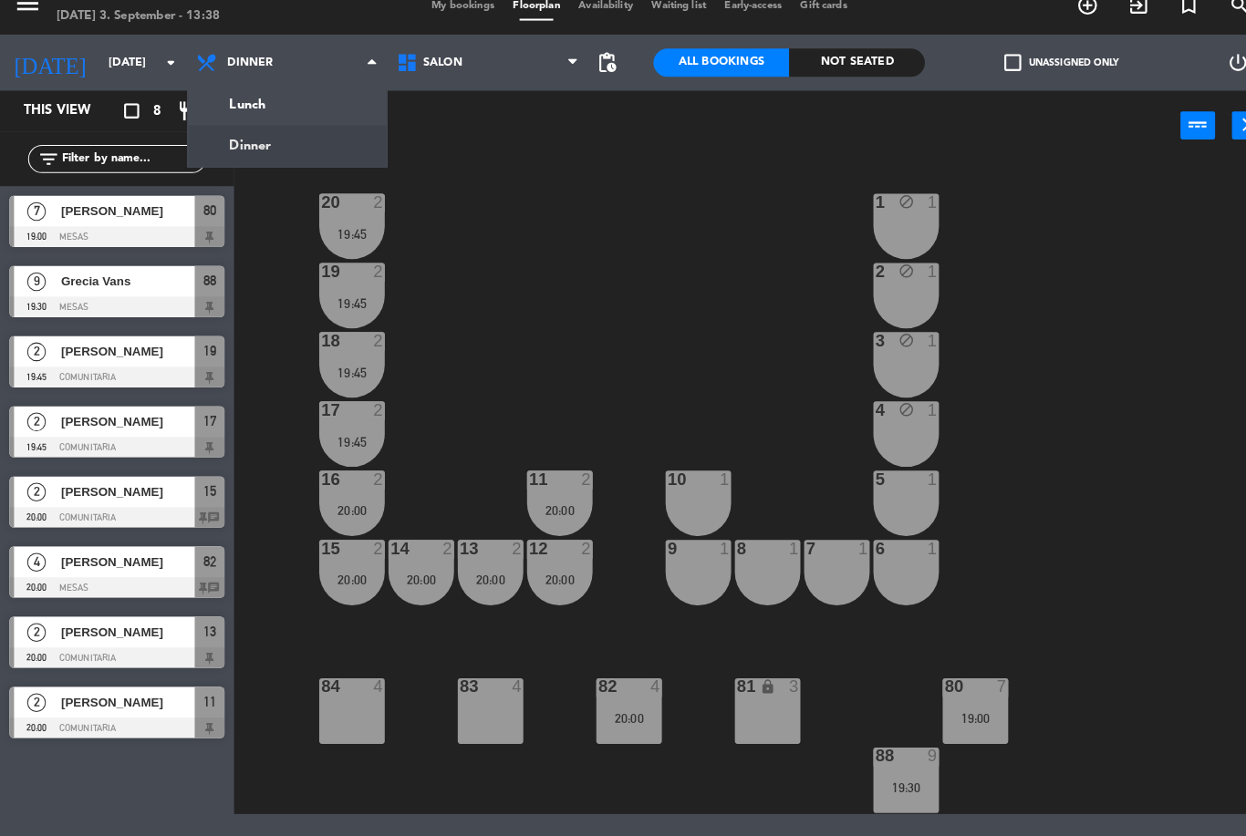
click at [286, 100] on ng-component "menu Ness [DATE] 3. September - 13:38 My bookings Floorplan Availability Waitin…" at bounding box center [623, 407] width 1246 height 814
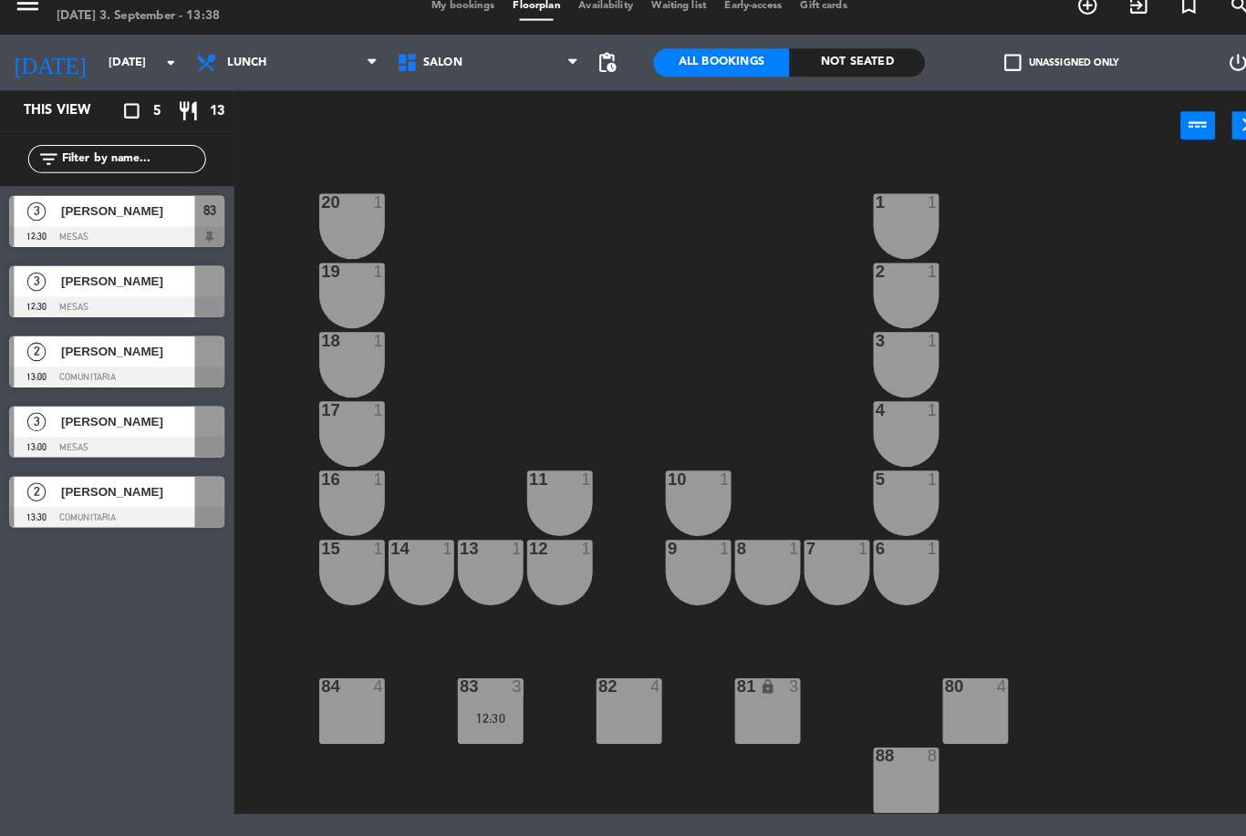
click at [100, 67] on input "[DATE]" at bounding box center [174, 82] width 154 height 31
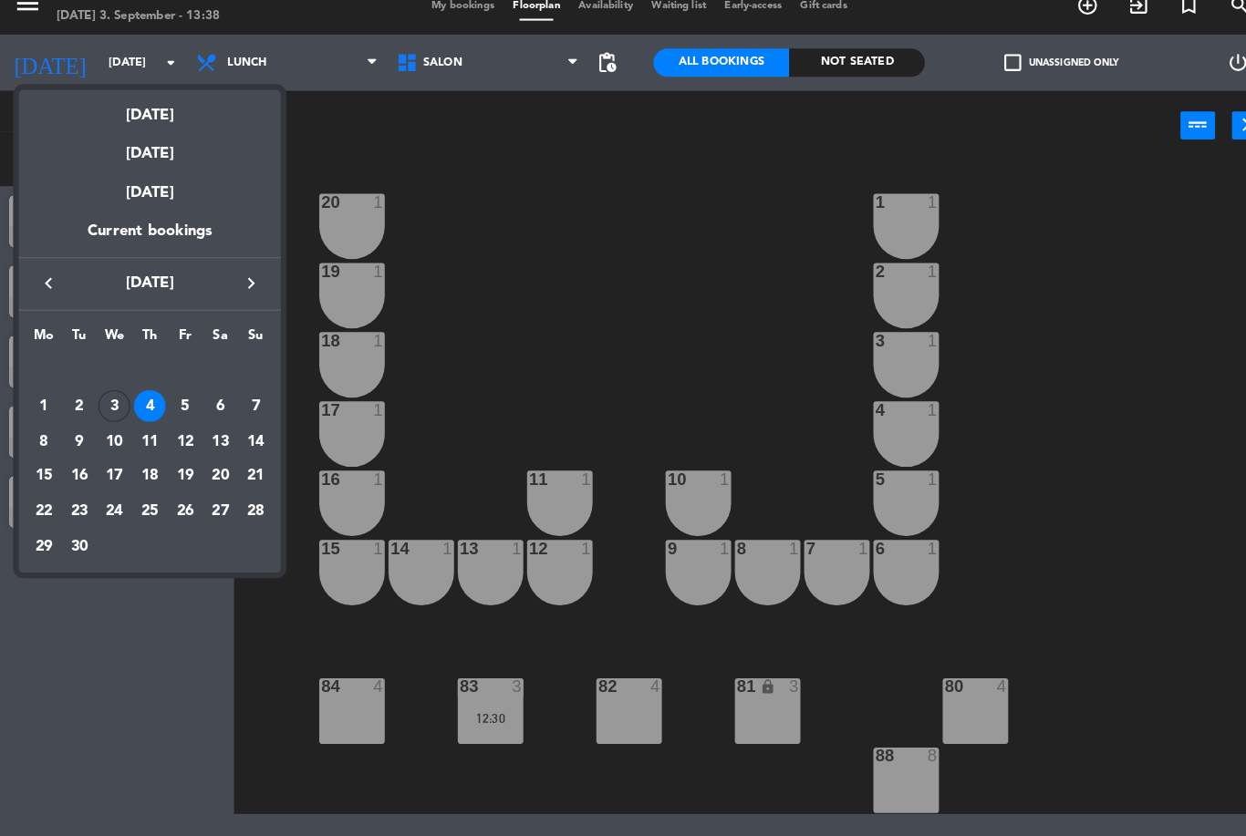
click at [191, 405] on div "5" at bounding box center [180, 416] width 31 height 31
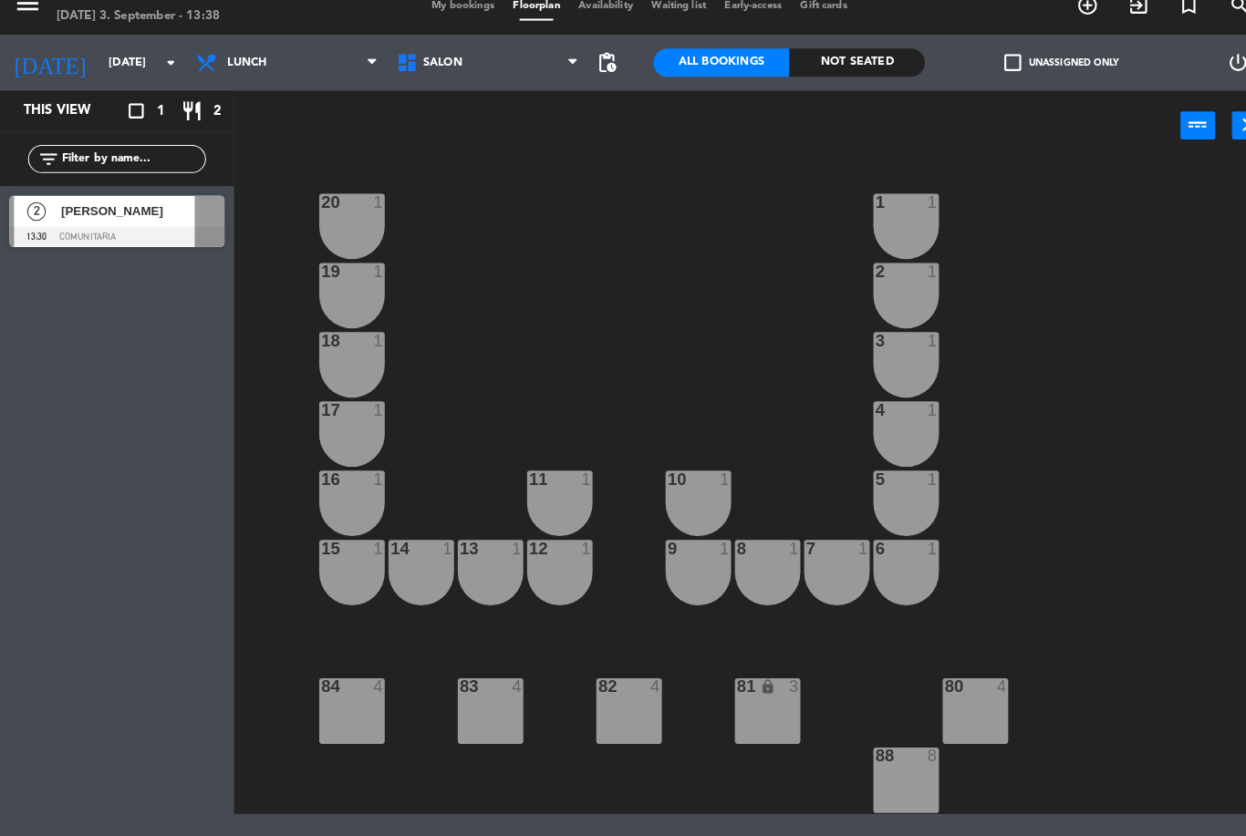
click at [126, 67] on input "[DATE]" at bounding box center [174, 82] width 154 height 31
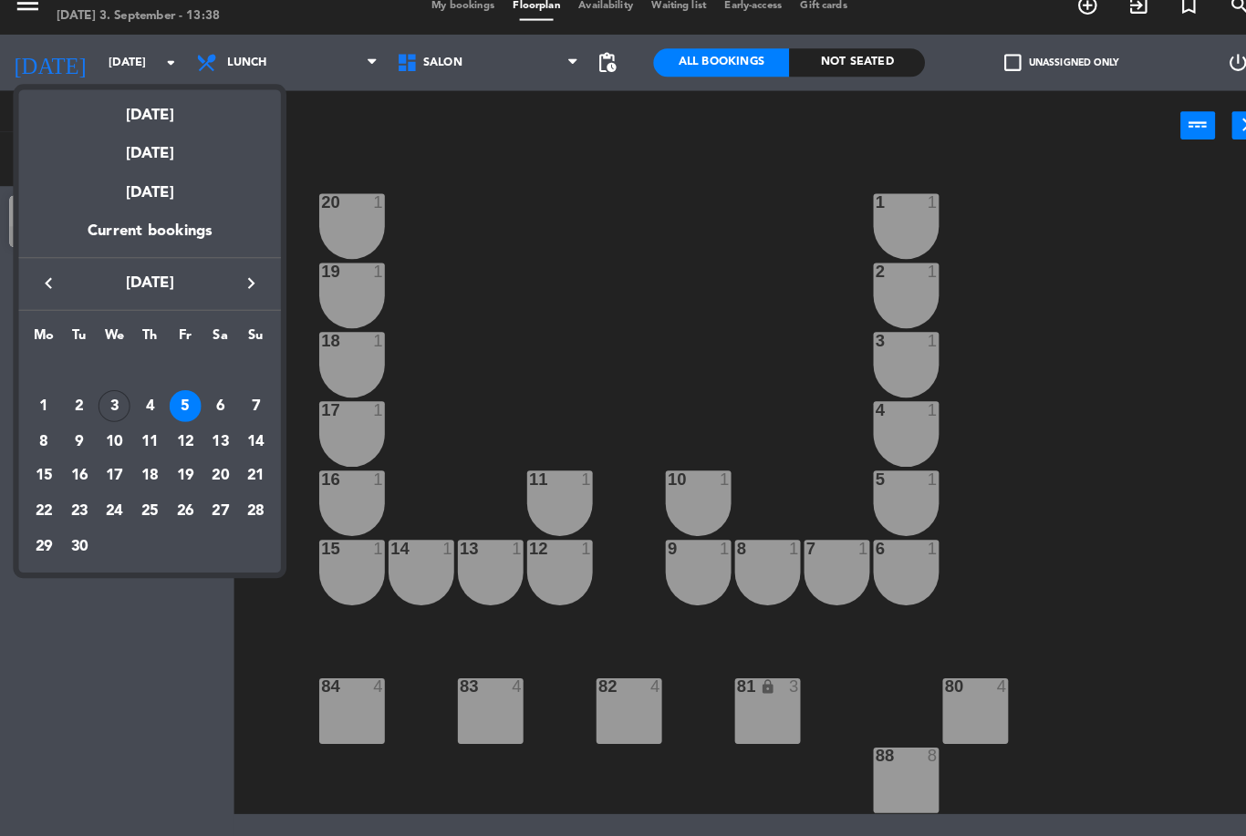
click at [221, 405] on div "6" at bounding box center [214, 416] width 31 height 31
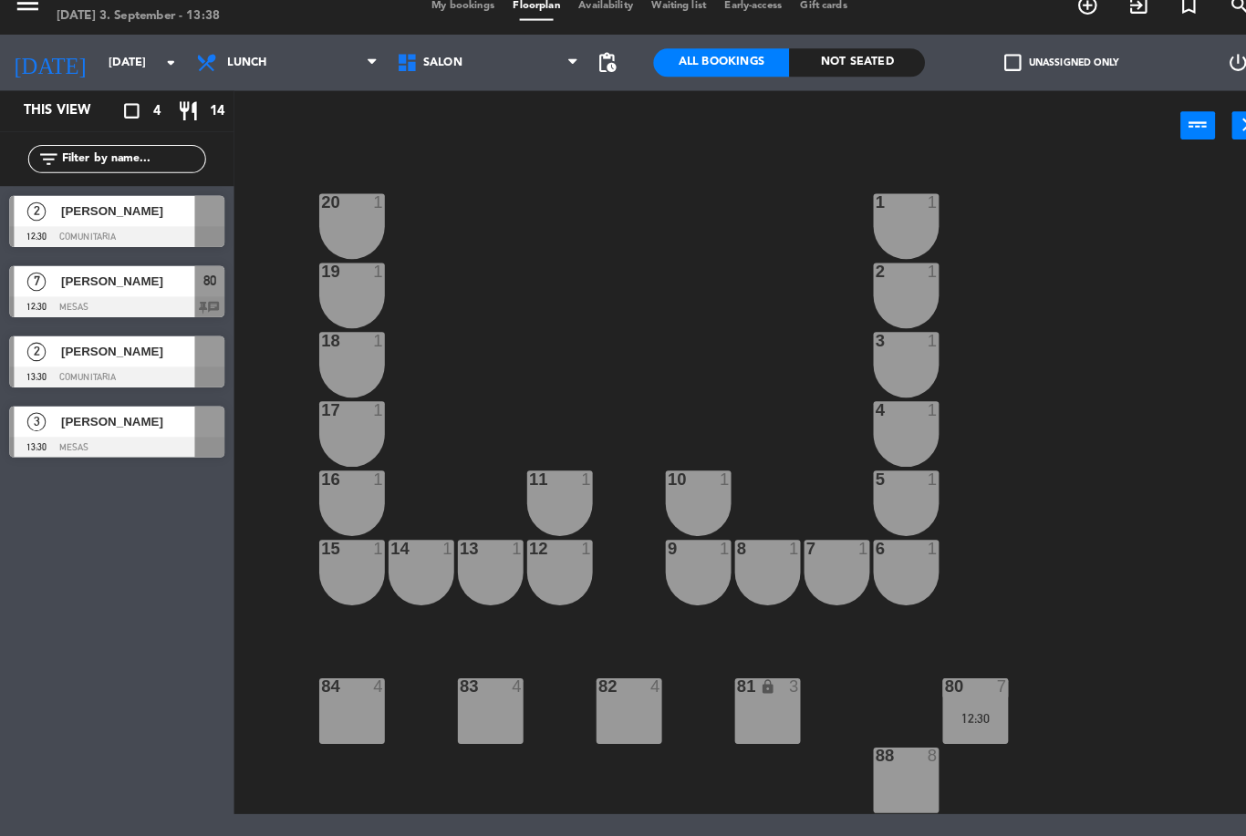
click at [106, 27] on div "menu Ness [DATE] 3. September - 13:38 My bookings Floorplan Availability Waitin…" at bounding box center [623, 27] width 1246 height 55
click at [111, 67] on input "[DATE]" at bounding box center [174, 82] width 154 height 31
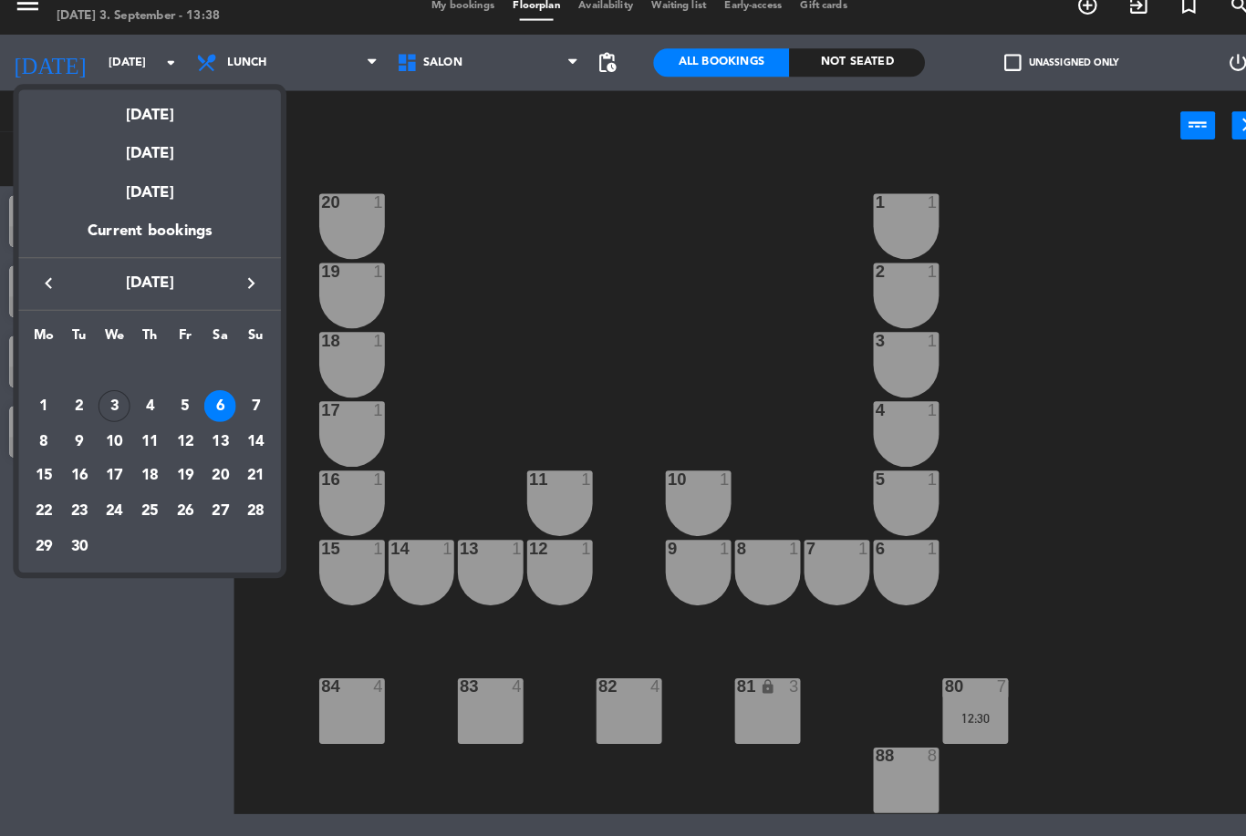
click at [145, 111] on div "[DATE]" at bounding box center [145, 127] width 255 height 37
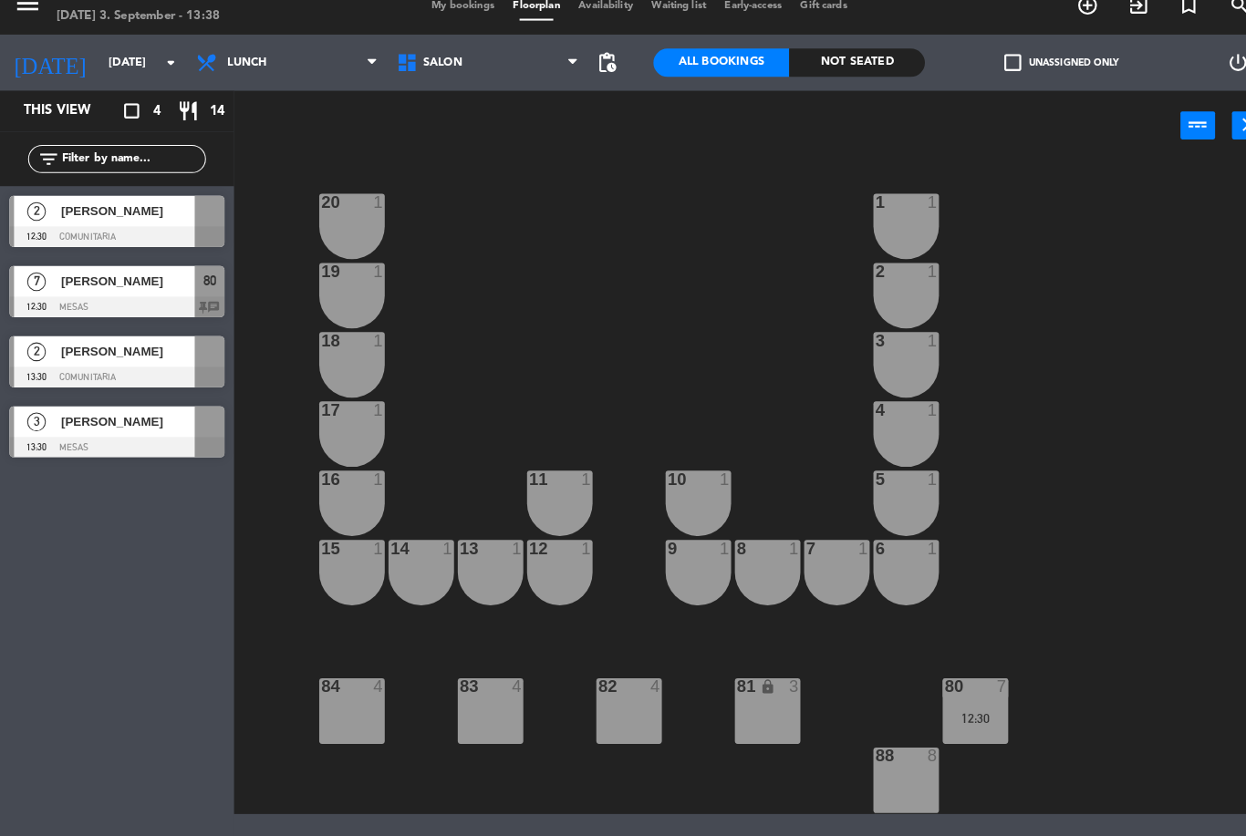
type input "[DATE]"
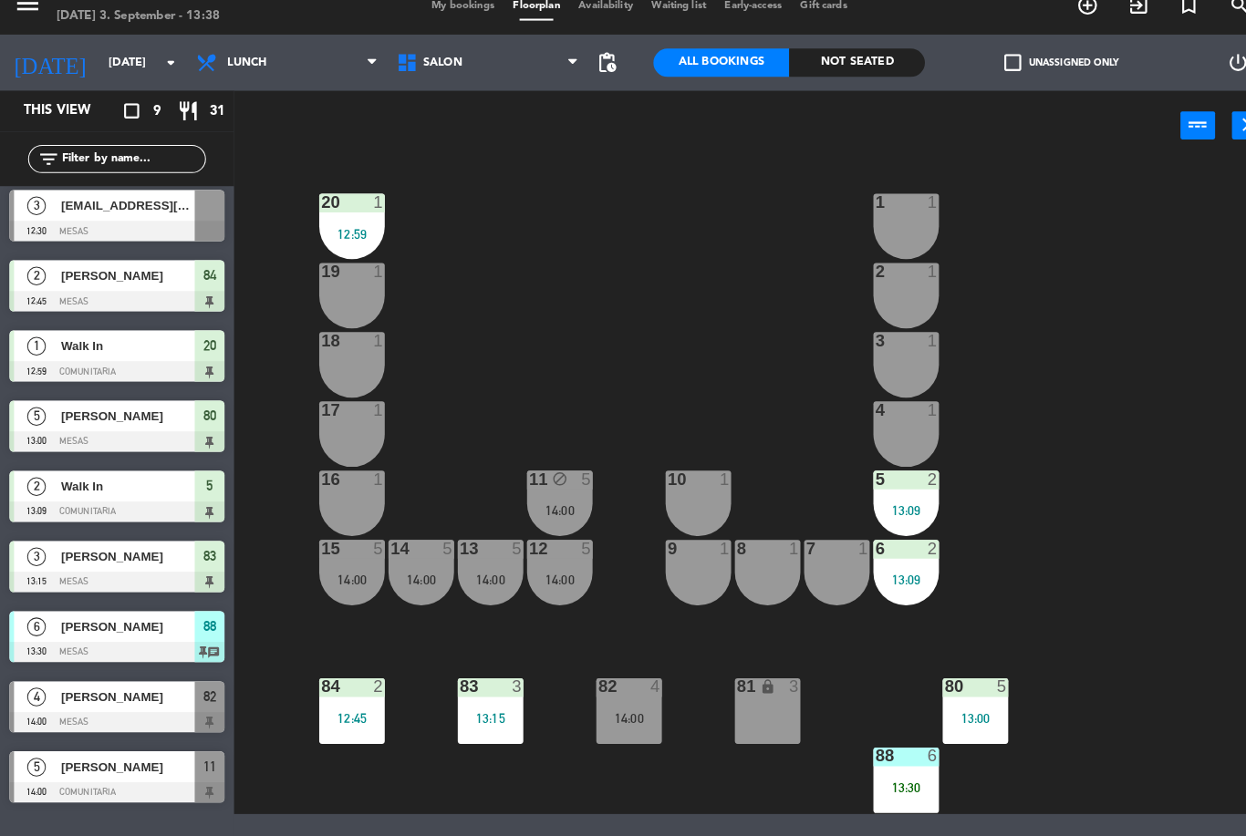
scroll to position [5, 0]
click at [255, 76] on span "Lunch" at bounding box center [241, 82] width 38 height 13
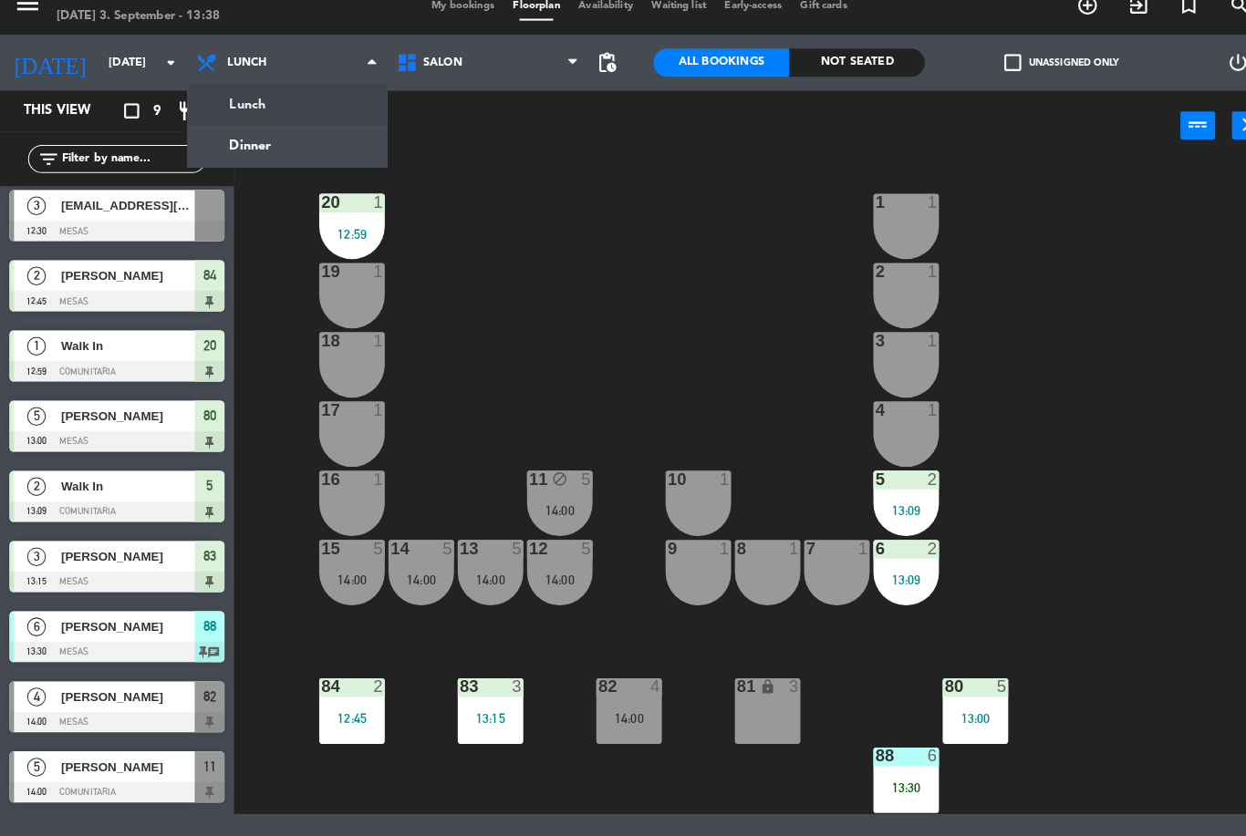
click at [267, 150] on ng-component "menu Ness [DATE] 3. September - 13:38 My bookings Floorplan Availability Waitin…" at bounding box center [623, 407] width 1246 height 814
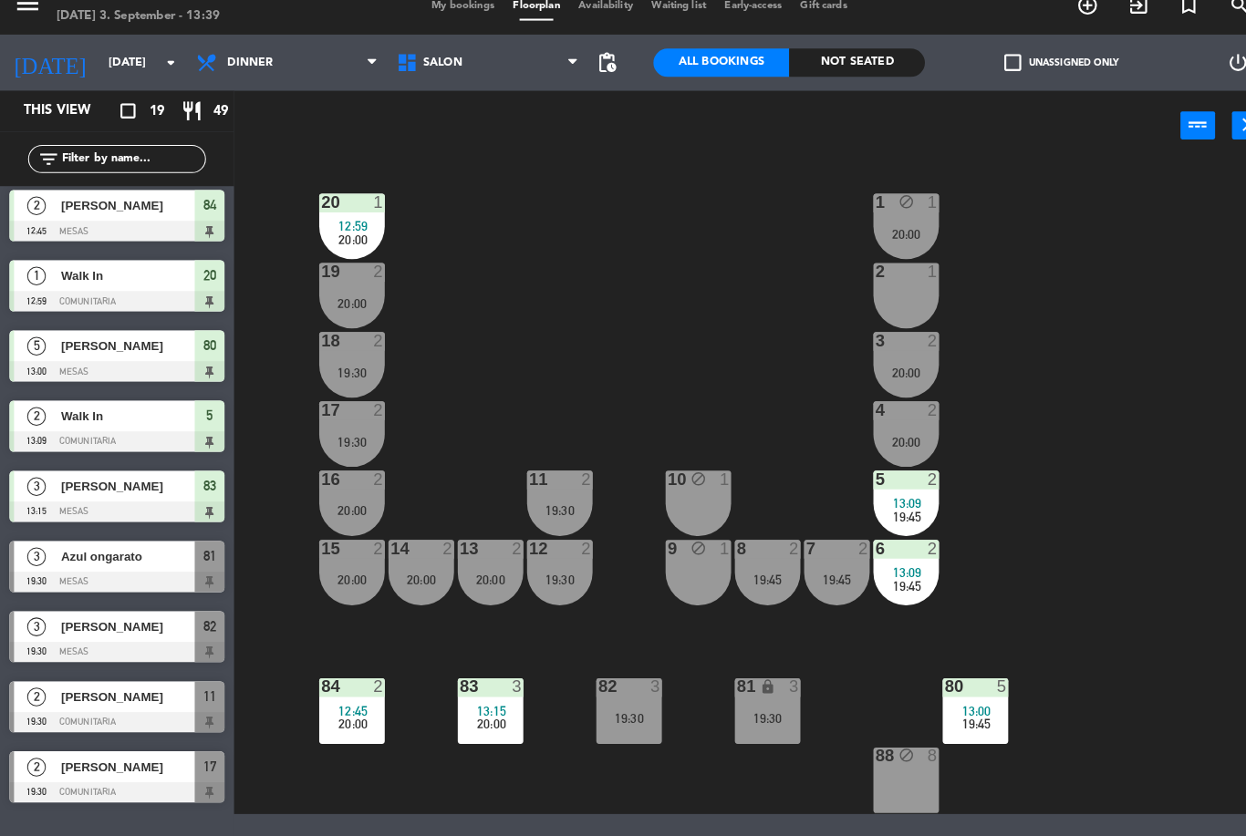
click at [959, 719] on span "19:45" at bounding box center [951, 726] width 28 height 15
click at [835, 620] on div "20 1 12:59 20:00 1 block 1 20:00 19 2 20:00 2 1 18 2 19:30 3 2 20:00 17 2 19:30…" at bounding box center [743, 496] width 1005 height 636
